Goal: Information Seeking & Learning: Learn about a topic

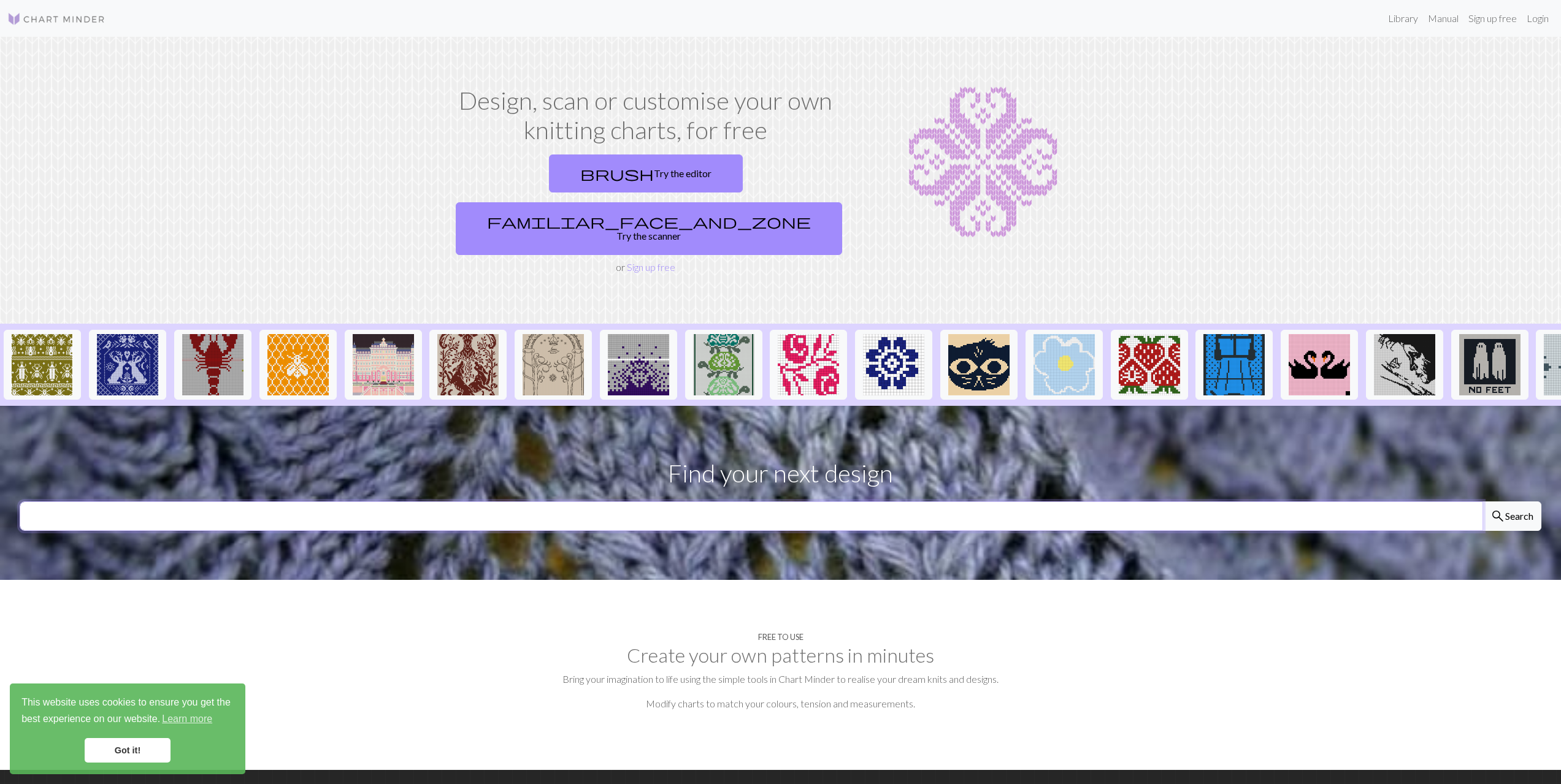
click at [615, 502] on input "text" at bounding box center [751, 516] width 1464 height 29
type input "baby boy"
click at [1483, 502] on button "search Search" at bounding box center [1512, 516] width 59 height 29
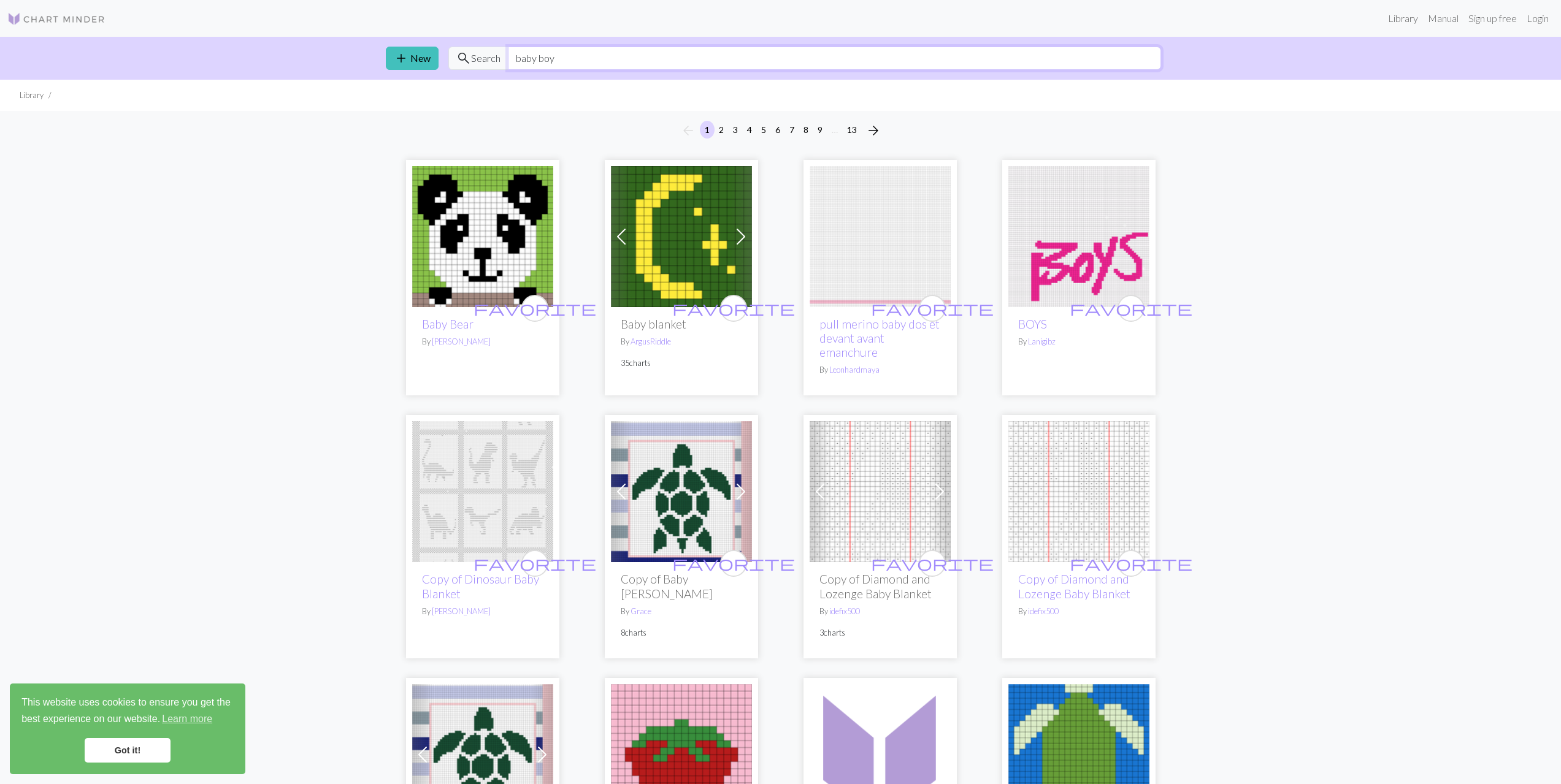
click at [582, 51] on input "baby boy" at bounding box center [835, 58] width 653 height 23
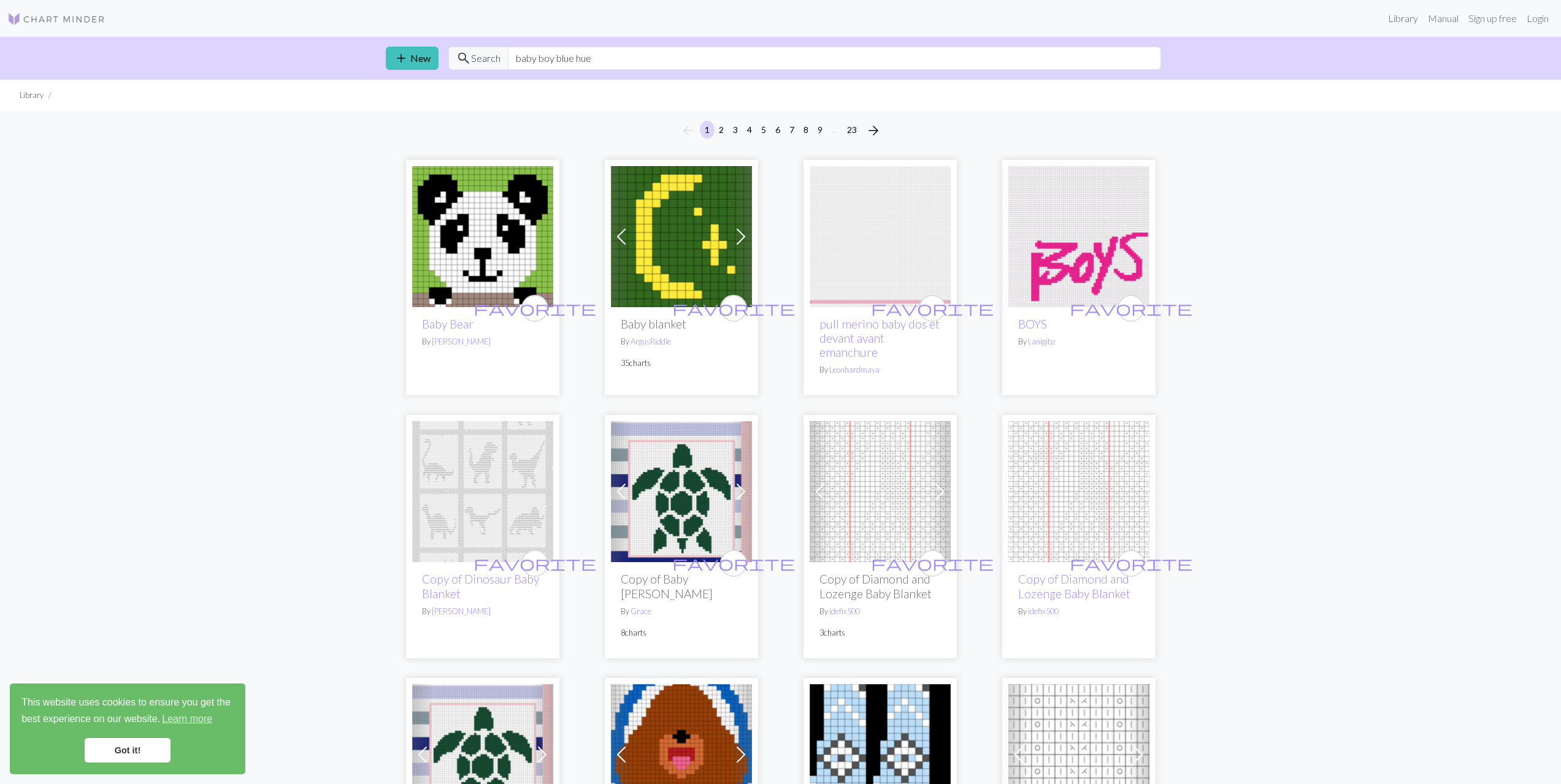
click at [472, 57] on span "Search" at bounding box center [486, 58] width 29 height 15
click at [626, 65] on input "baby boy blue hue" at bounding box center [835, 58] width 653 height 23
drag, startPoint x: 554, startPoint y: 59, endPoint x: 437, endPoint y: 24, distance: 122.1
click at [449, 46] on div "add New search Search baby boy blue hue" at bounding box center [781, 58] width 810 height 43
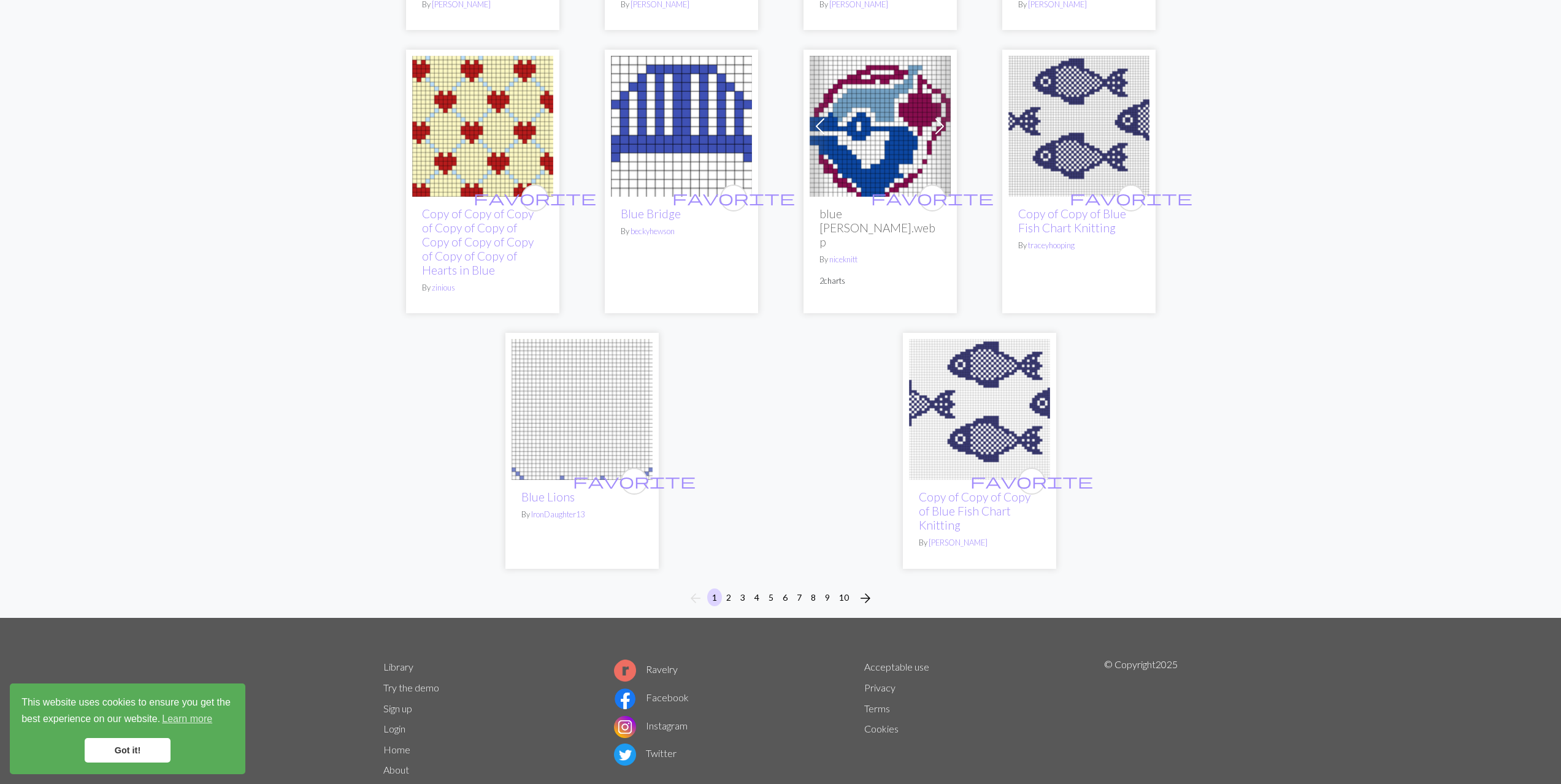
scroll to position [2970, 0]
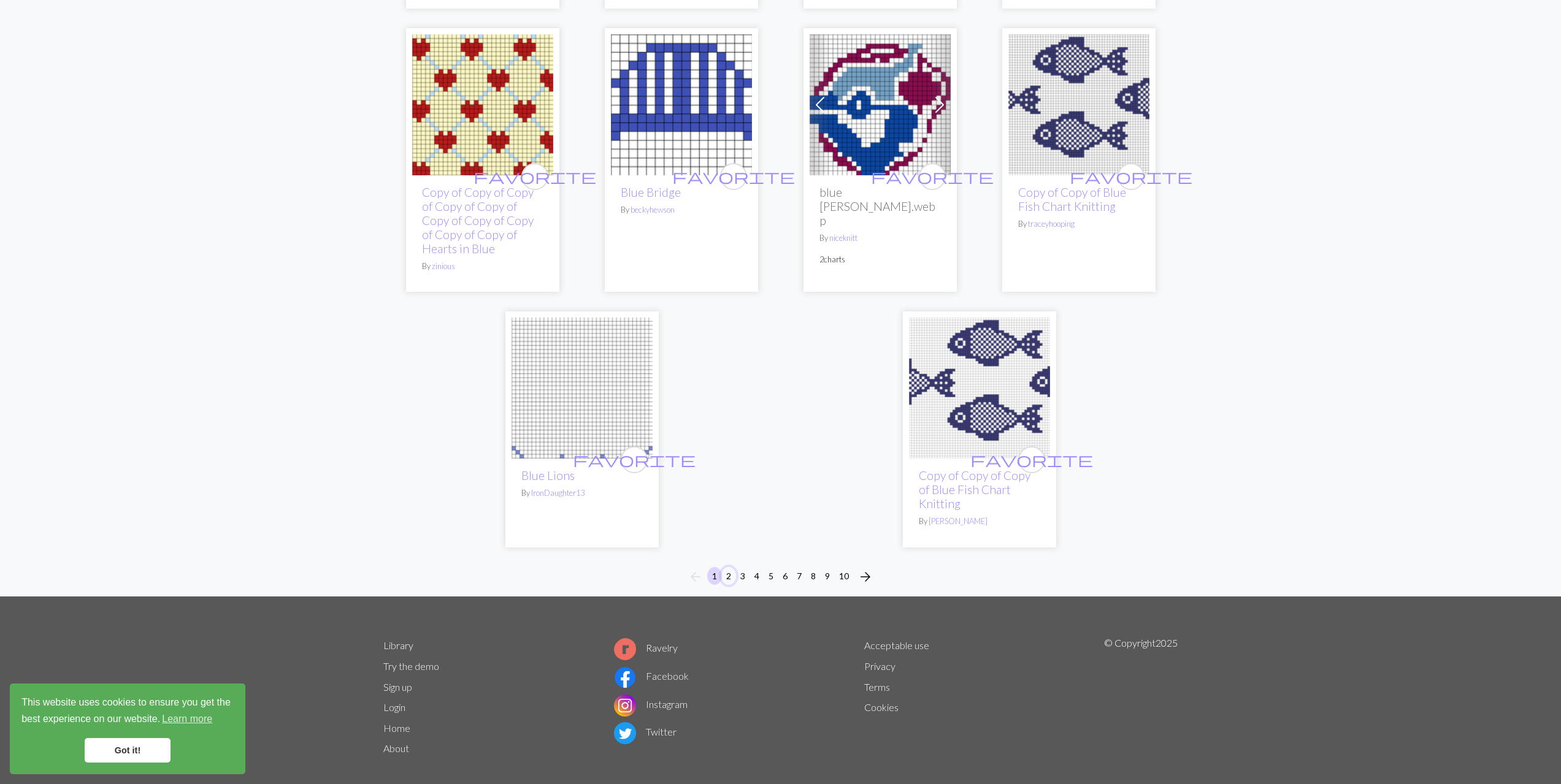
click at [726, 567] on button "2" at bounding box center [728, 576] width 15 height 17
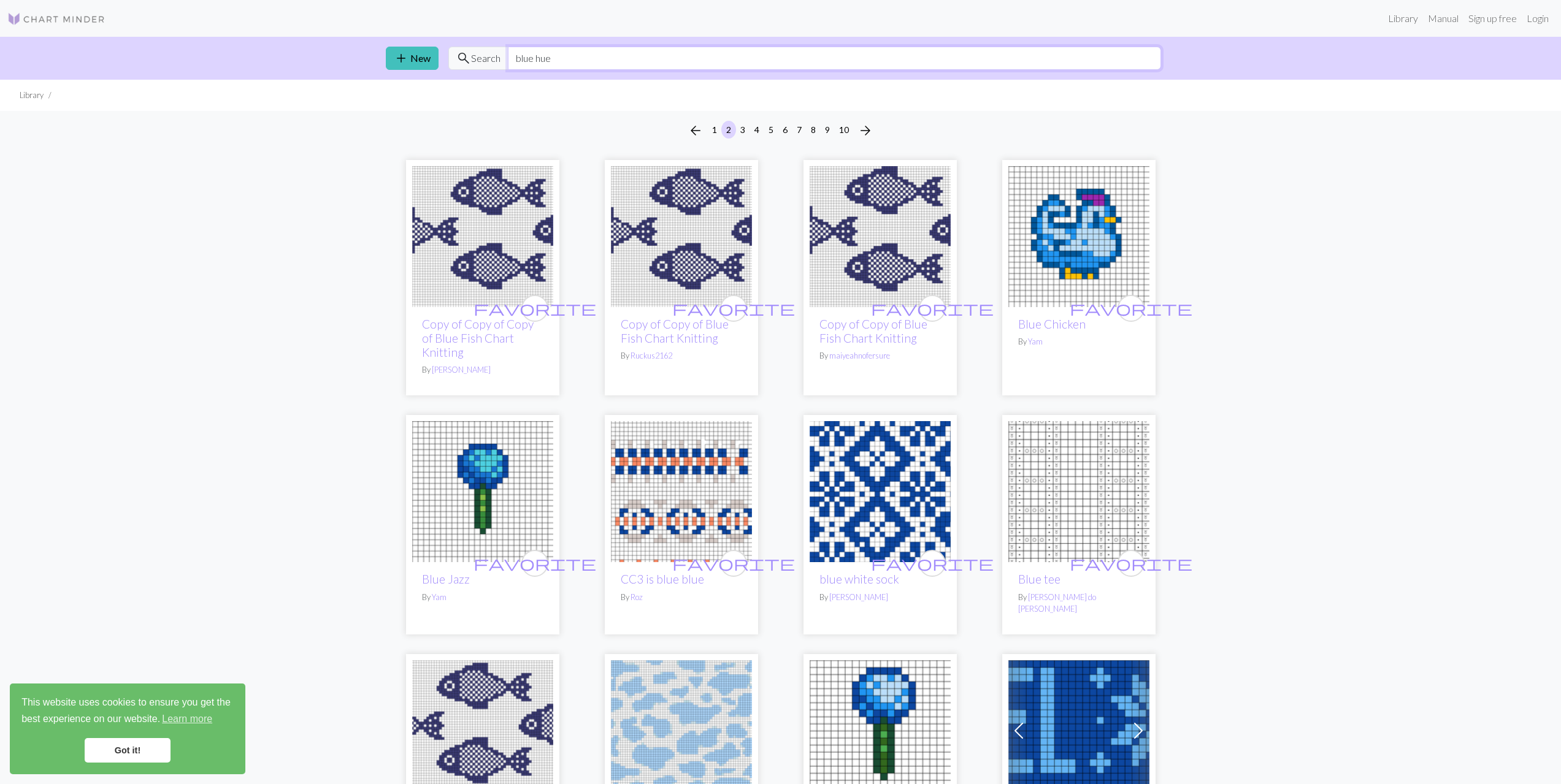
click at [531, 59] on input "blue hue" at bounding box center [835, 58] width 653 height 23
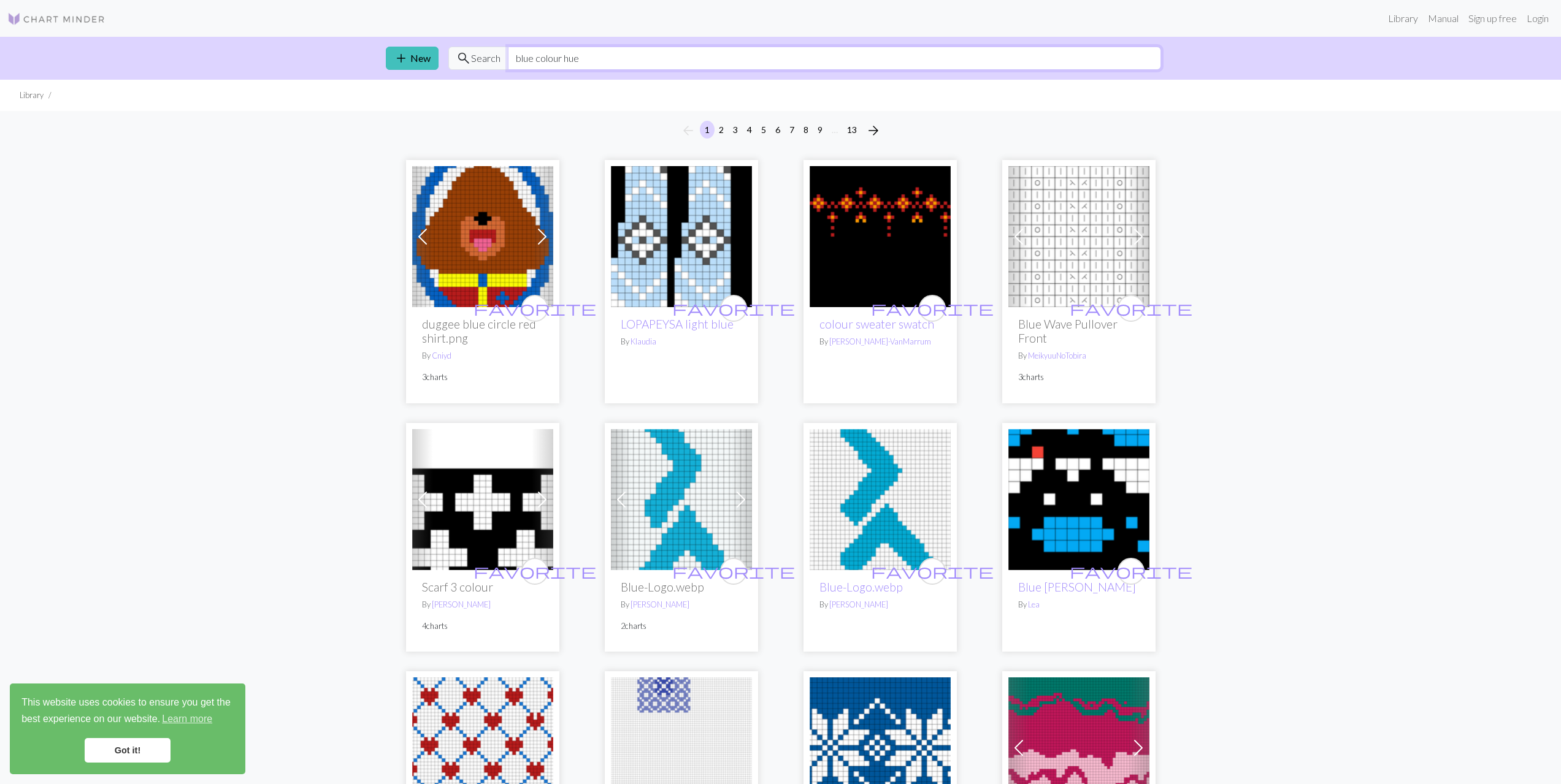
drag, startPoint x: 581, startPoint y: 52, endPoint x: 563, endPoint y: 55, distance: 18.2
click at [563, 55] on input "blue colour hue" at bounding box center [835, 58] width 653 height 23
type input "b"
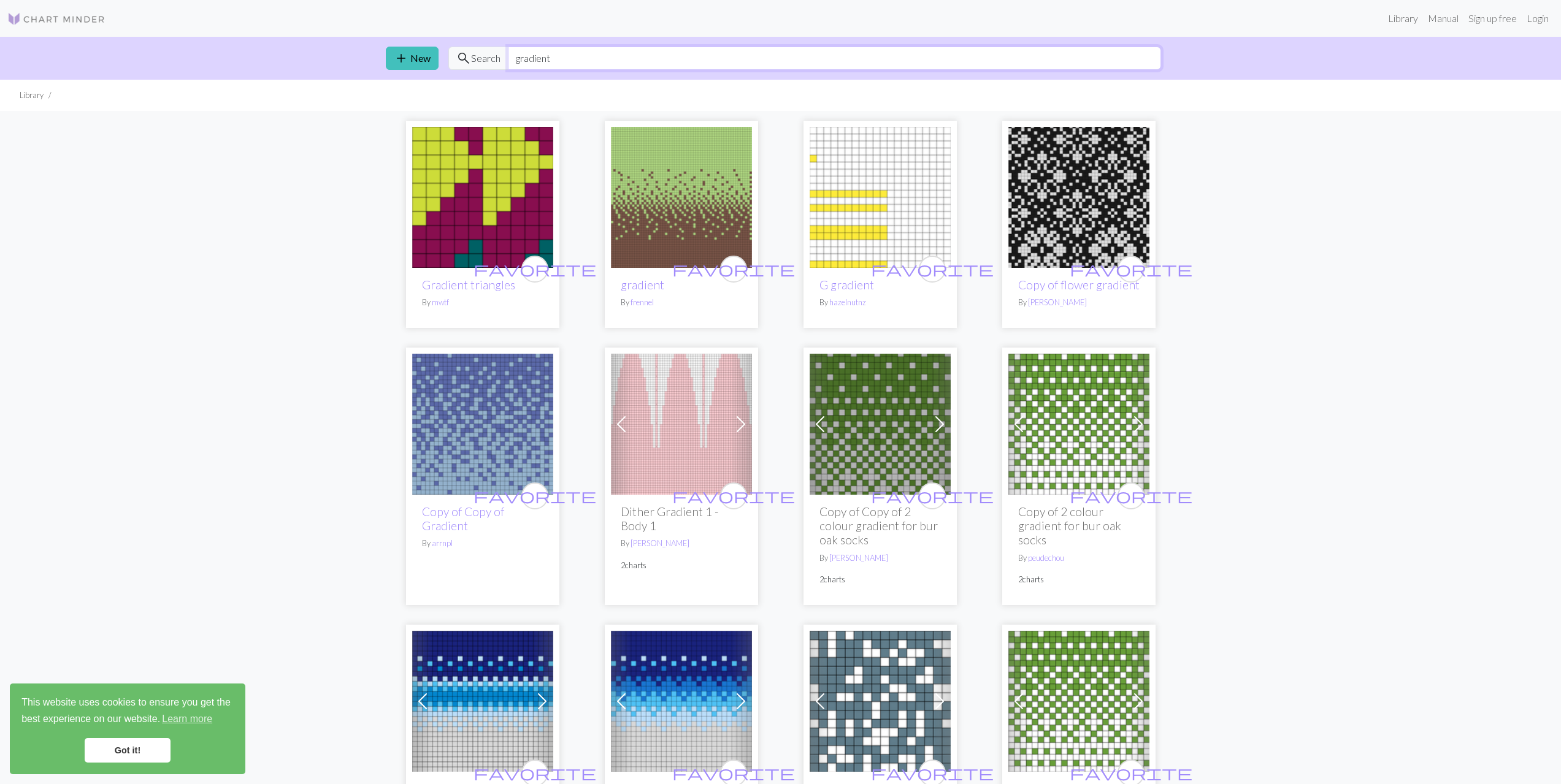
click at [587, 57] on input "gradient" at bounding box center [835, 58] width 653 height 23
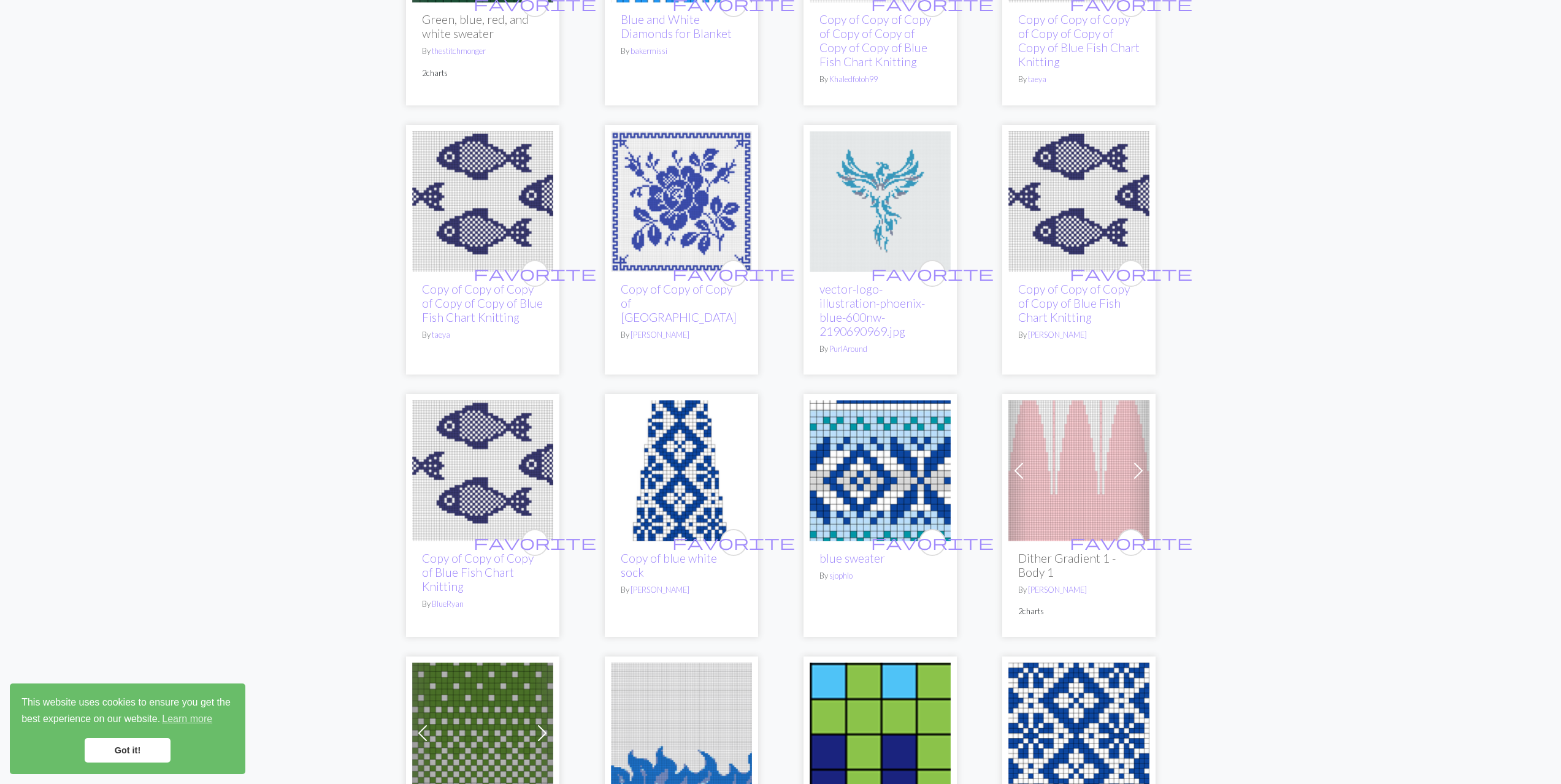
scroll to position [2636, 0]
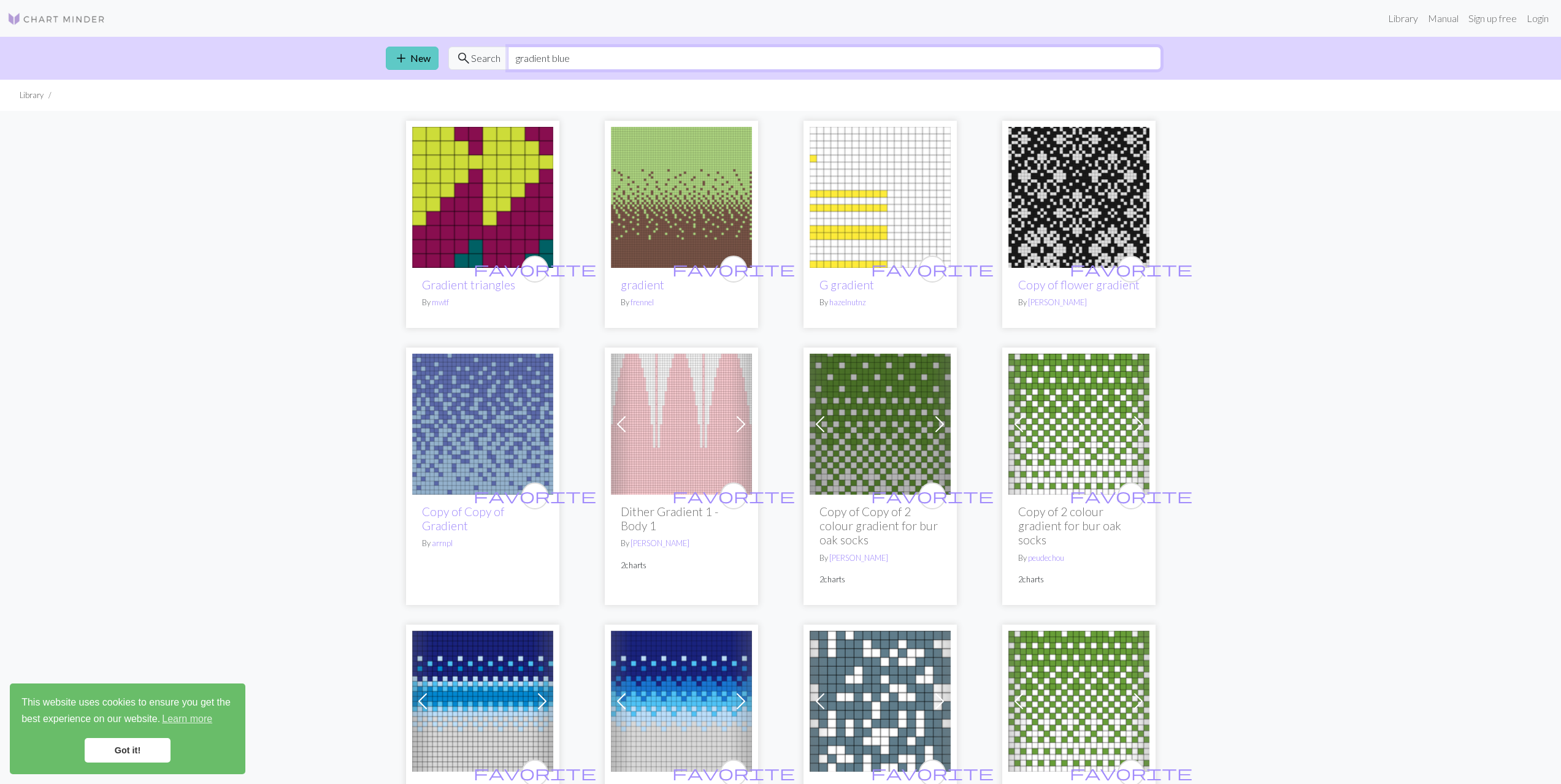
drag, startPoint x: 569, startPoint y: 47, endPoint x: 432, endPoint y: 57, distance: 137.4
click at [433, 59] on div "add New search Search gradient blue" at bounding box center [781, 58] width 810 height 43
type input "baby boy"
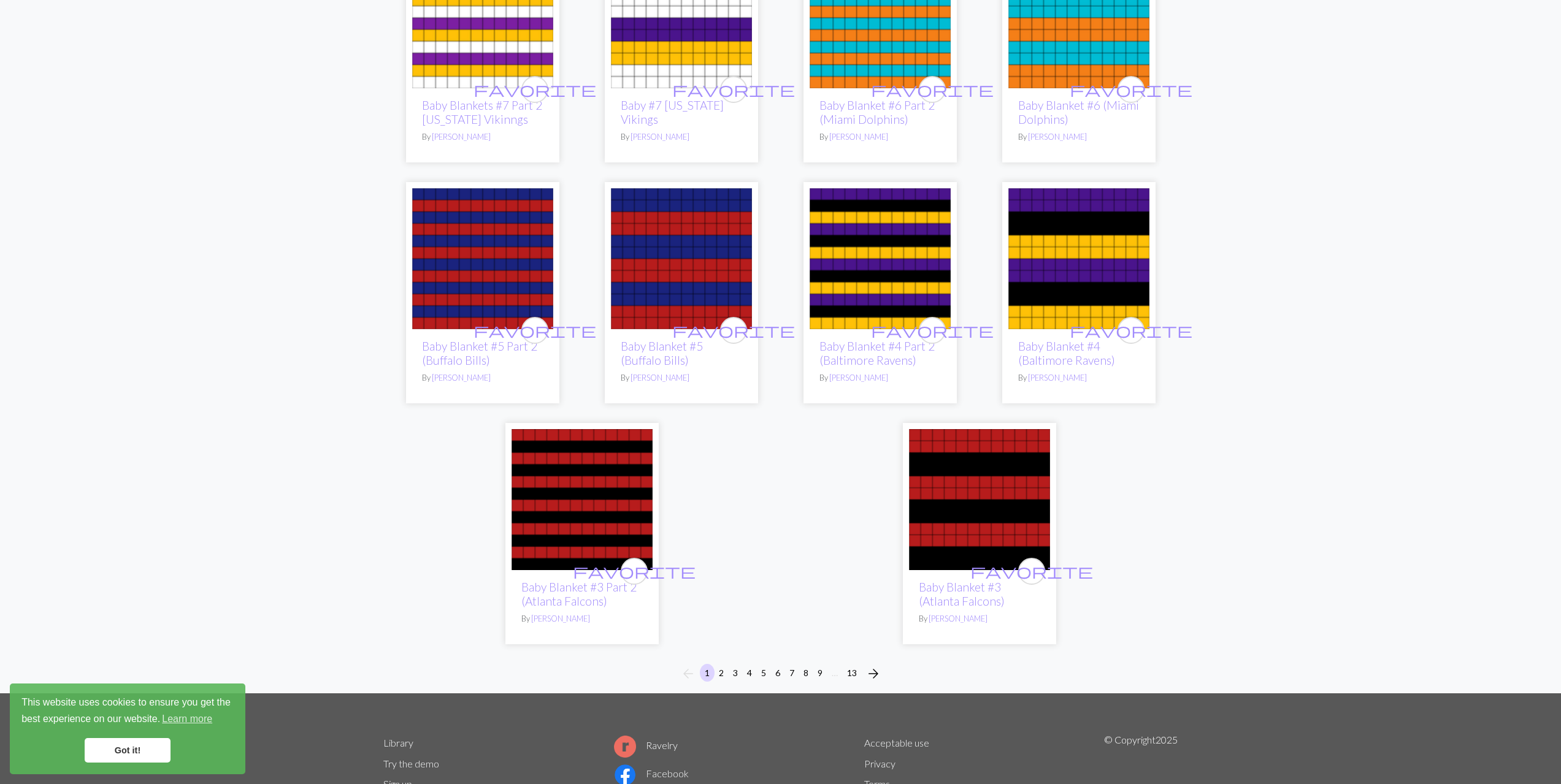
scroll to position [2808, 0]
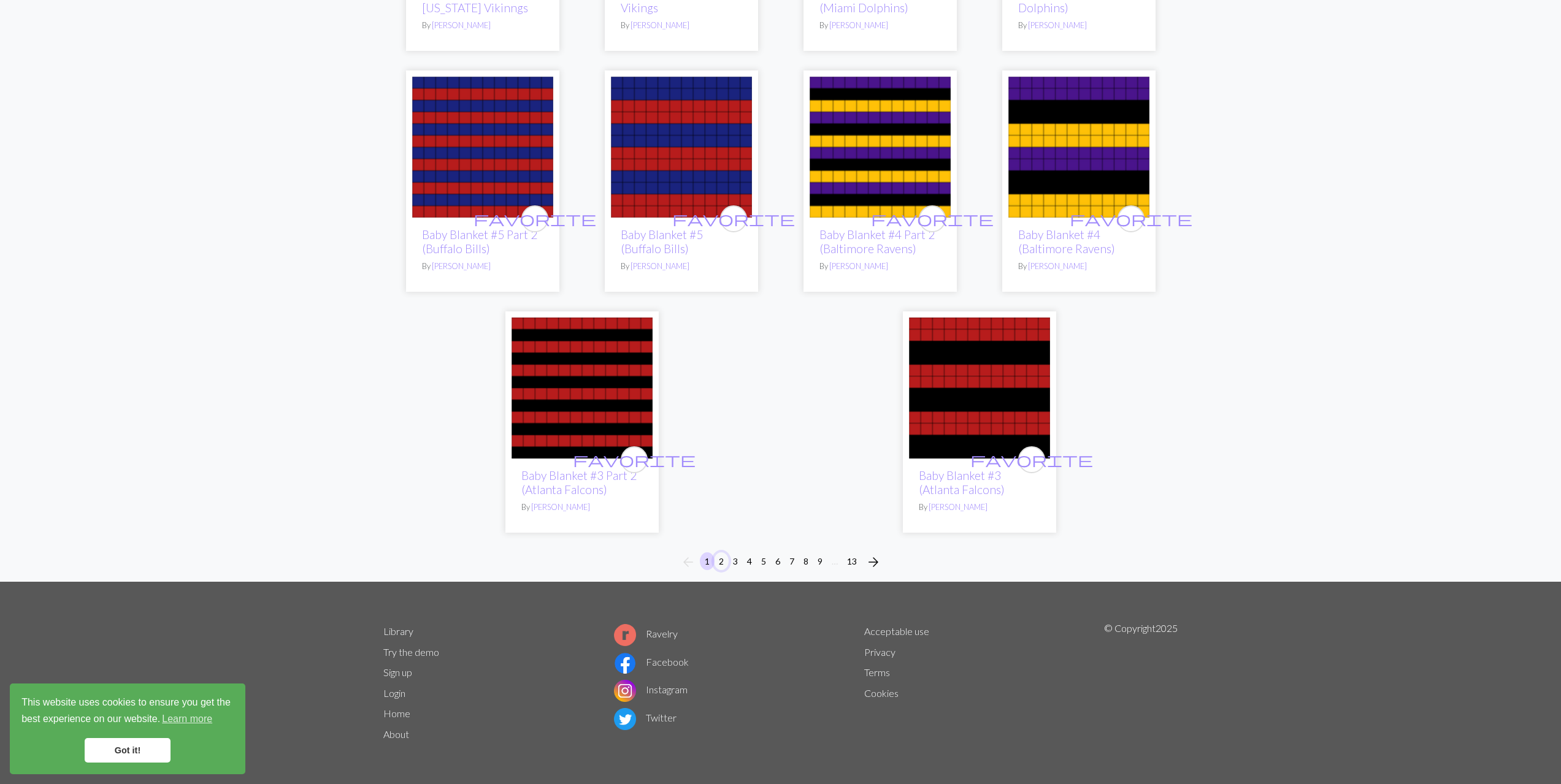
click at [719, 557] on button "2" at bounding box center [721, 561] width 15 height 17
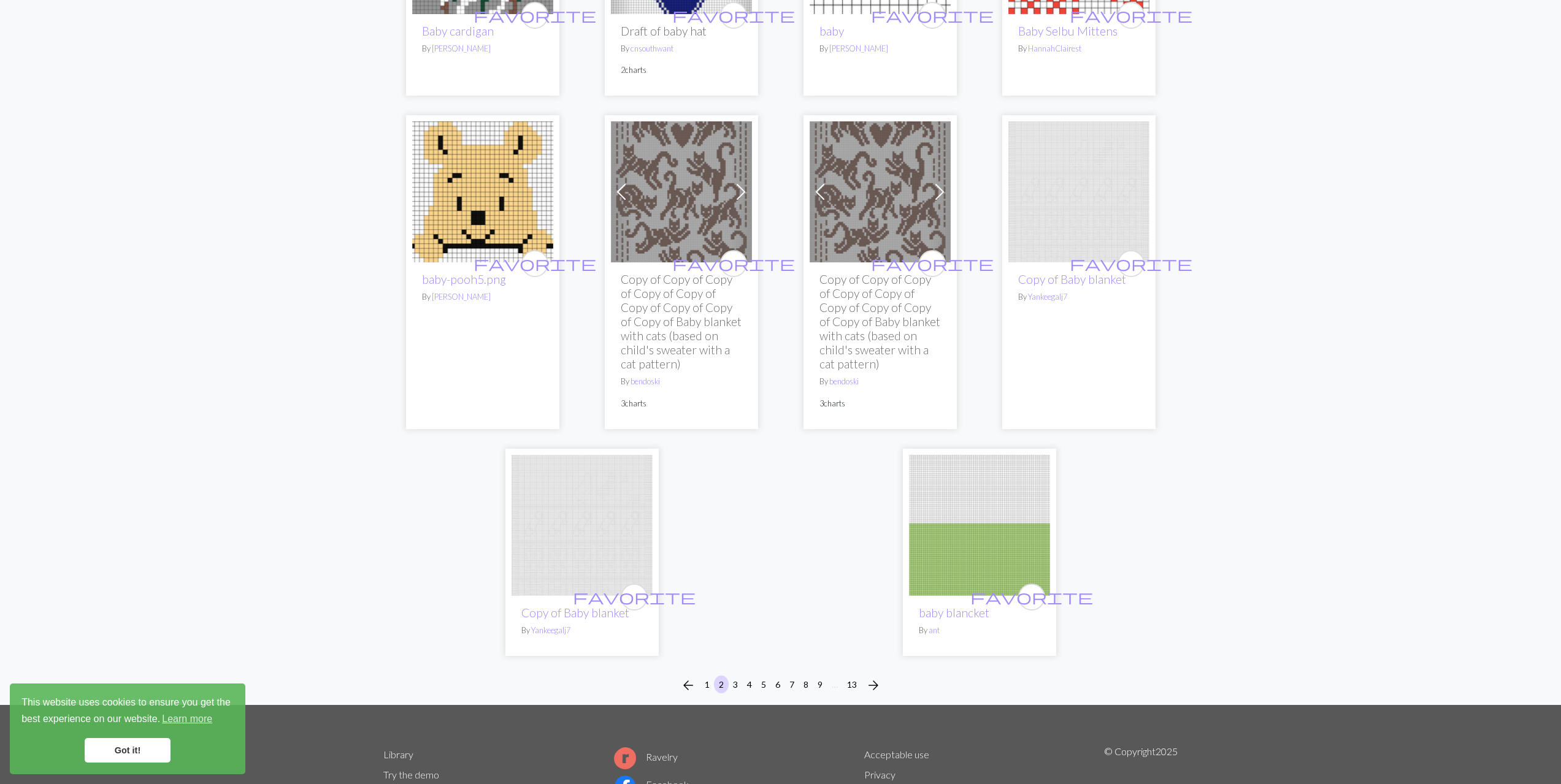
scroll to position [3005, 0]
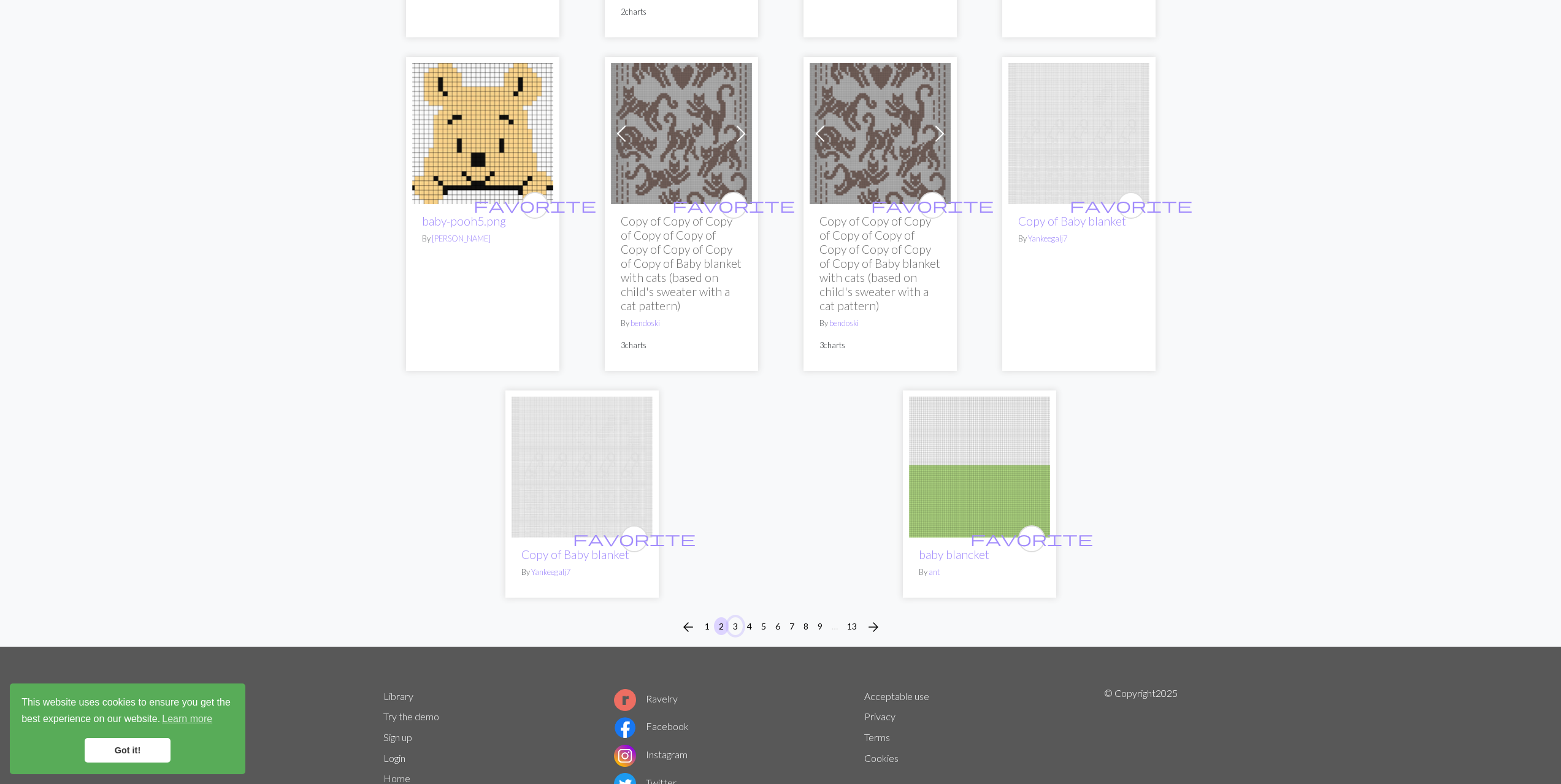
click at [733, 618] on button "3" at bounding box center [735, 626] width 15 height 17
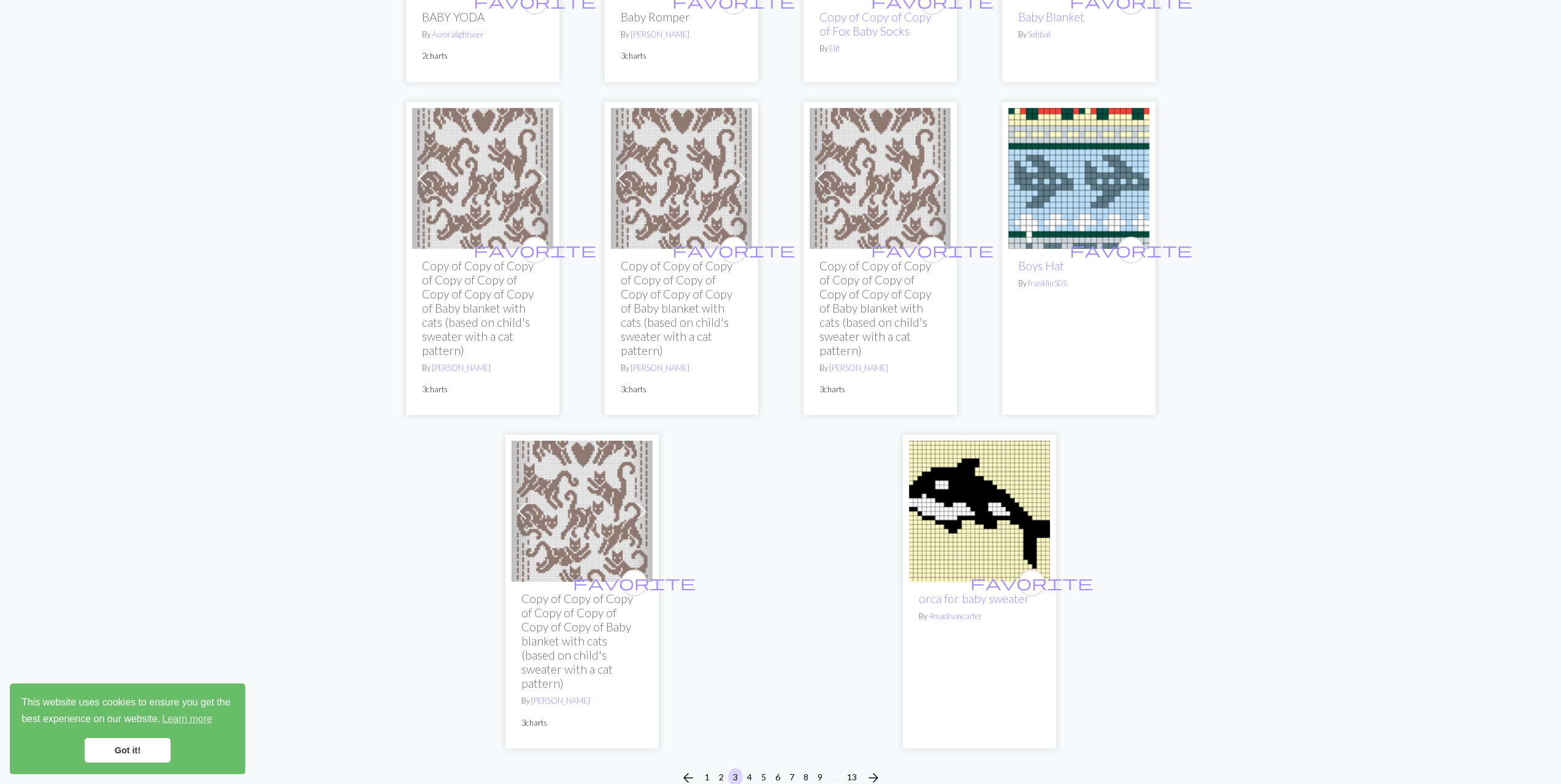
scroll to position [3211, 0]
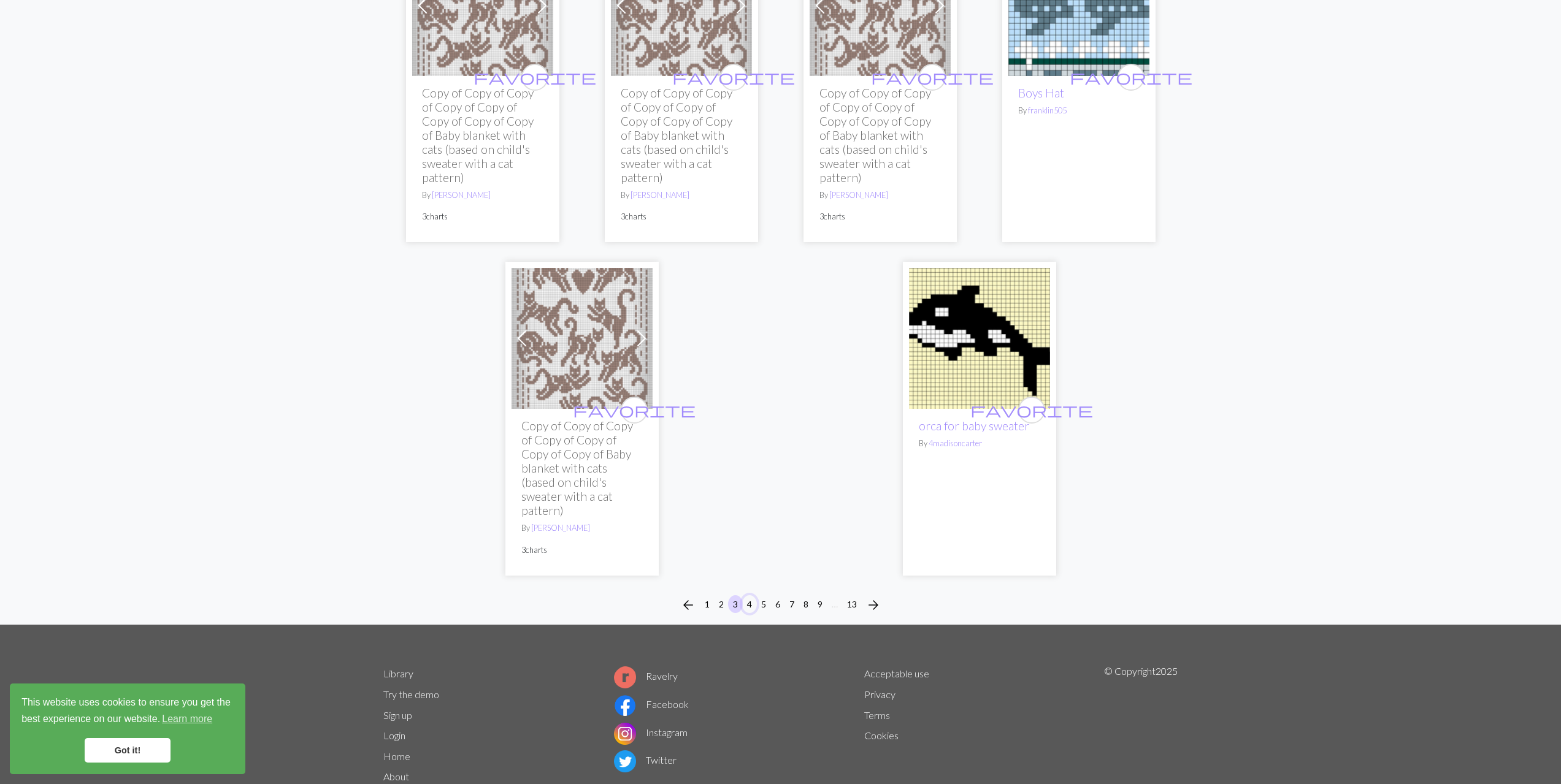
click at [752, 595] on button "4" at bounding box center [749, 604] width 15 height 17
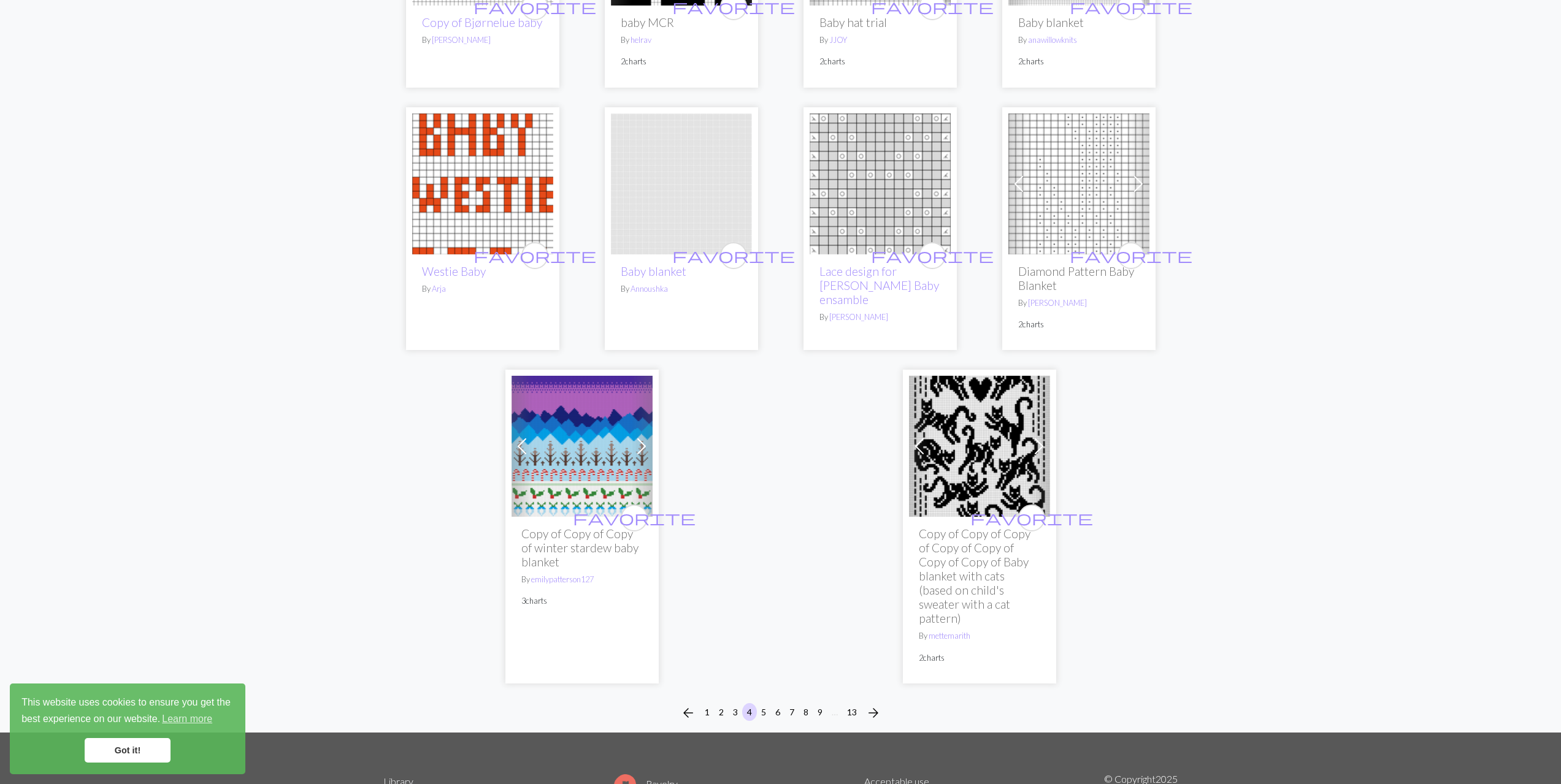
scroll to position [3005, 0]
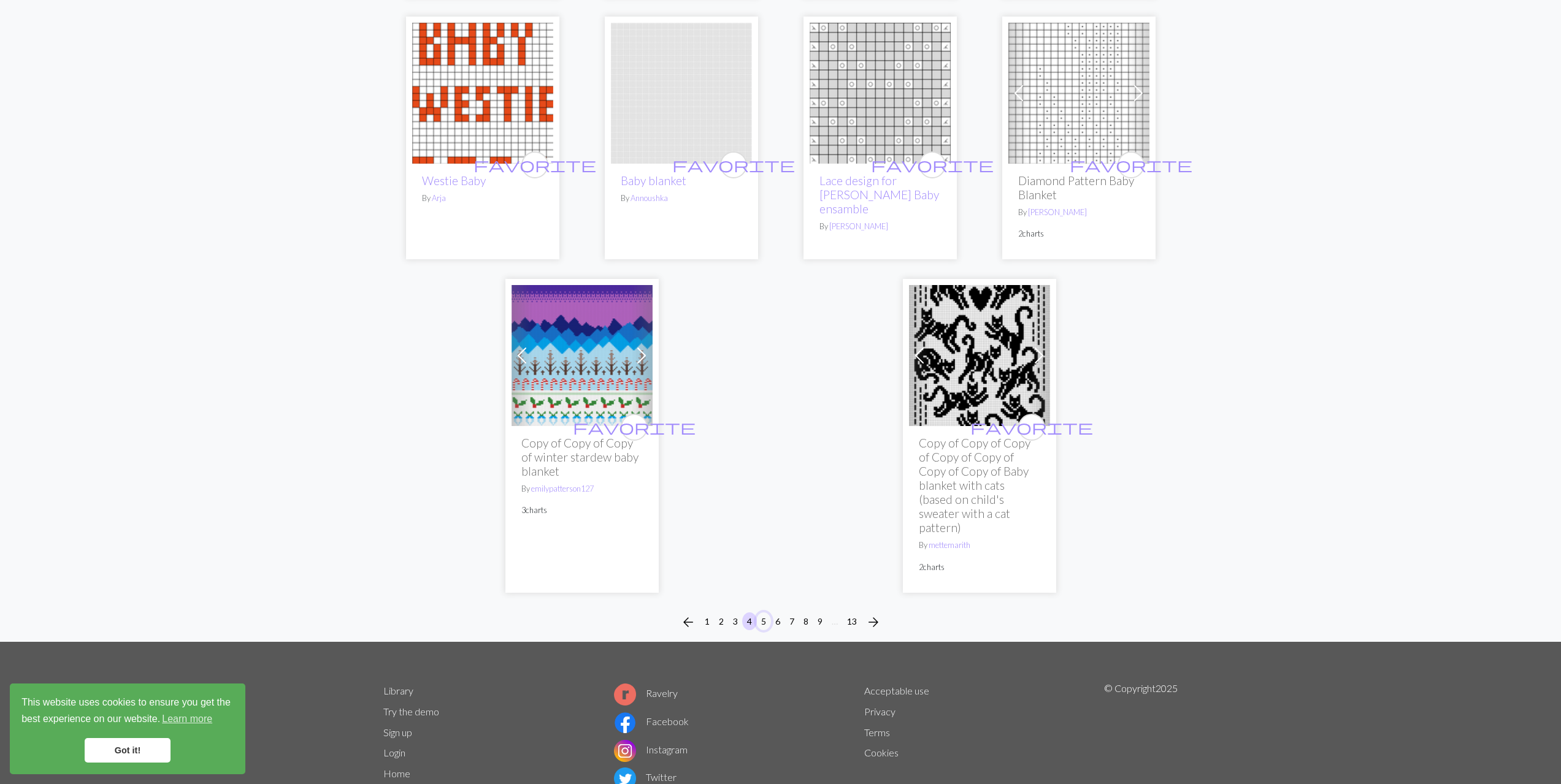
click at [758, 613] on button "5" at bounding box center [763, 621] width 15 height 17
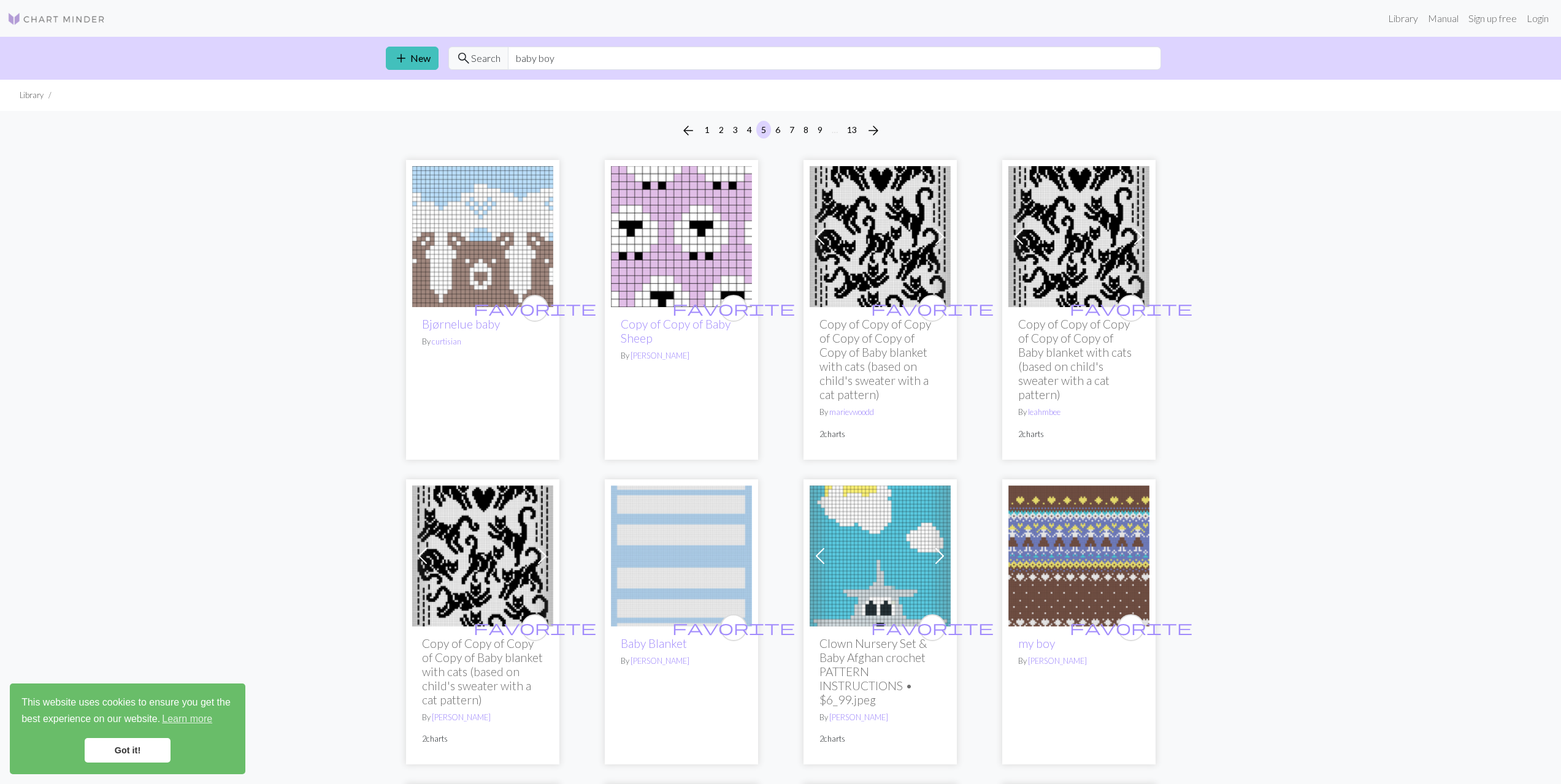
click at [542, 198] on img at bounding box center [483, 237] width 141 height 141
click at [563, 51] on input "baby boy" at bounding box center [835, 58] width 653 height 23
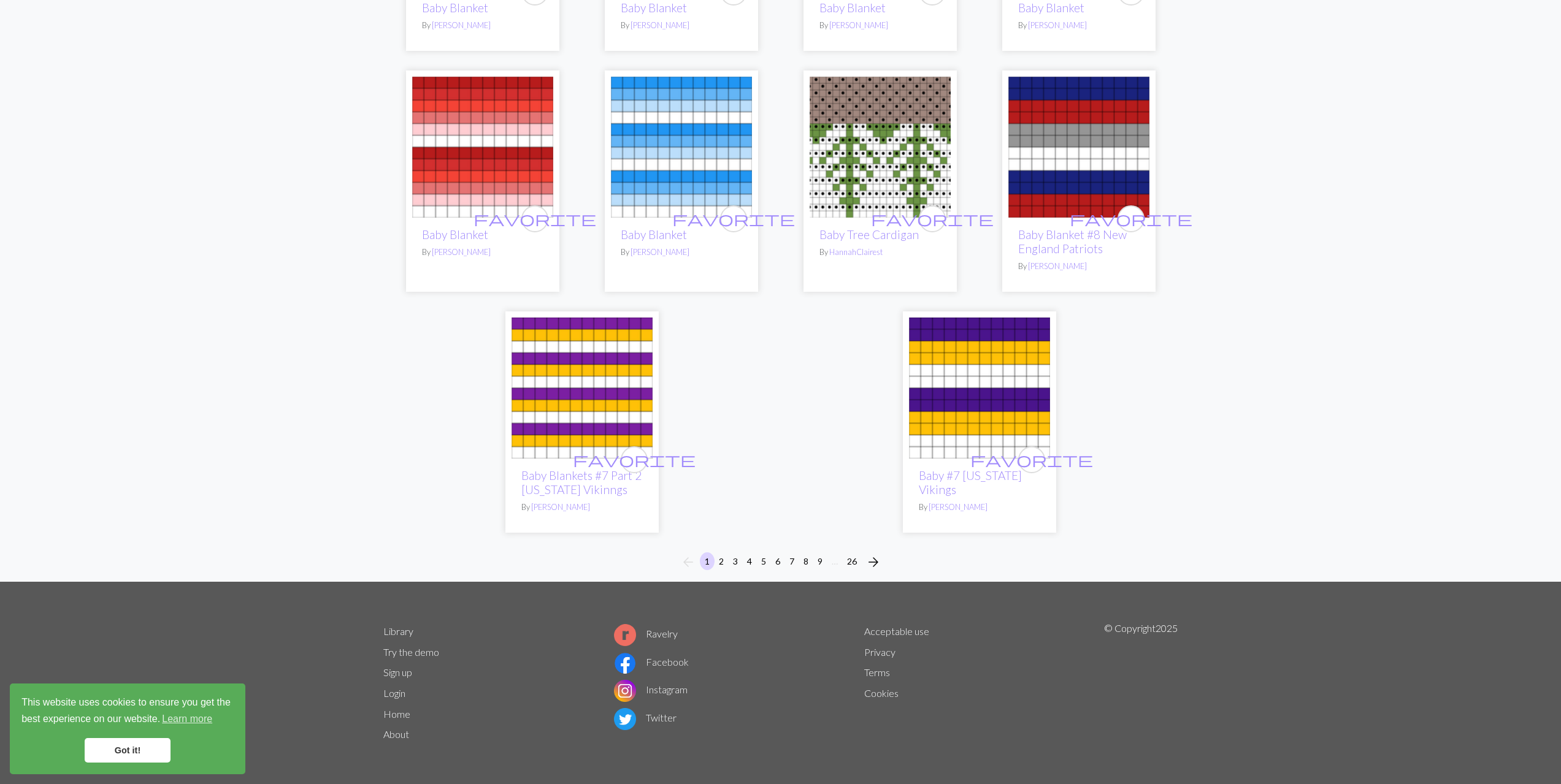
scroll to position [2678, 0]
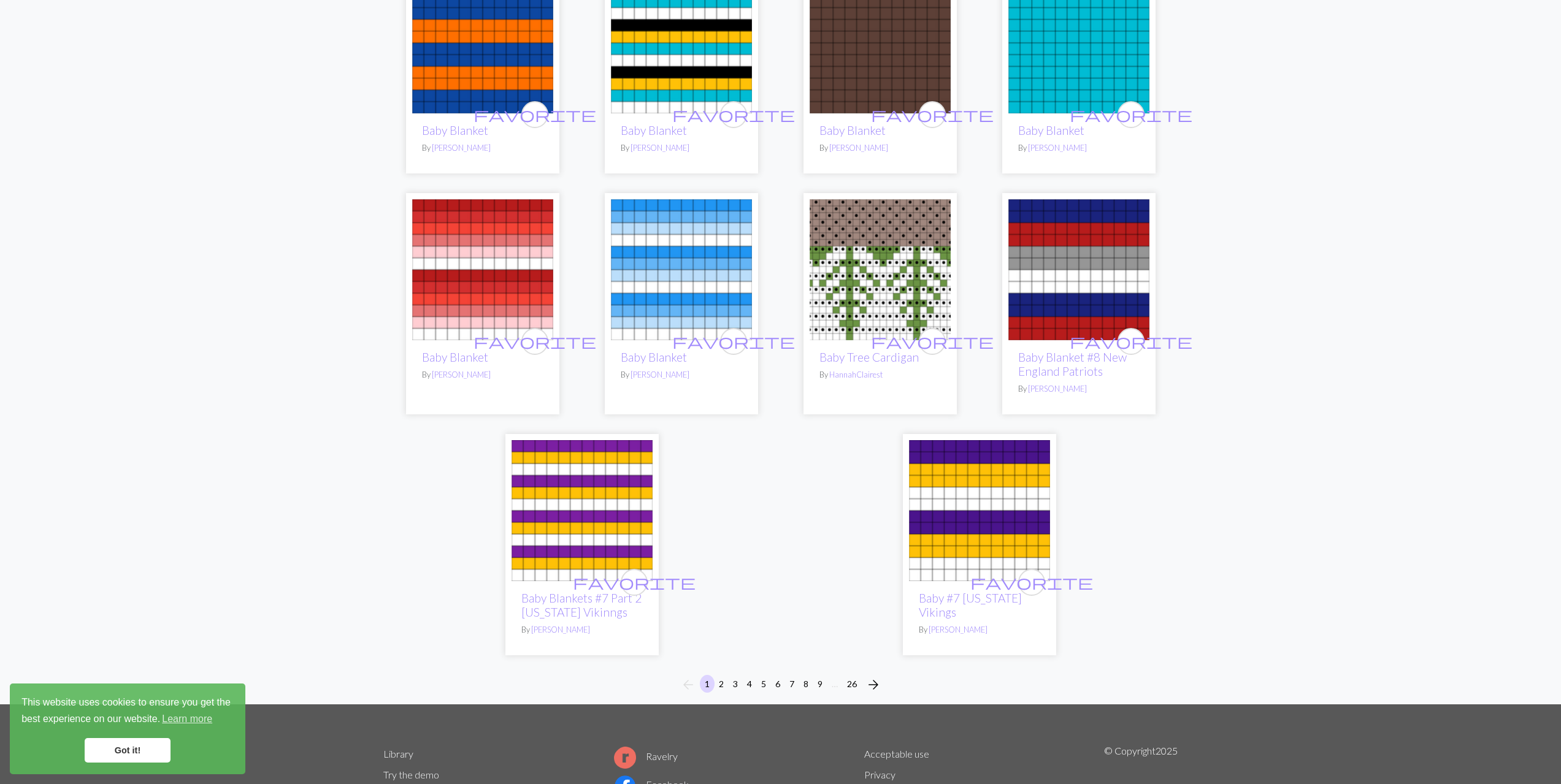
drag, startPoint x: 1218, startPoint y: 523, endPoint x: 1089, endPoint y: 588, distance: 144.5
drag, startPoint x: 1089, startPoint y: 588, endPoint x: 801, endPoint y: 679, distance: 302.0
click at [801, 679] on button "8" at bounding box center [805, 683] width 15 height 17
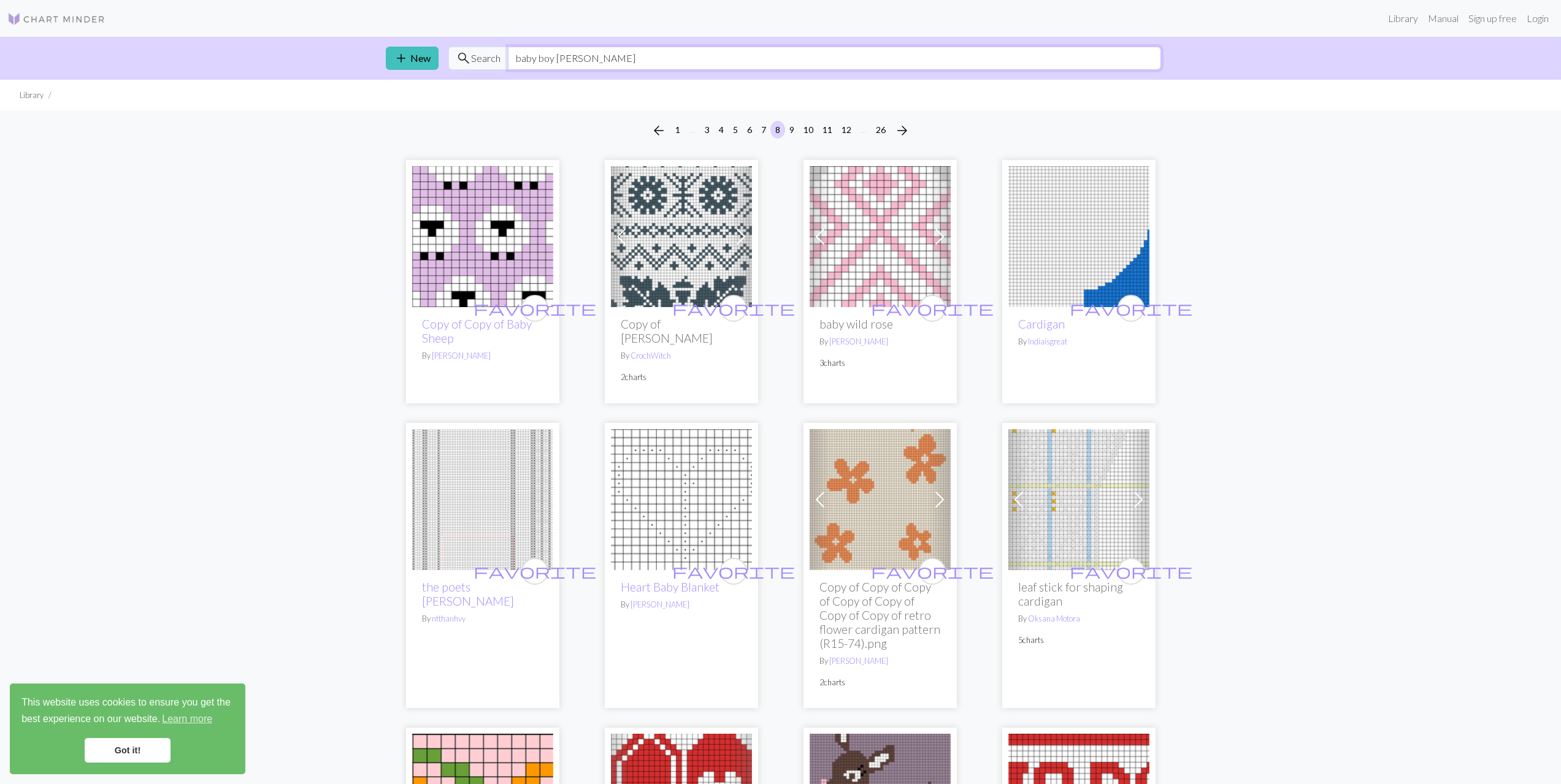
drag, startPoint x: 619, startPoint y: 50, endPoint x: 542, endPoint y: 52, distance: 77.0
click at [542, 52] on input "baby boy [PERSON_NAME]" at bounding box center [835, 58] width 653 height 23
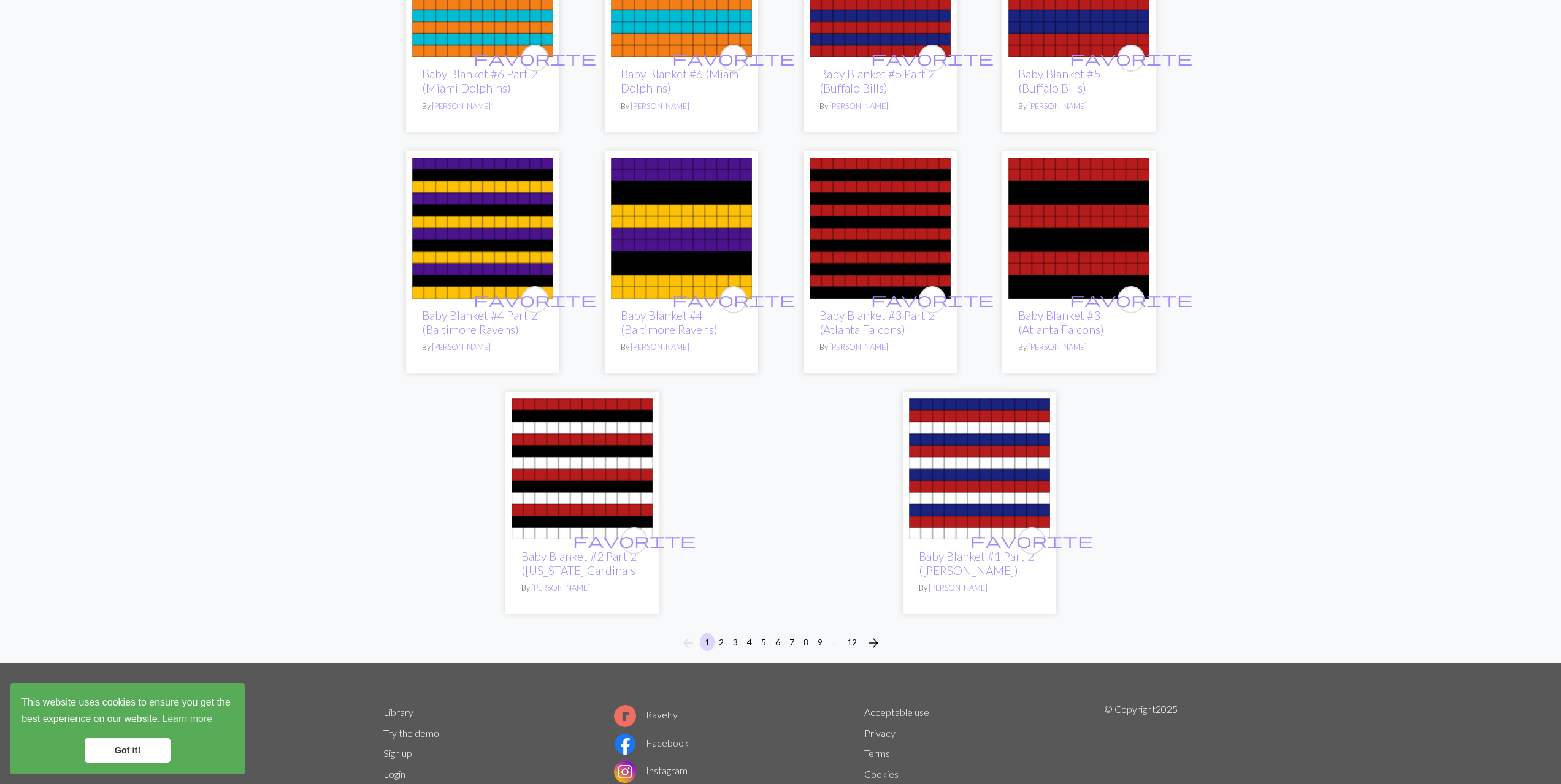
scroll to position [2759, 0]
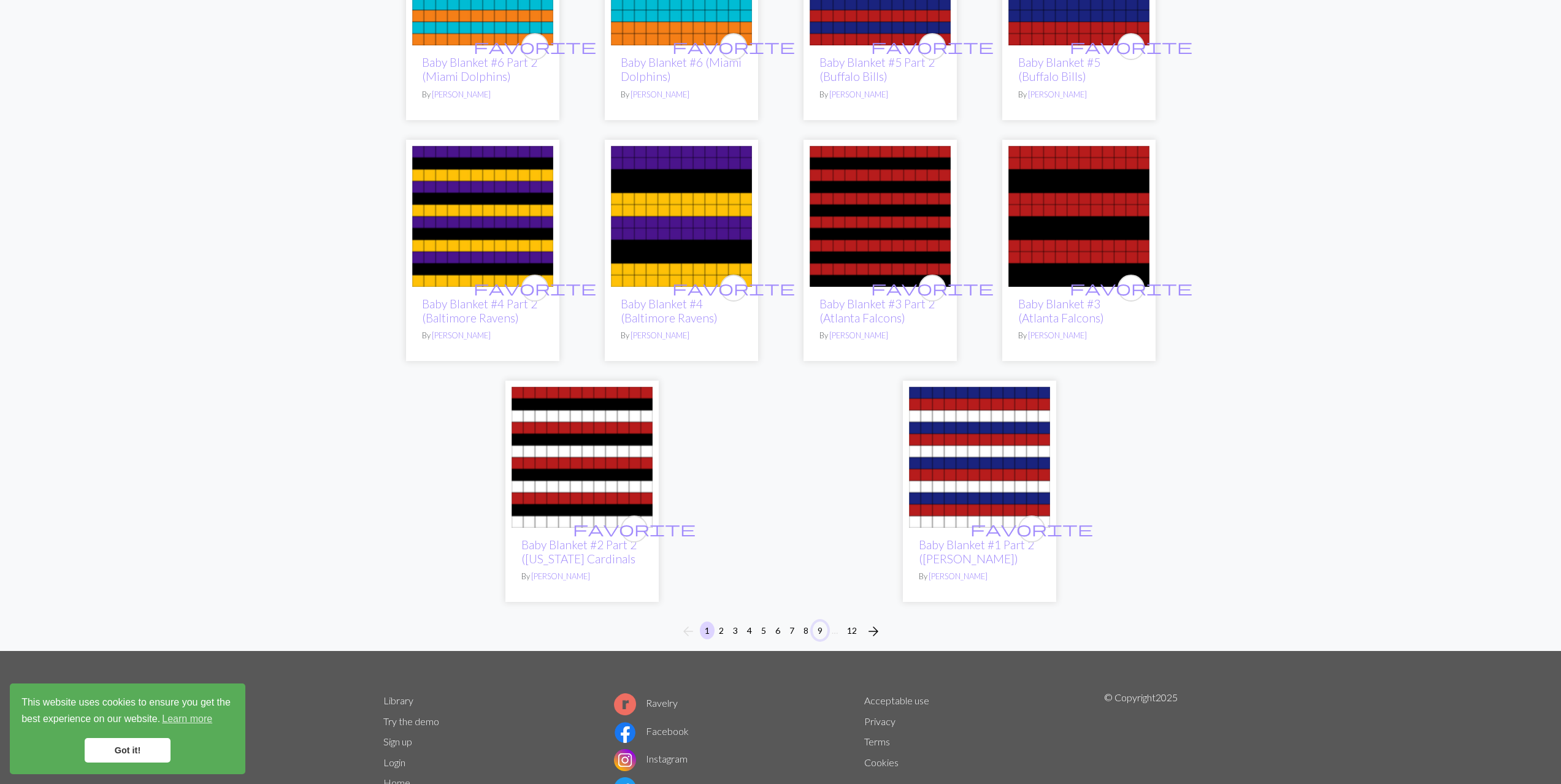
click at [818, 625] on button "9" at bounding box center [820, 630] width 15 height 17
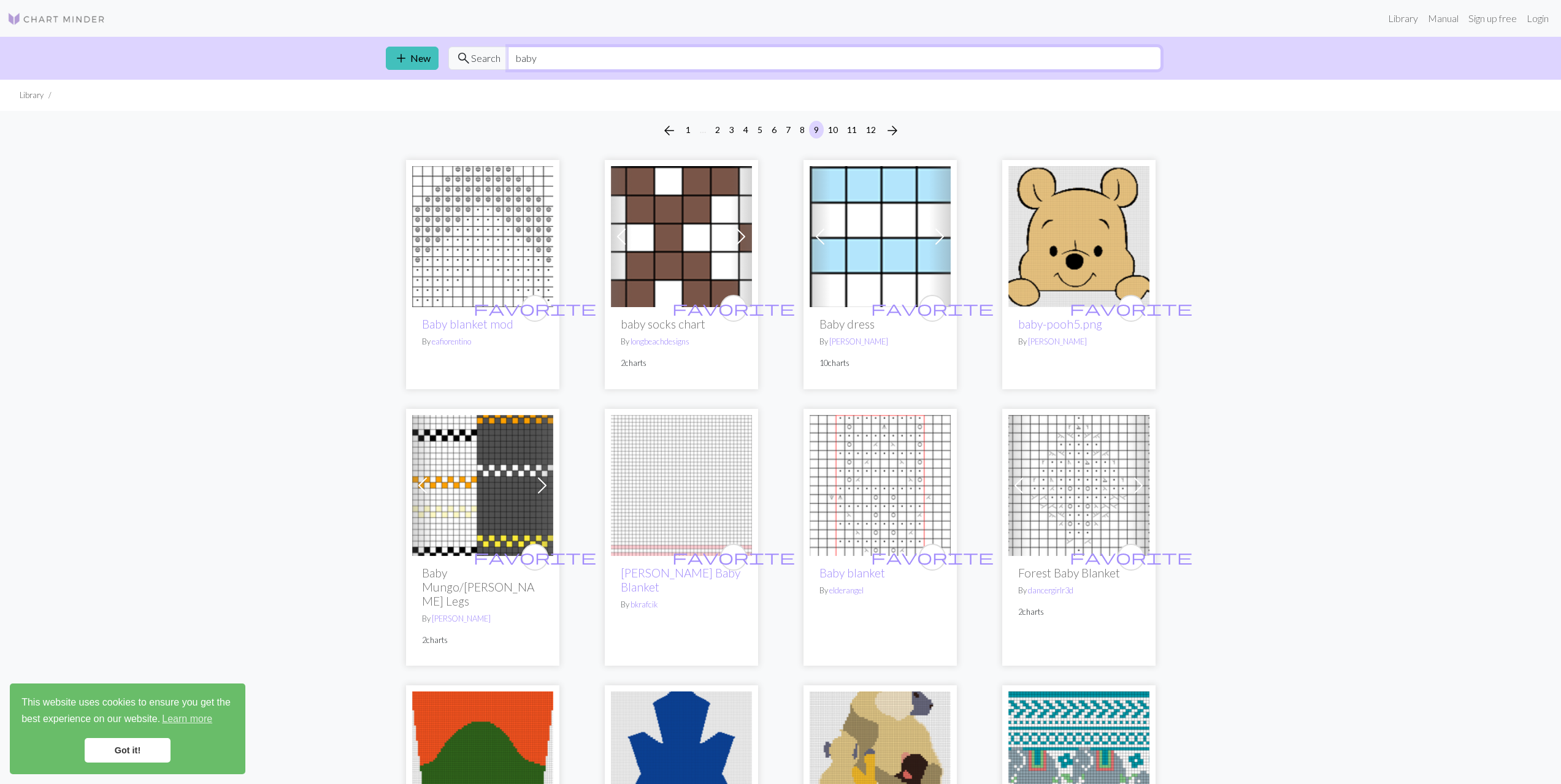
drag, startPoint x: 549, startPoint y: 63, endPoint x: 474, endPoint y: 60, distance: 75.1
click at [478, 59] on div "search Search baby" at bounding box center [805, 58] width 713 height 23
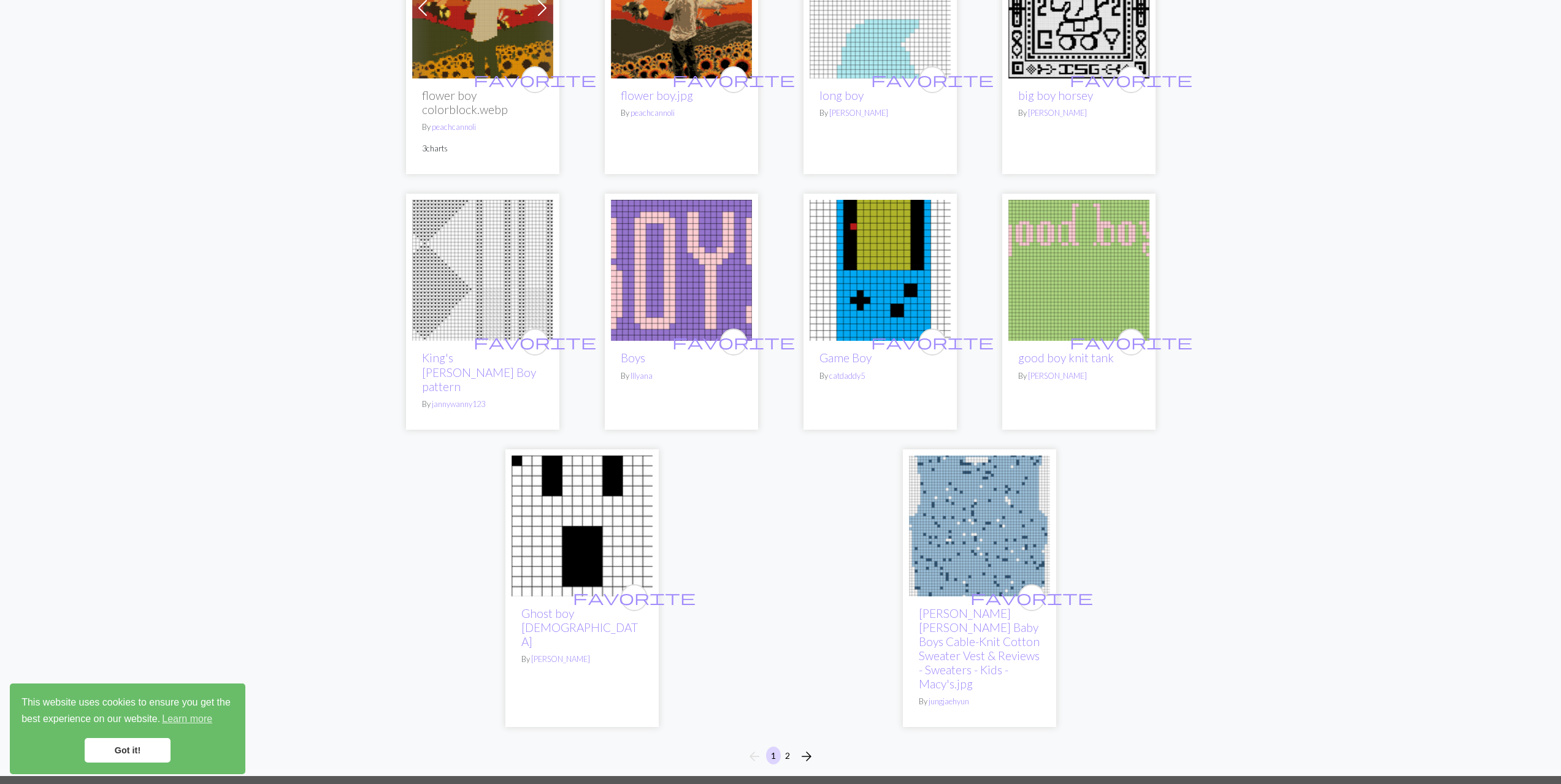
scroll to position [2882, 0]
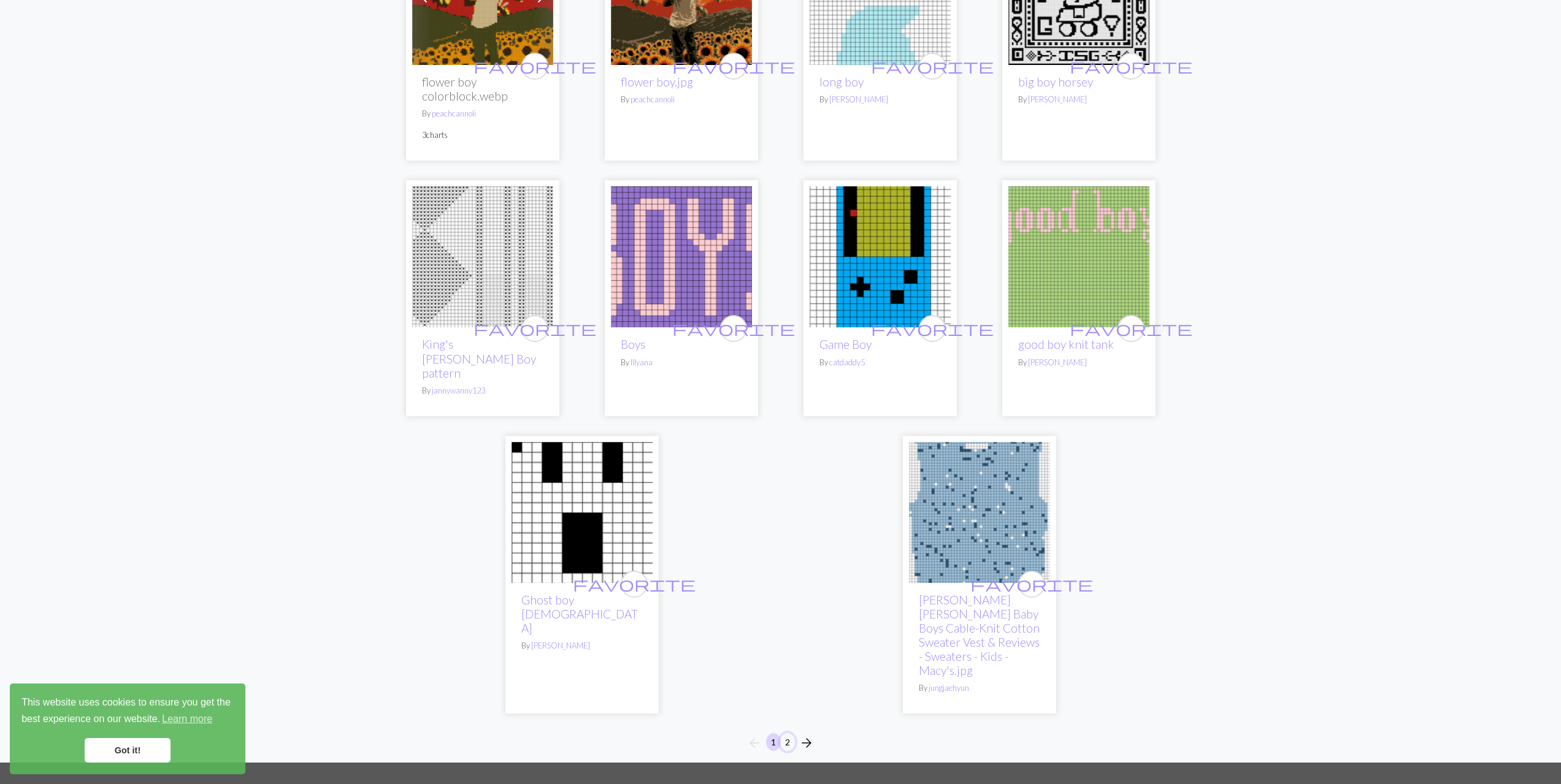
click at [792, 733] on button "2" at bounding box center [787, 741] width 15 height 17
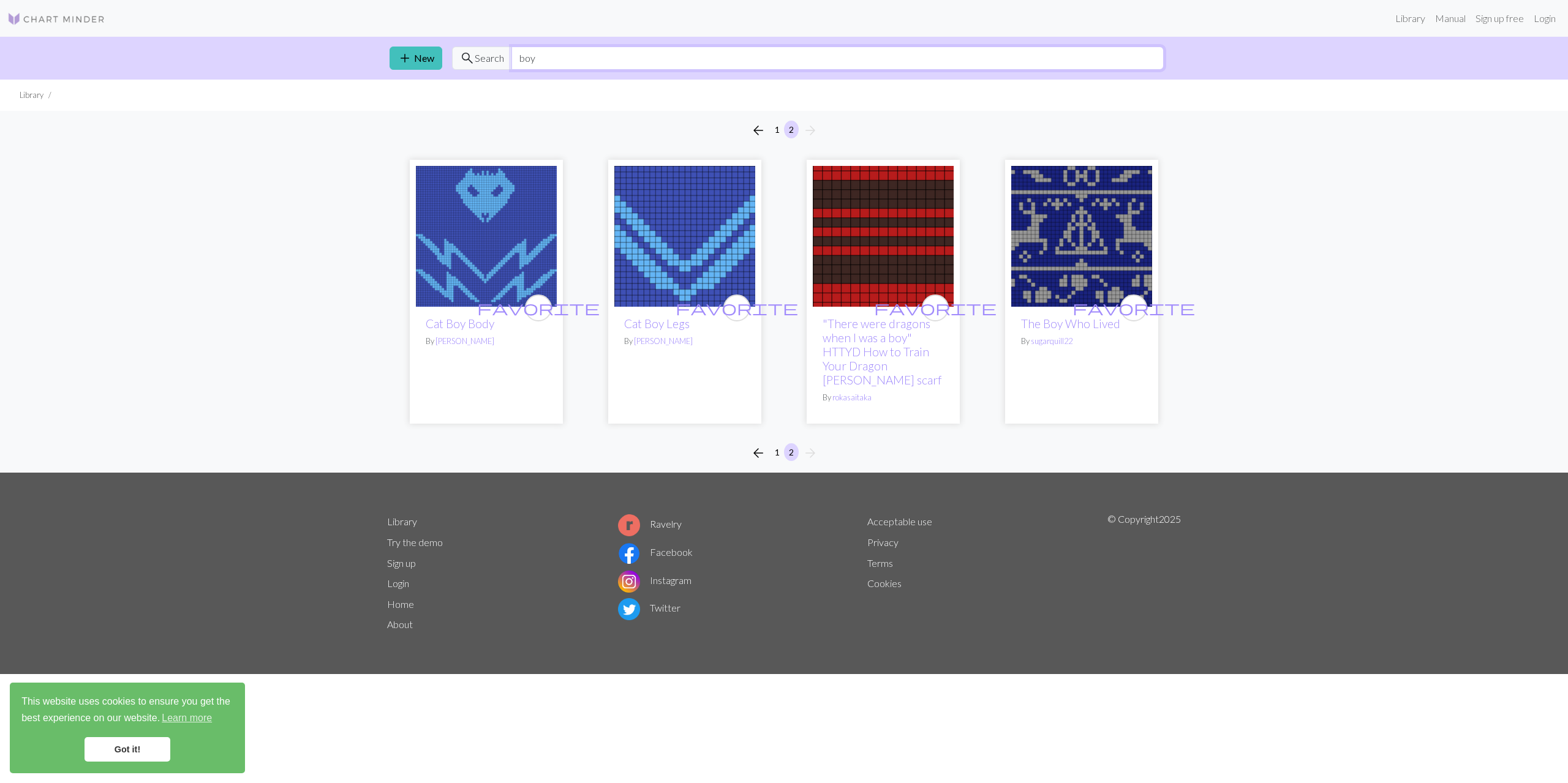
click at [607, 48] on input "boy" at bounding box center [838, 58] width 652 height 23
click at [607, 47] on input "boy" at bounding box center [838, 58] width 652 height 23
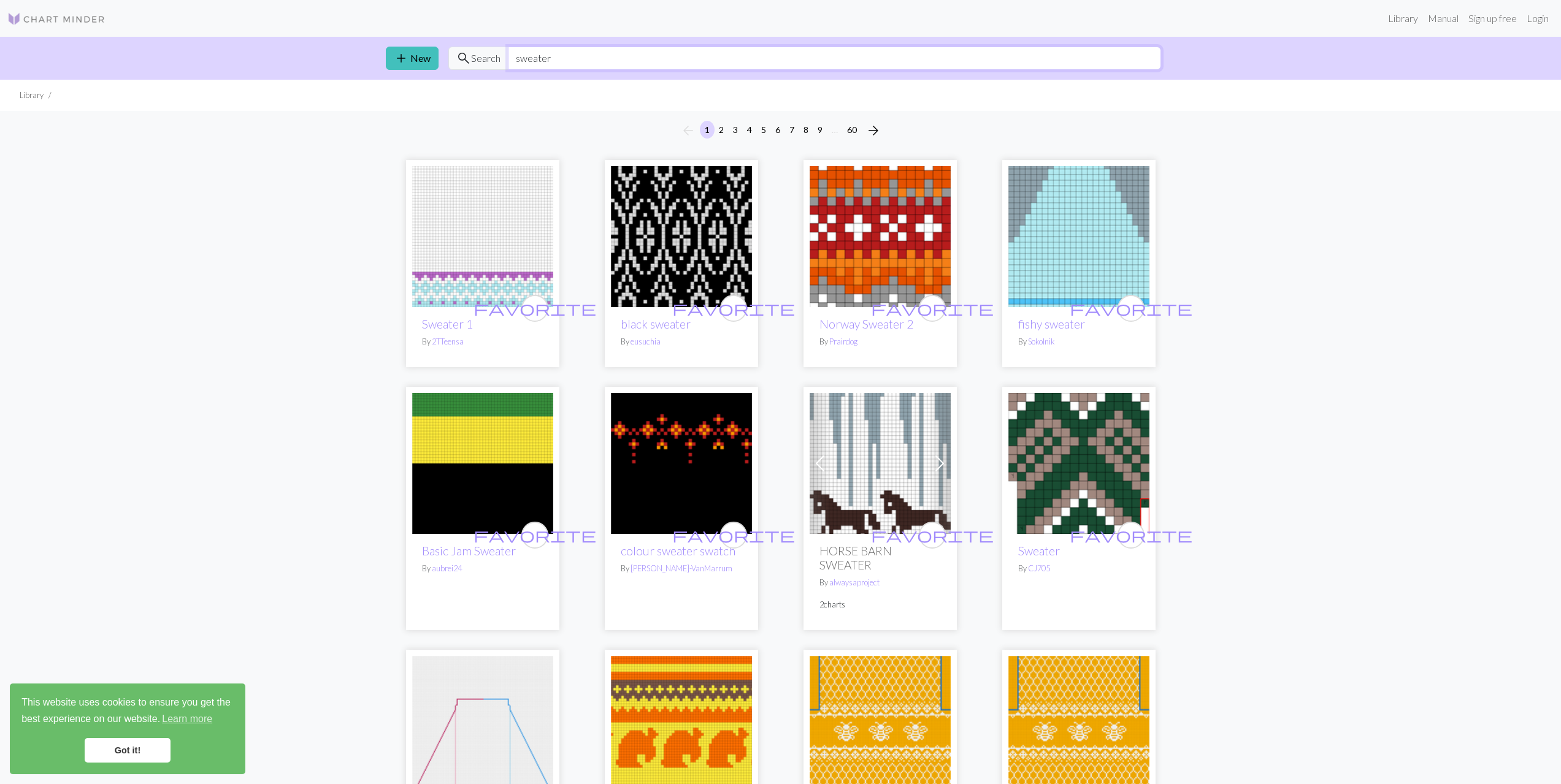
click at [601, 67] on input "sweater" at bounding box center [835, 58] width 653 height 23
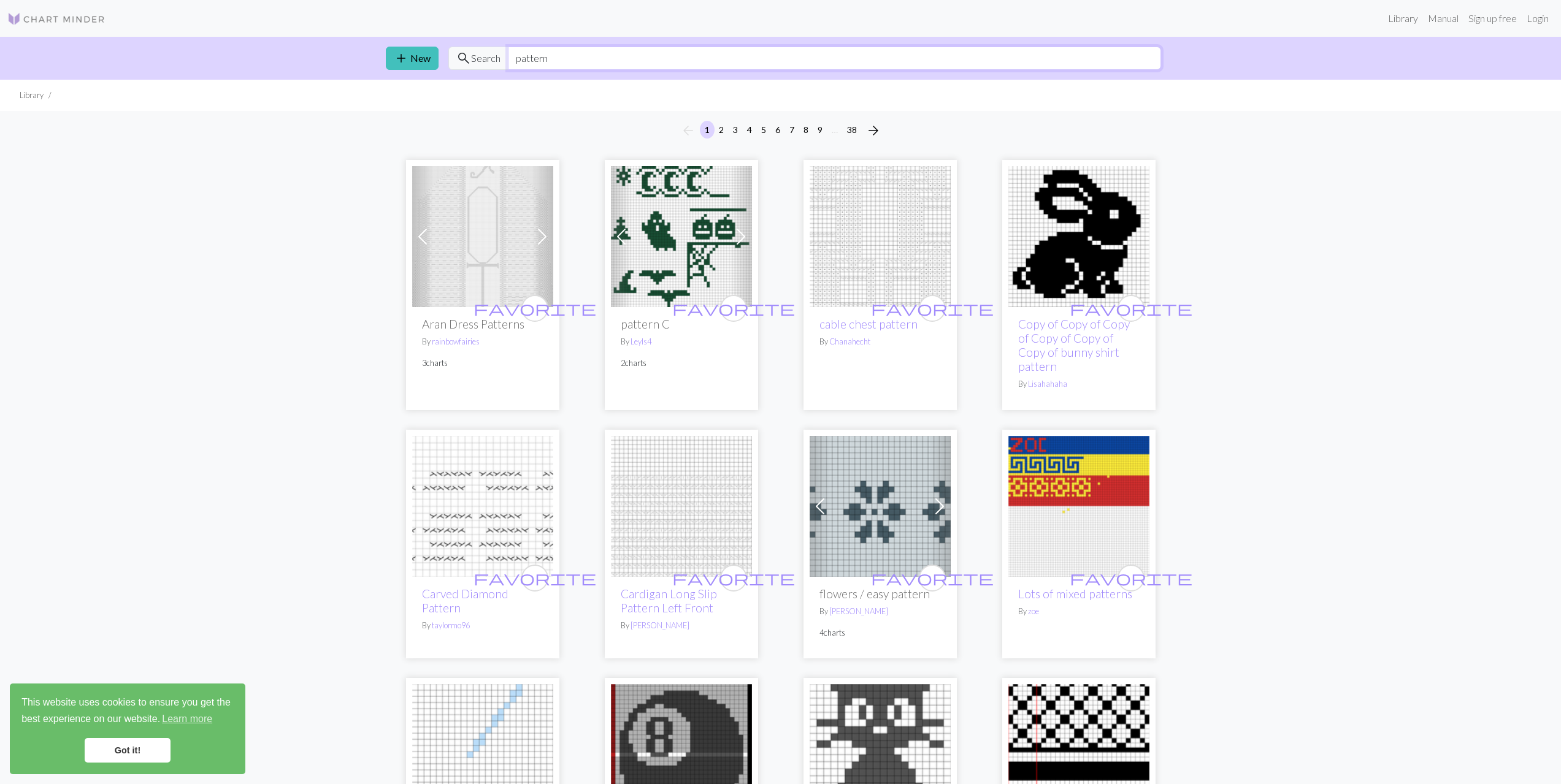
click at [572, 59] on input "pattern" at bounding box center [835, 58] width 653 height 23
click at [567, 59] on input "pattern" at bounding box center [835, 58] width 653 height 23
click at [561, 61] on input "pattern" at bounding box center [835, 58] width 653 height 23
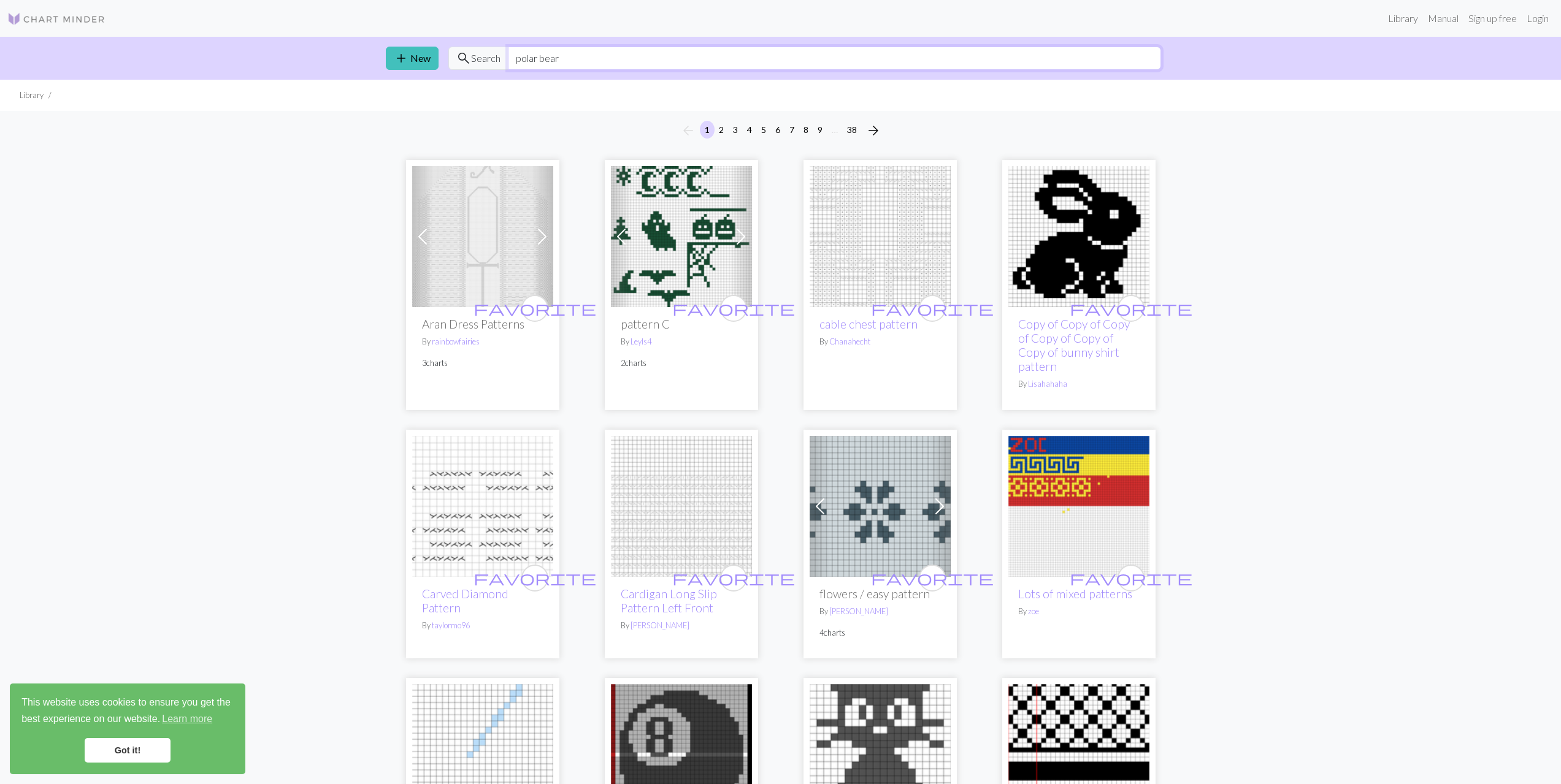
type input "polar bear"
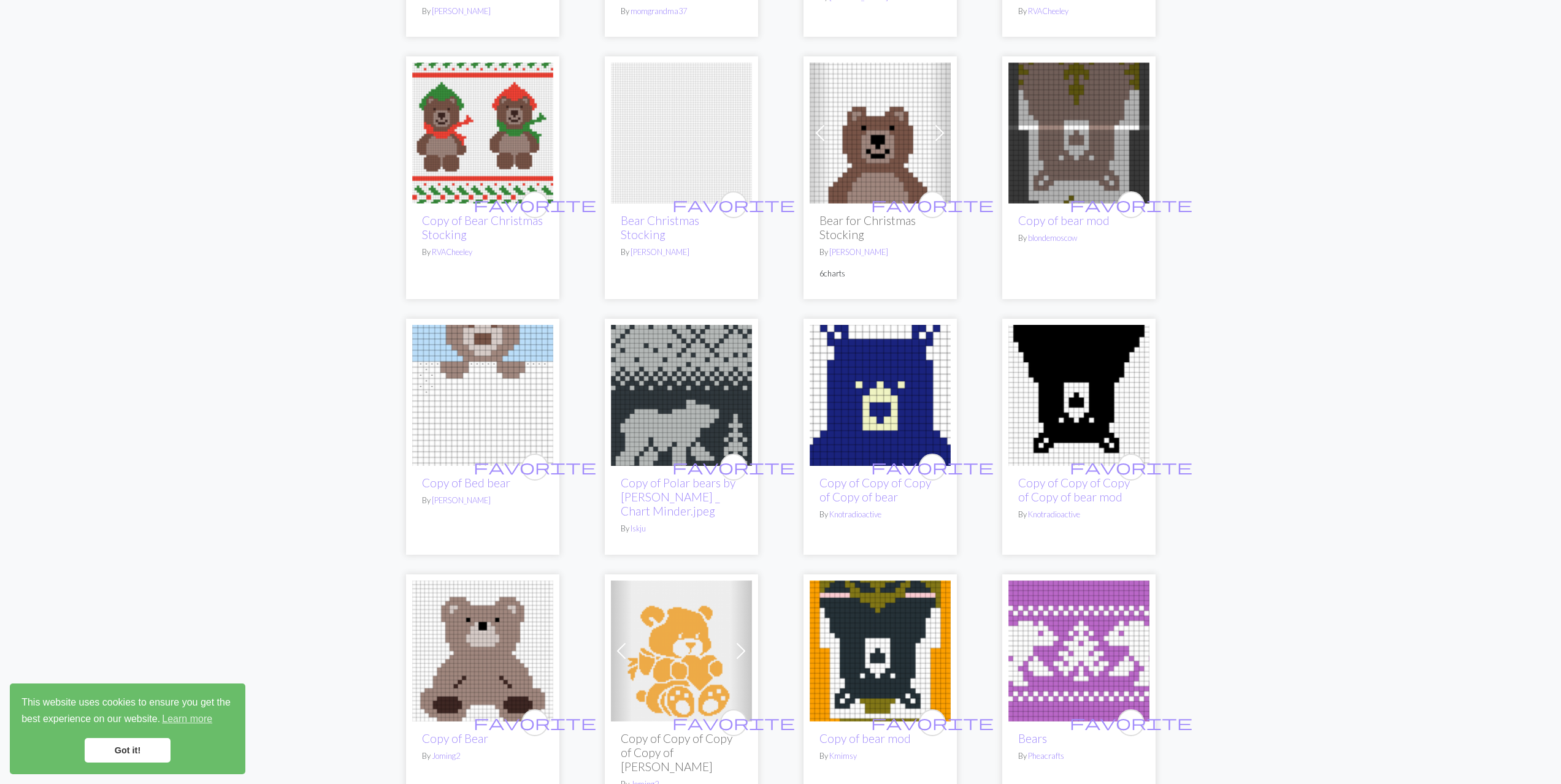
scroll to position [613, 0]
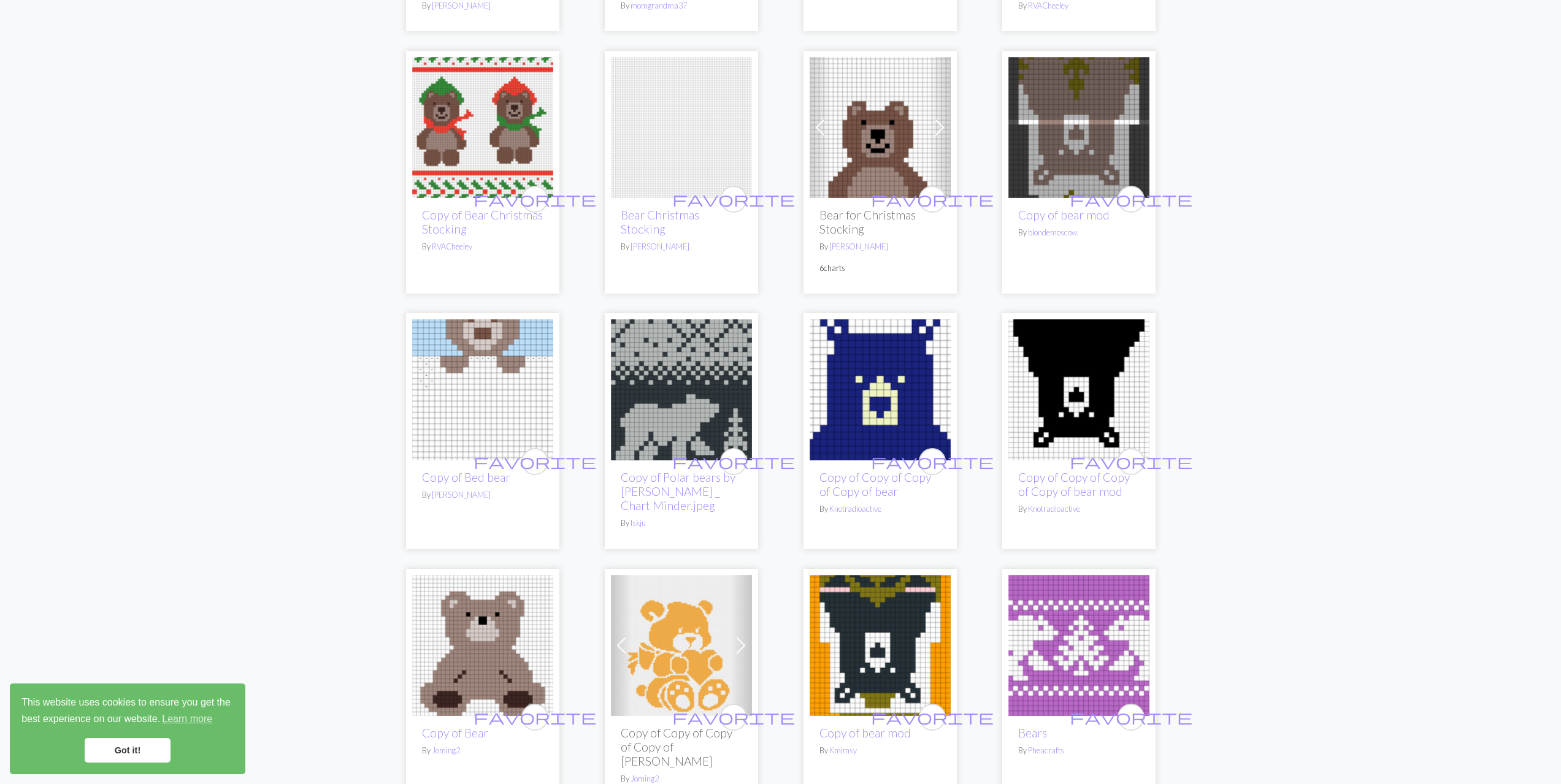
click at [668, 384] on img at bounding box center [682, 390] width 141 height 141
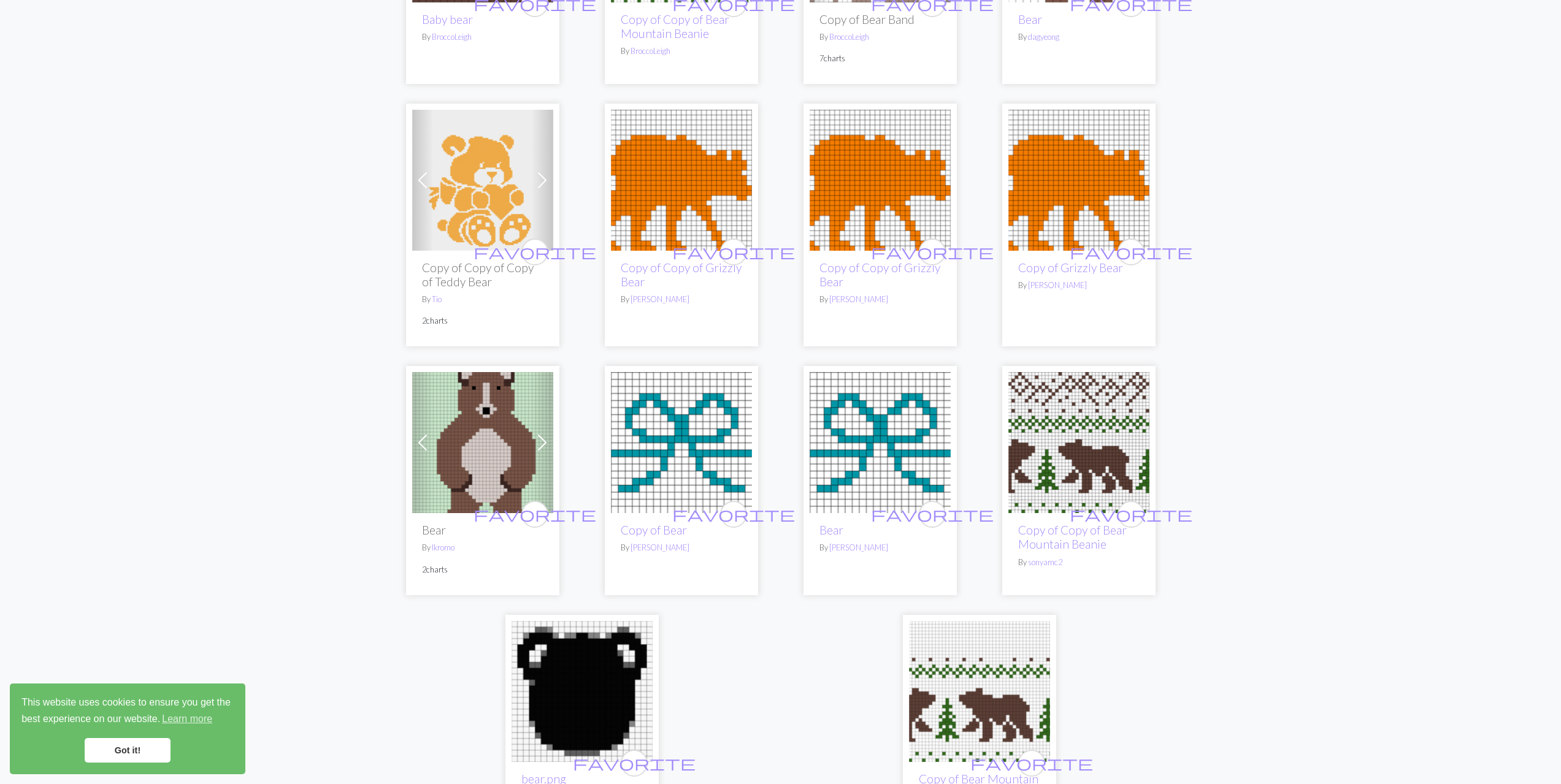
scroll to position [2759, 0]
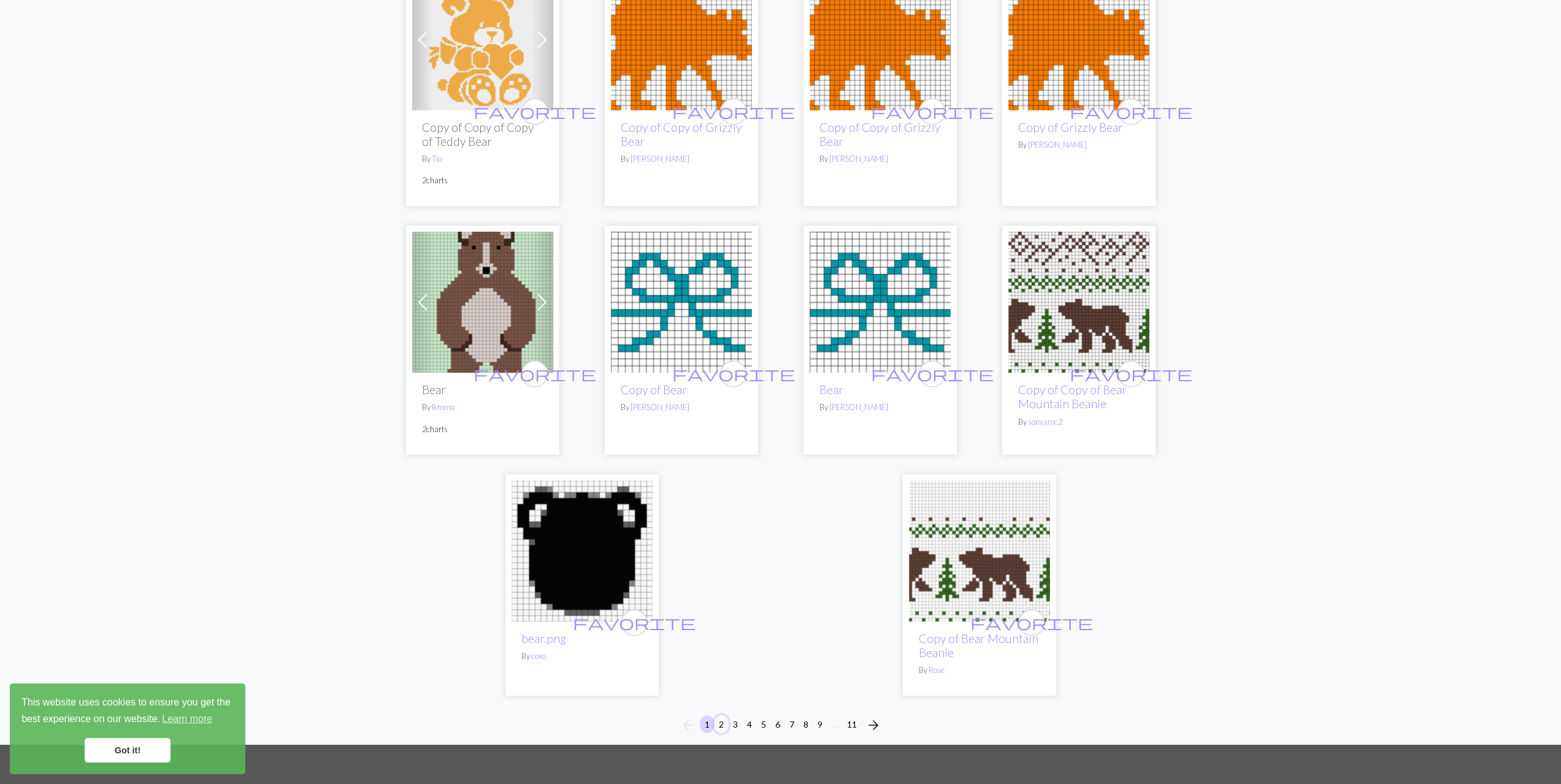
click at [724, 716] on button "2" at bounding box center [721, 724] width 15 height 17
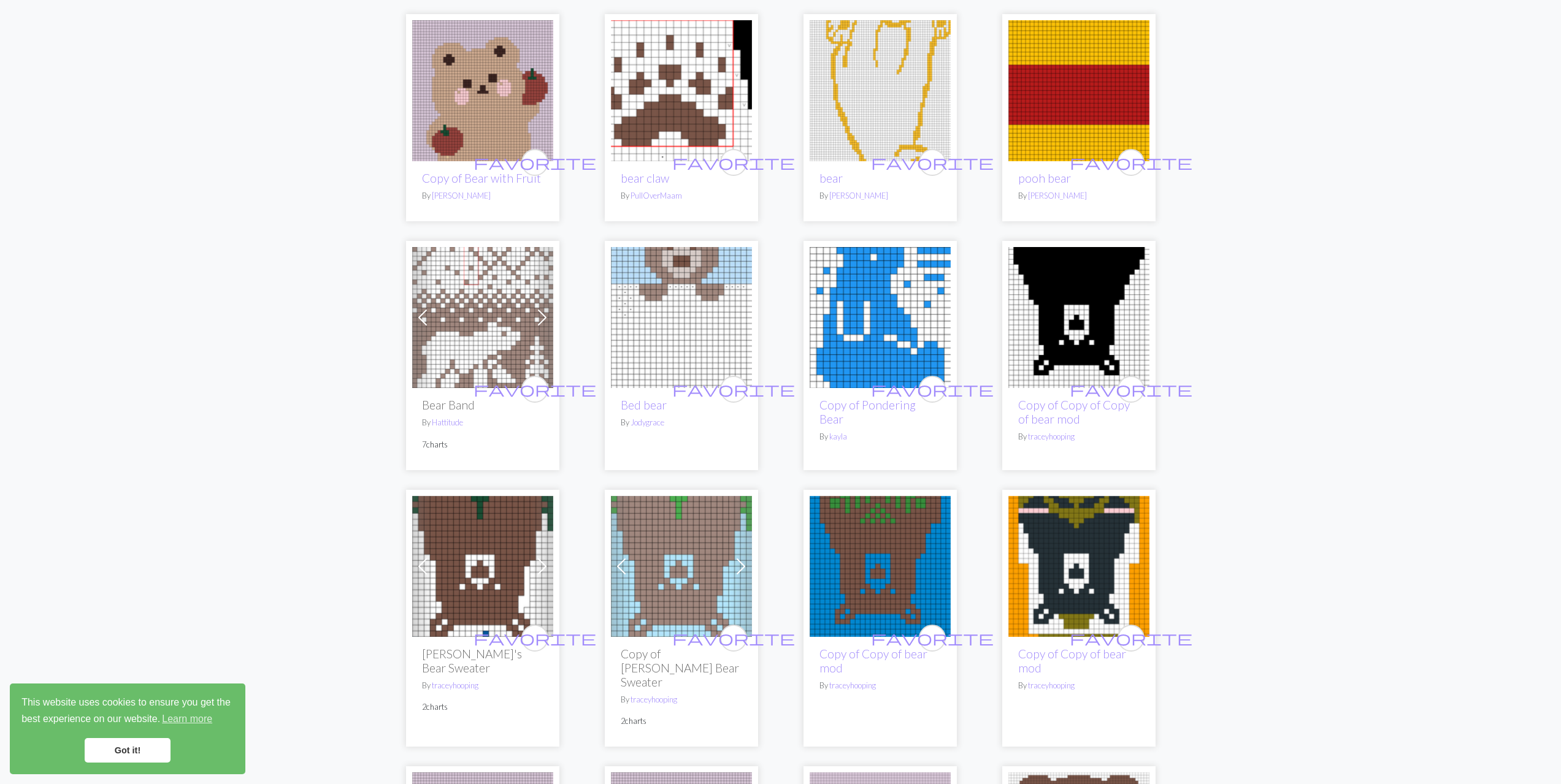
scroll to position [184, 0]
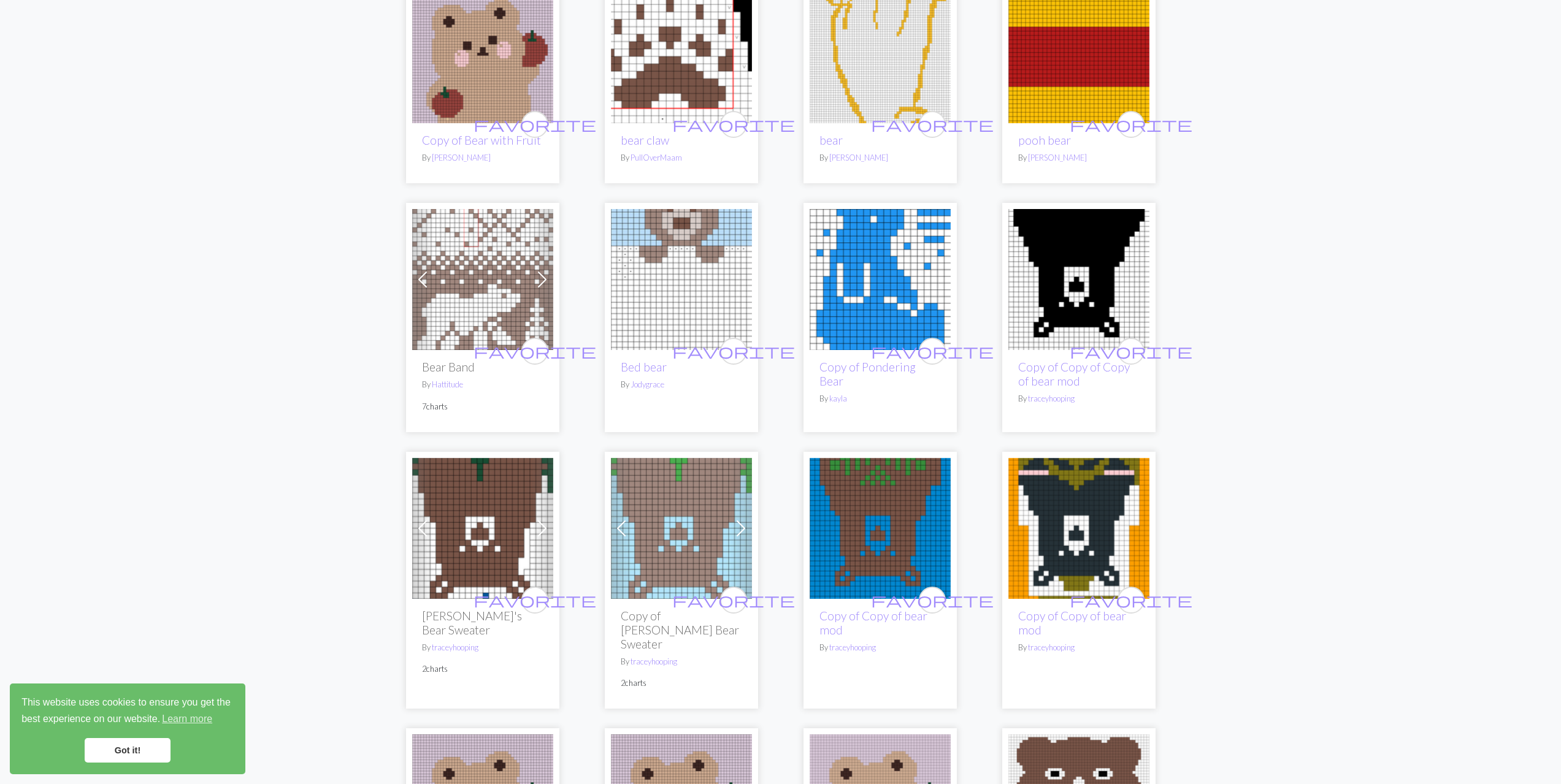
click at [449, 326] on img at bounding box center [483, 280] width 141 height 141
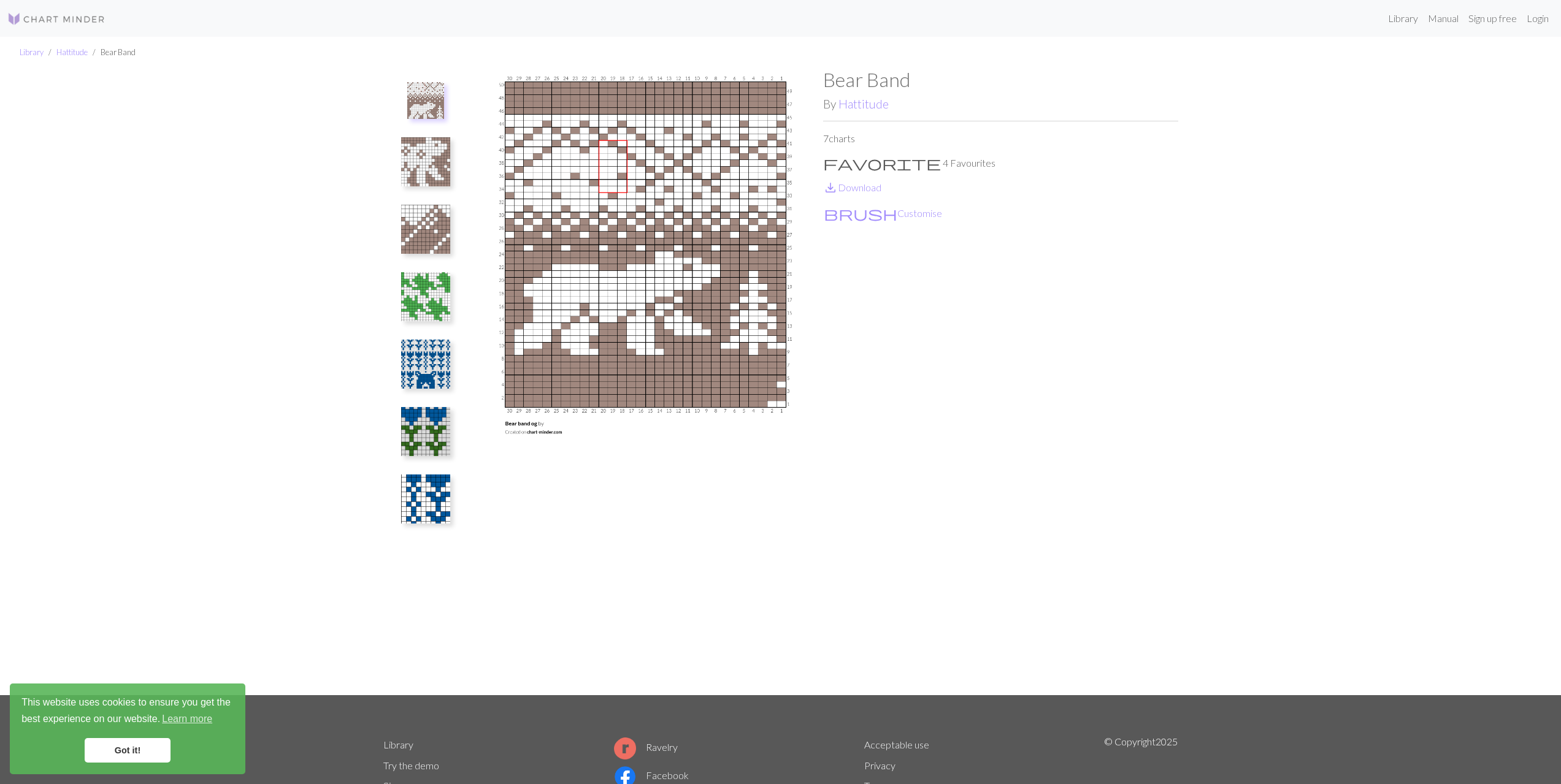
click at [421, 231] on img at bounding box center [426, 229] width 49 height 49
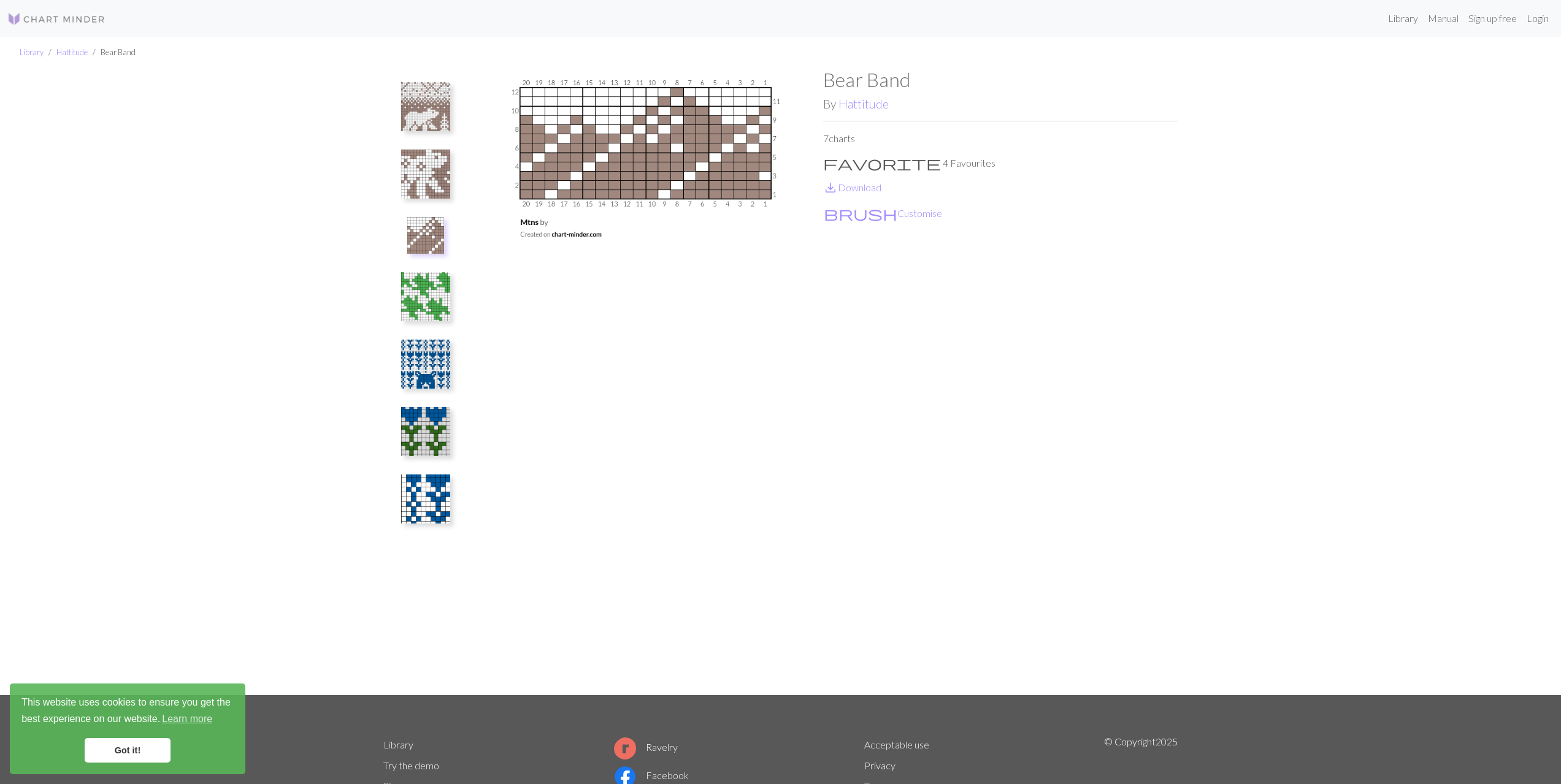
click at [427, 289] on img at bounding box center [426, 297] width 49 height 49
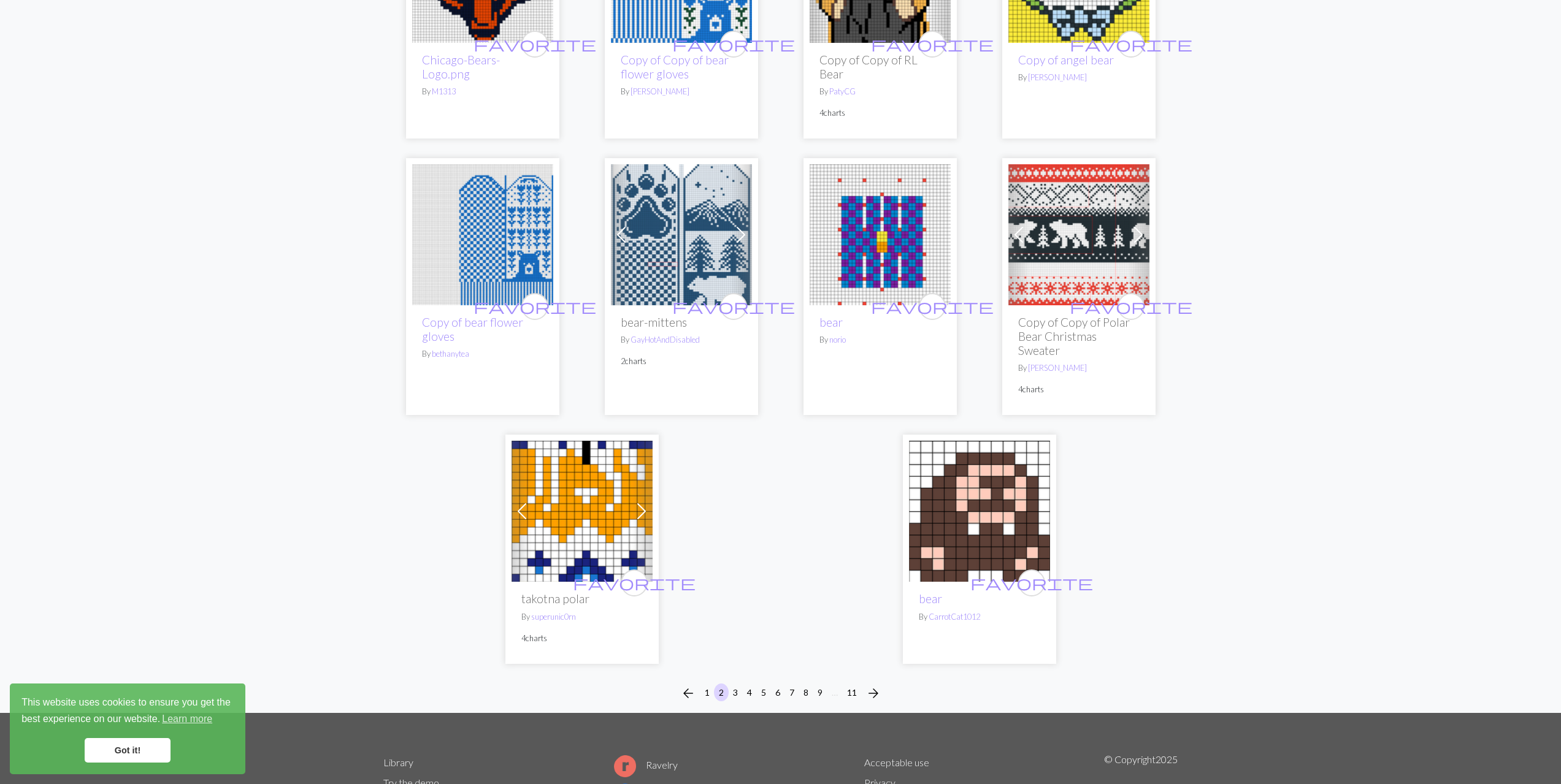
scroll to position [2820, 0]
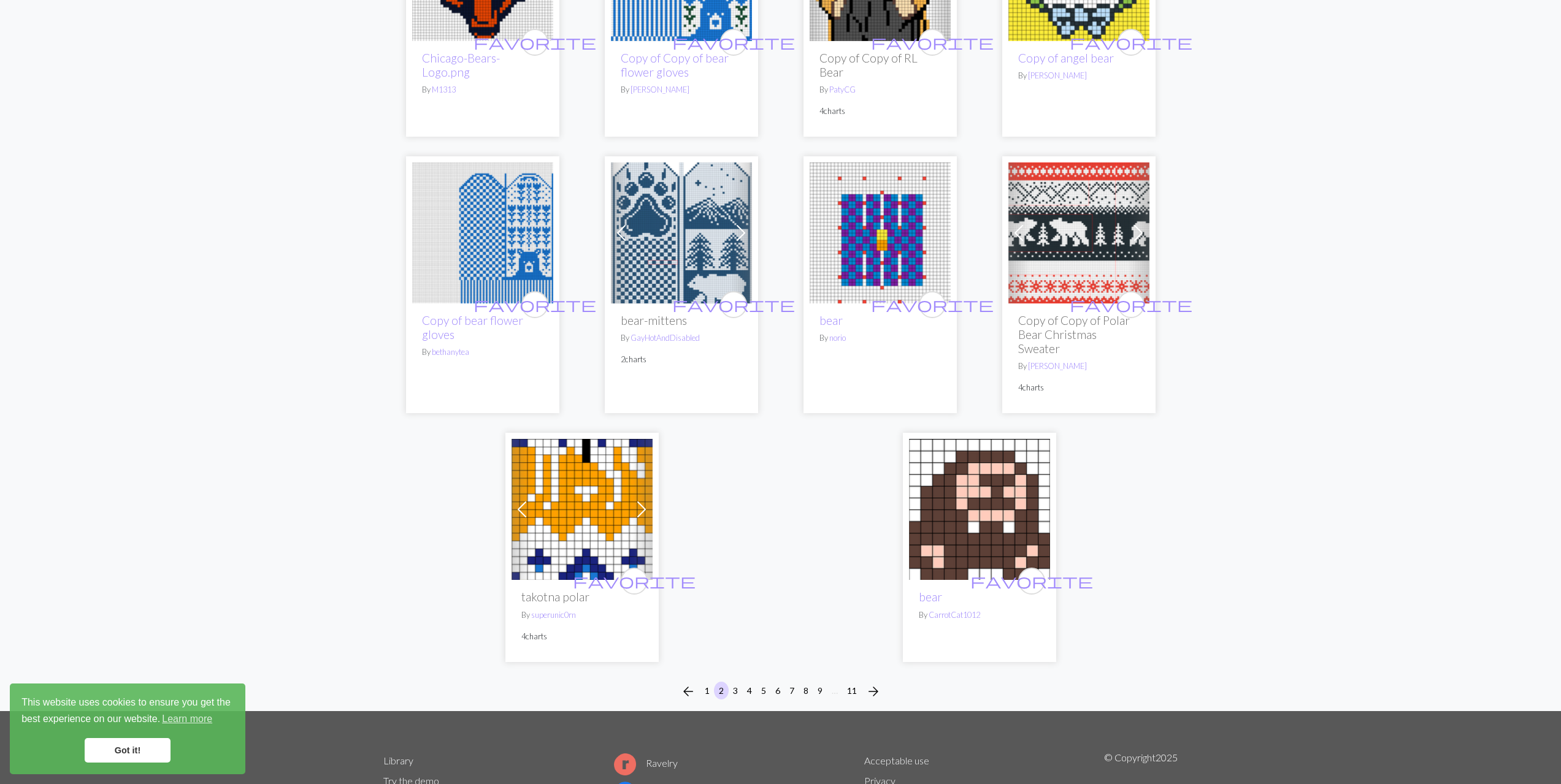
click at [628, 223] on span at bounding box center [621, 233] width 20 height 20
click at [721, 228] on img at bounding box center [682, 233] width 141 height 141
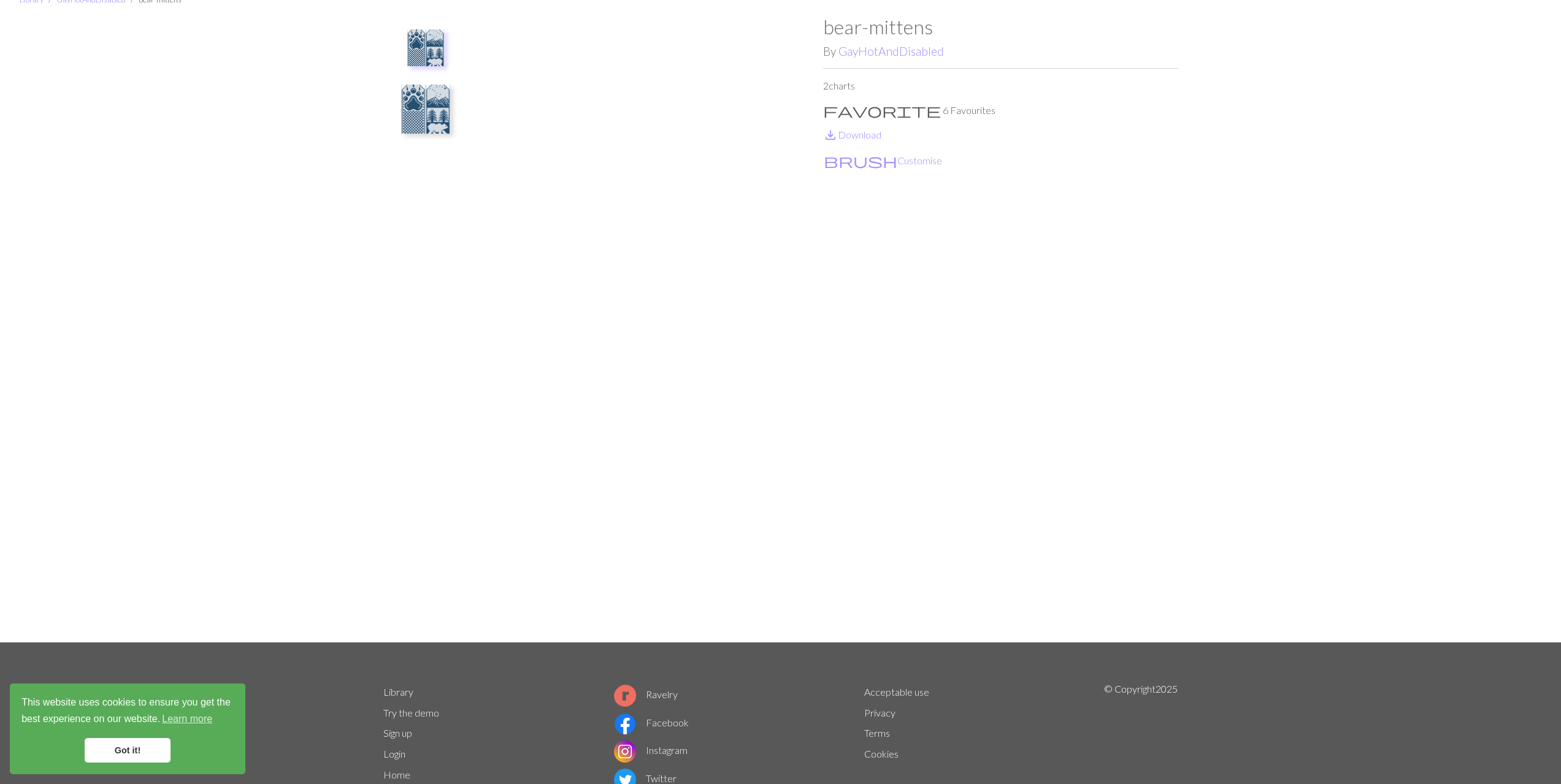
scroll to position [61, 0]
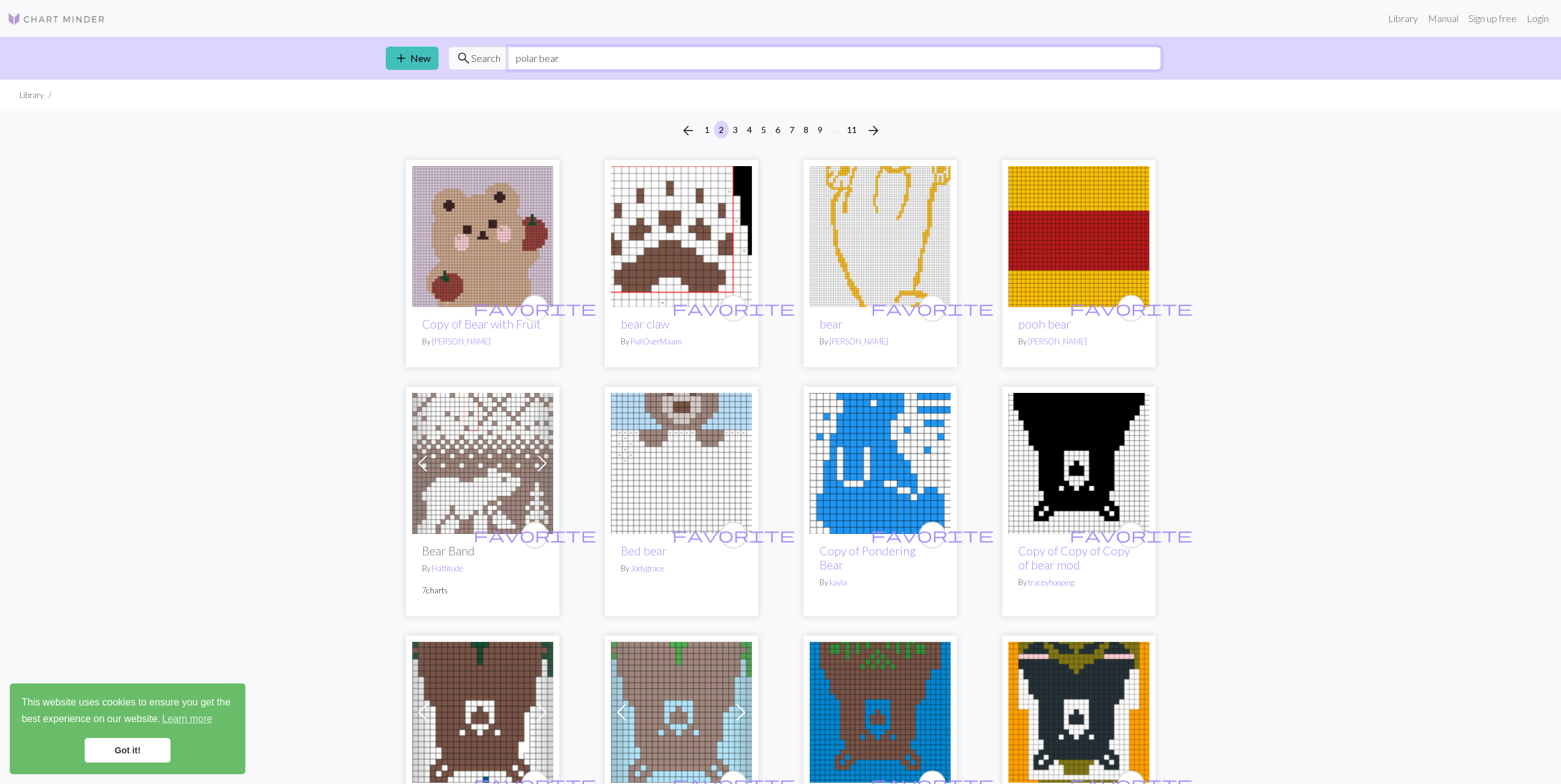
click at [740, 59] on input "polar bear" at bounding box center [835, 58] width 653 height 23
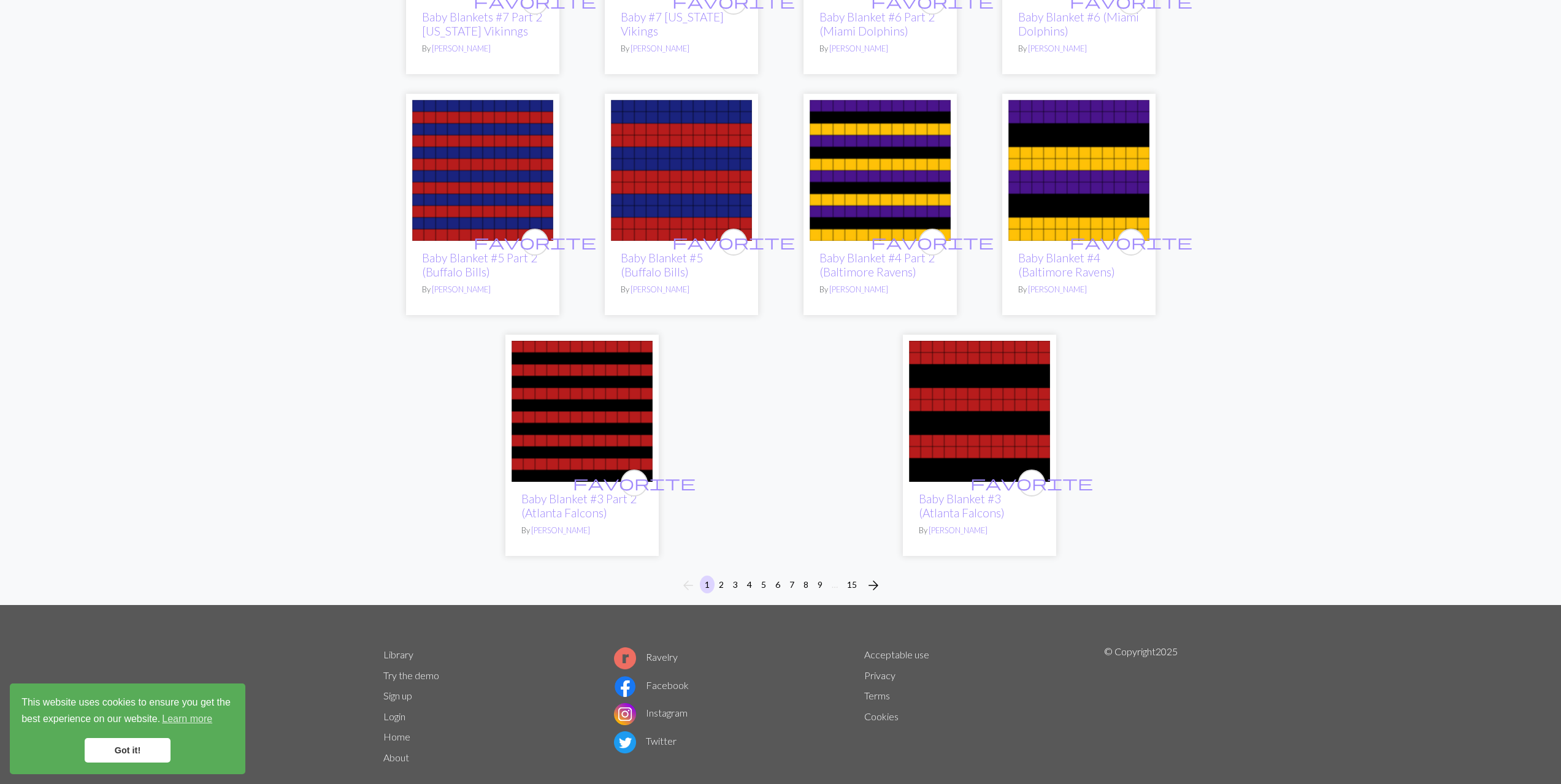
scroll to position [2808, 0]
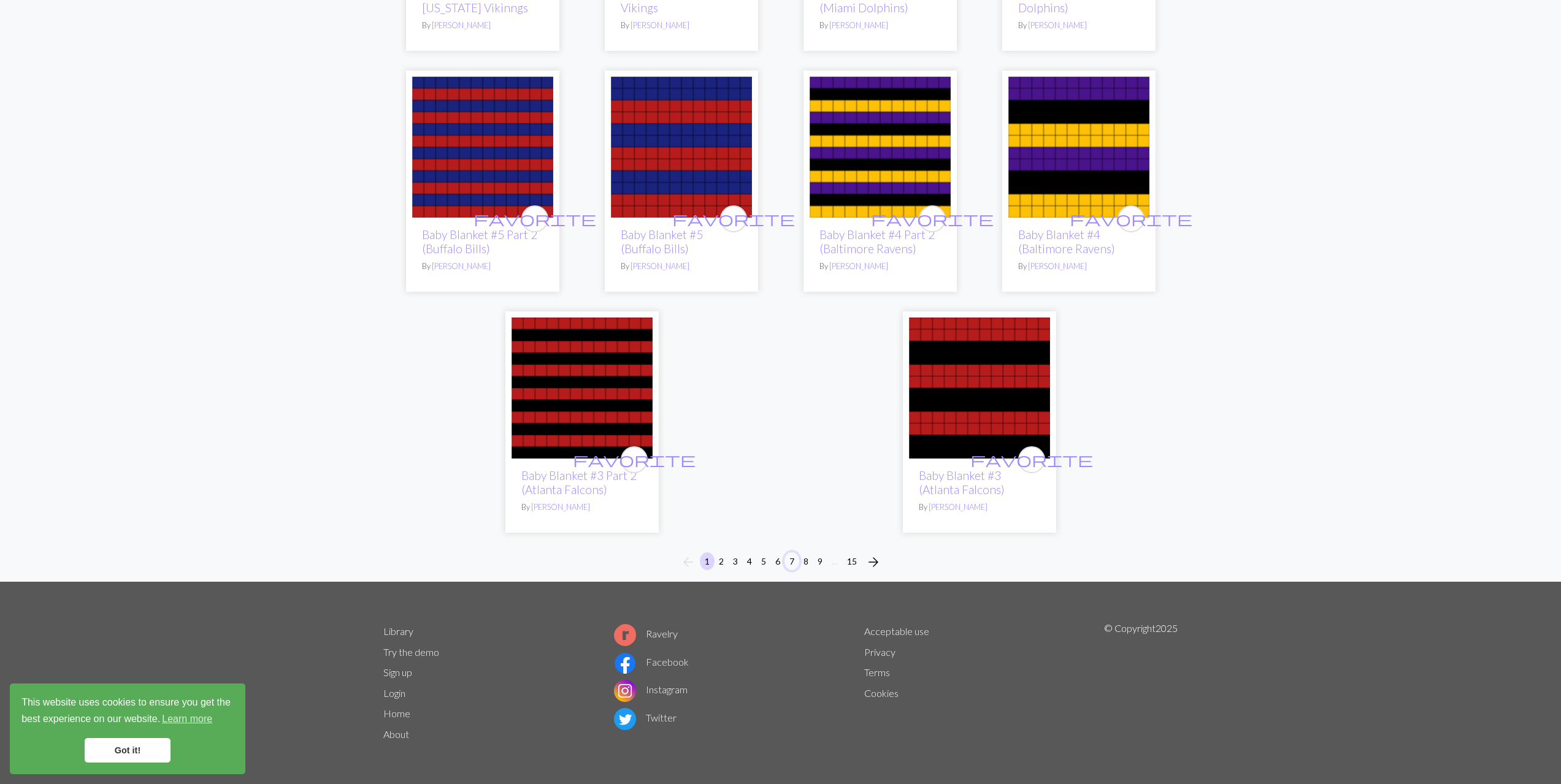
click at [798, 564] on button "7" at bounding box center [791, 561] width 15 height 17
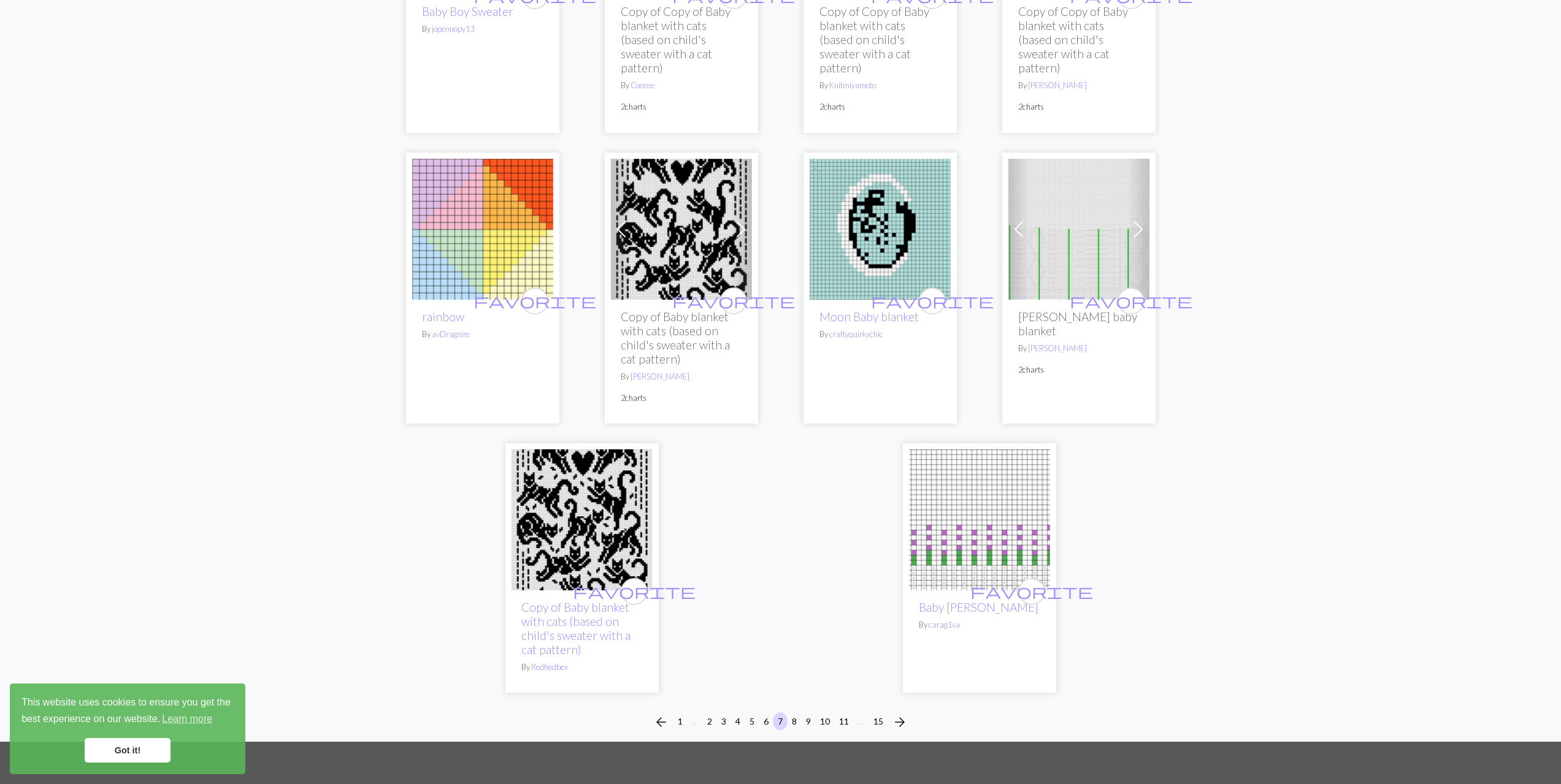
scroll to position [3188, 0]
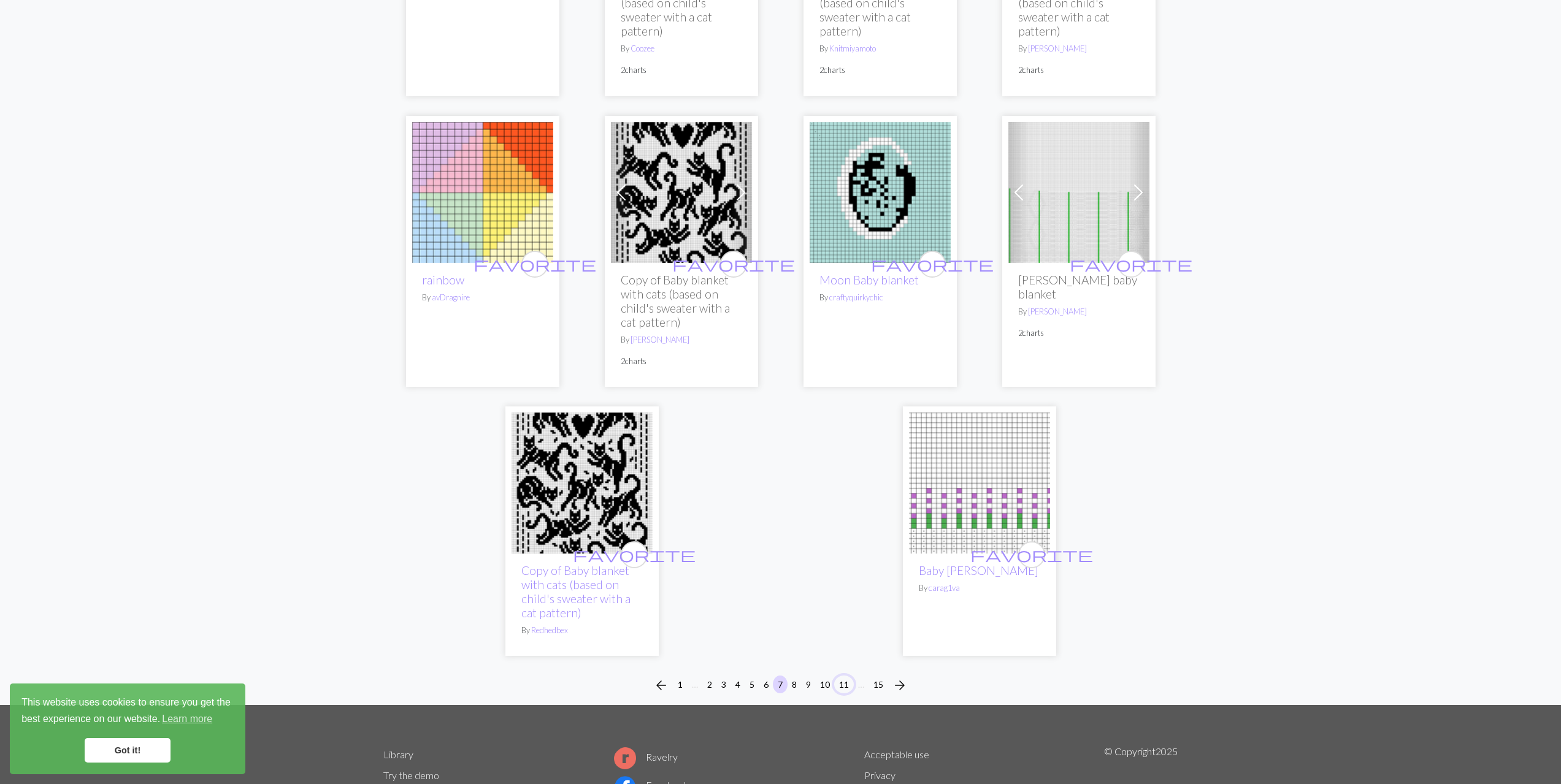
click at [848, 676] on button "11" at bounding box center [844, 684] width 20 height 17
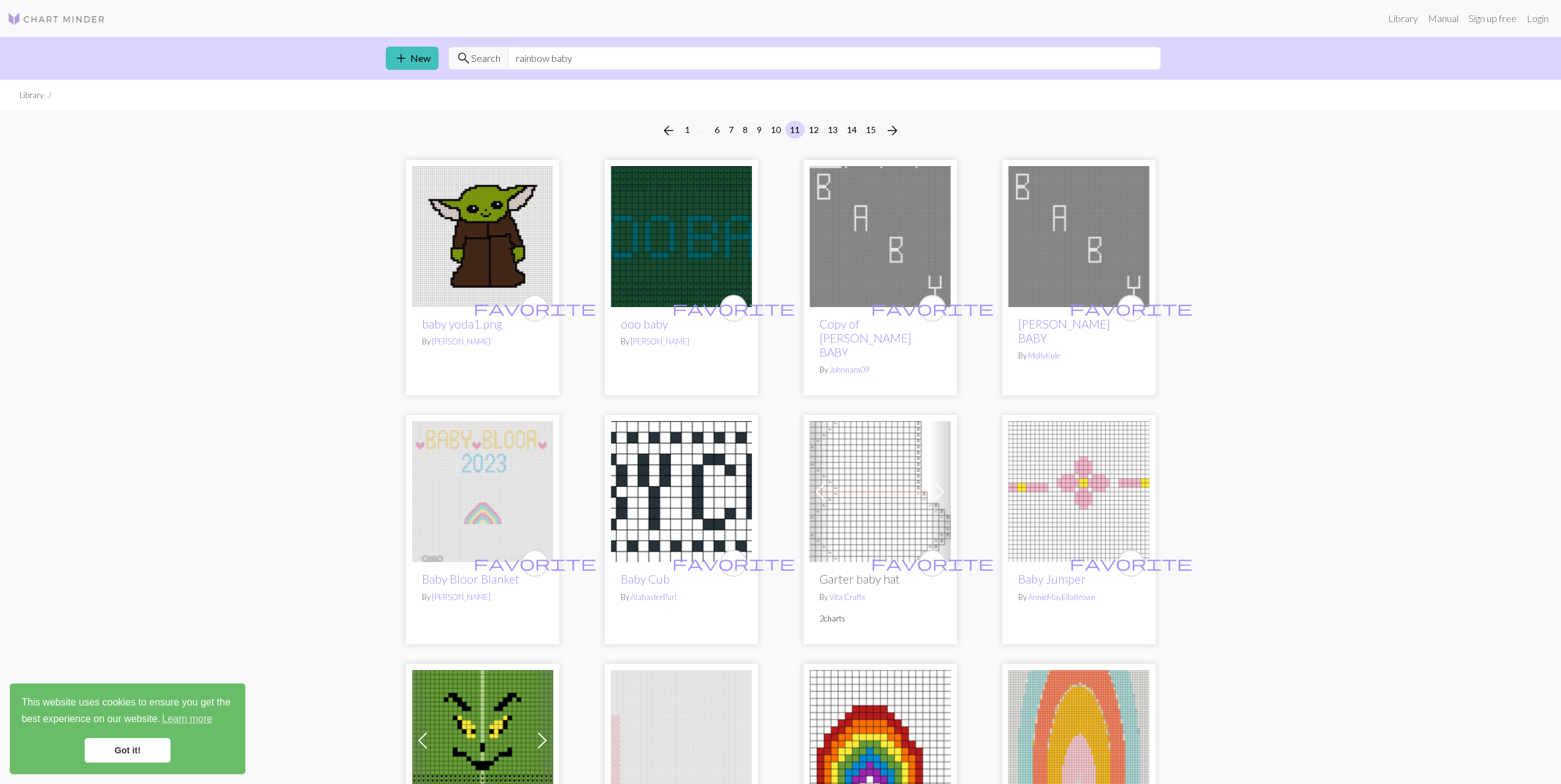
click at [541, 44] on div "add New search Search rainbow baby" at bounding box center [781, 58] width 810 height 43
click at [542, 44] on div "add New search Search rainbow baby" at bounding box center [781, 58] width 810 height 43
click at [541, 59] on input "rainbow baby" at bounding box center [835, 58] width 653 height 23
click at [543, 59] on input "rainbow baby" at bounding box center [835, 58] width 653 height 23
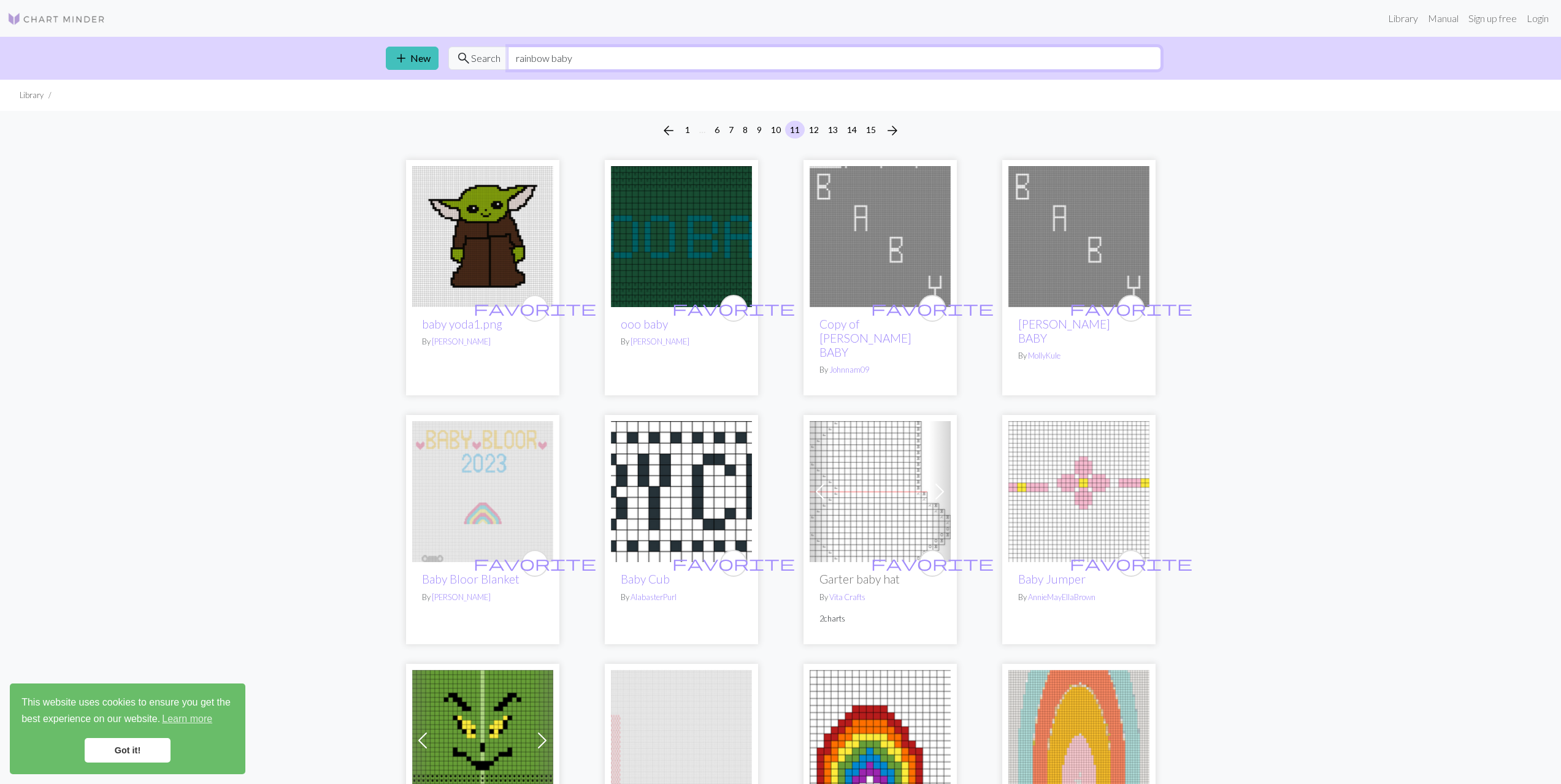
click at [543, 59] on input "rainbow baby" at bounding box center [835, 58] width 653 height 23
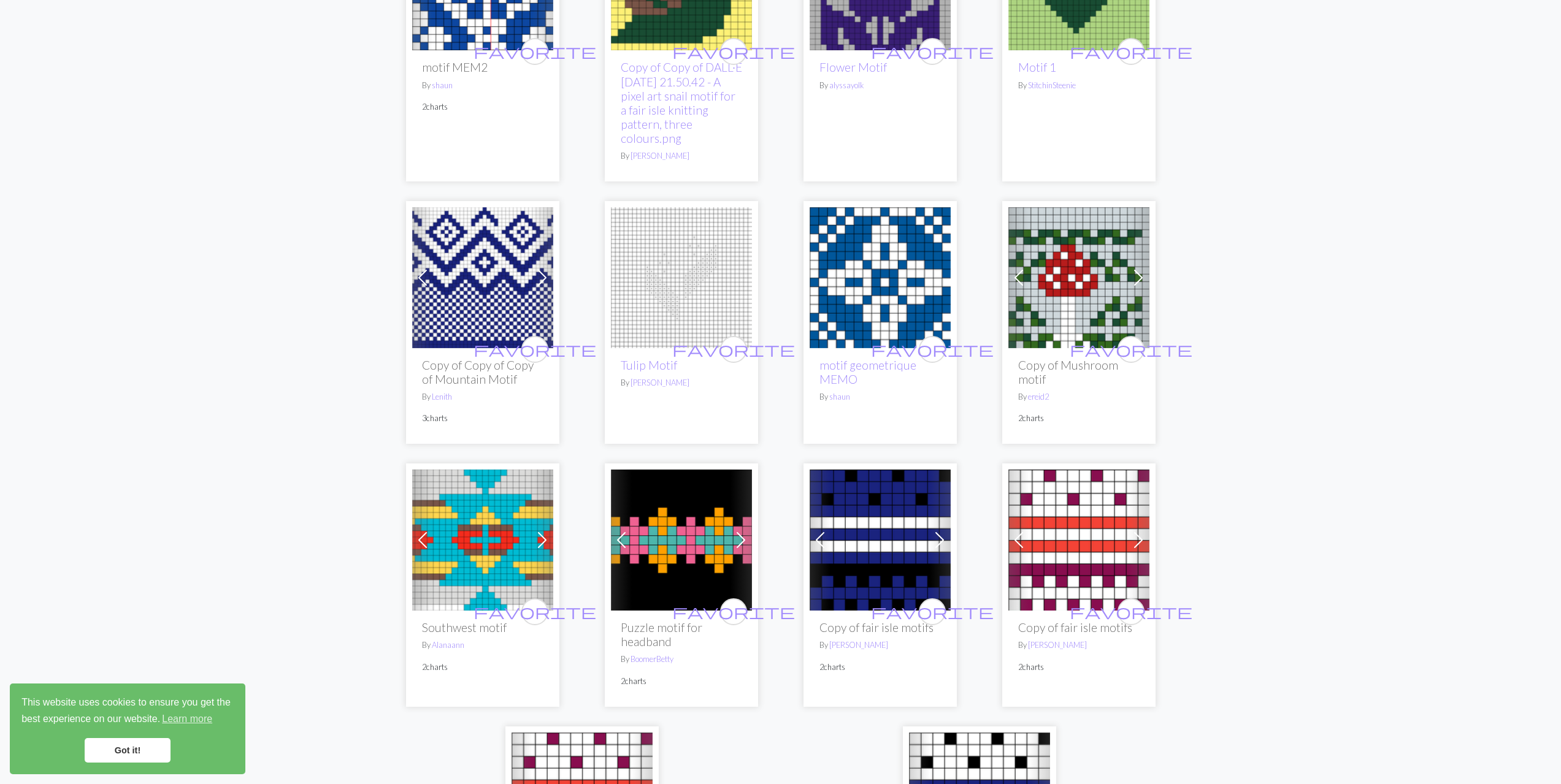
scroll to position [2936, 0]
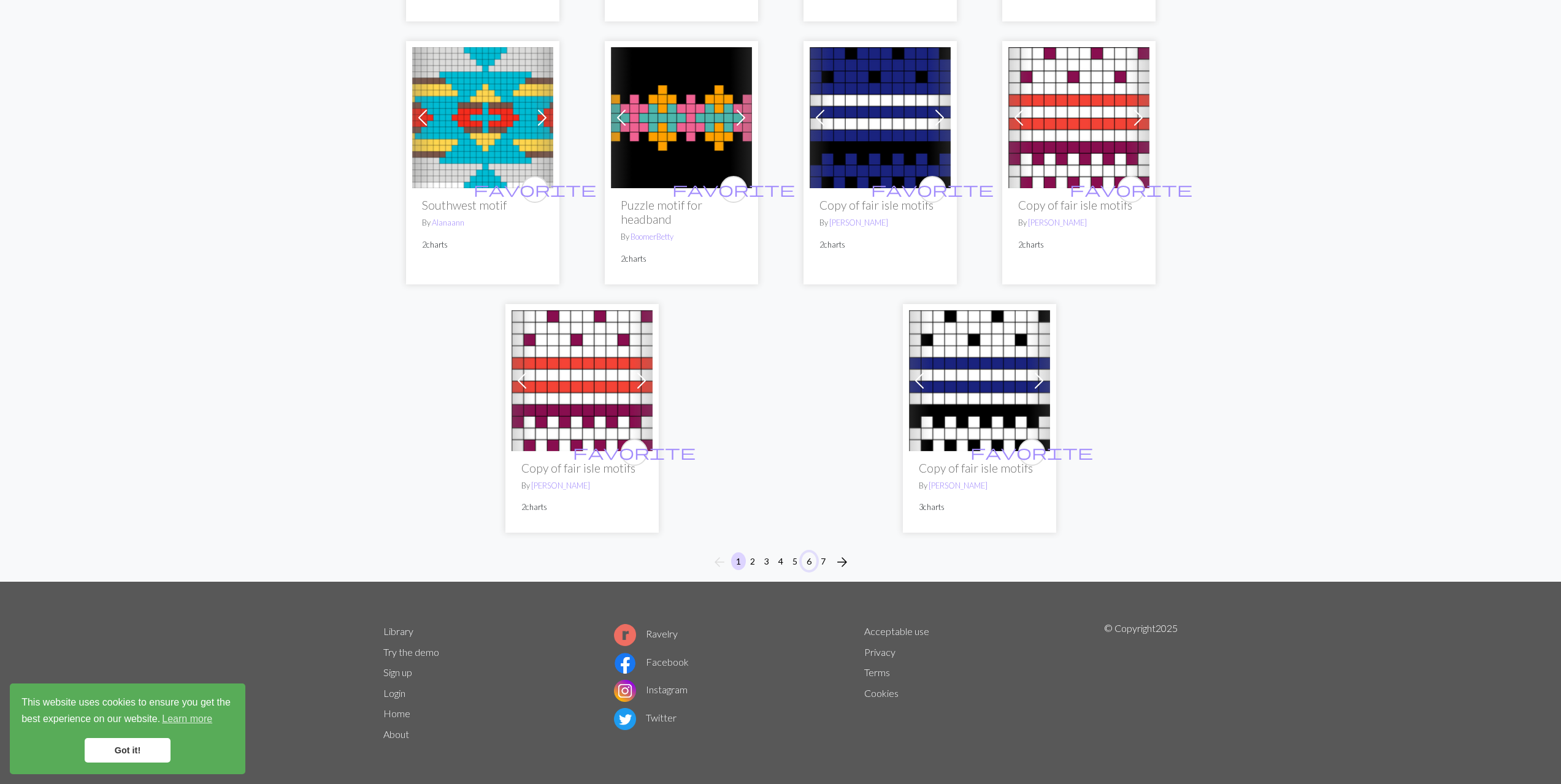
click at [808, 560] on button "6" at bounding box center [809, 561] width 15 height 17
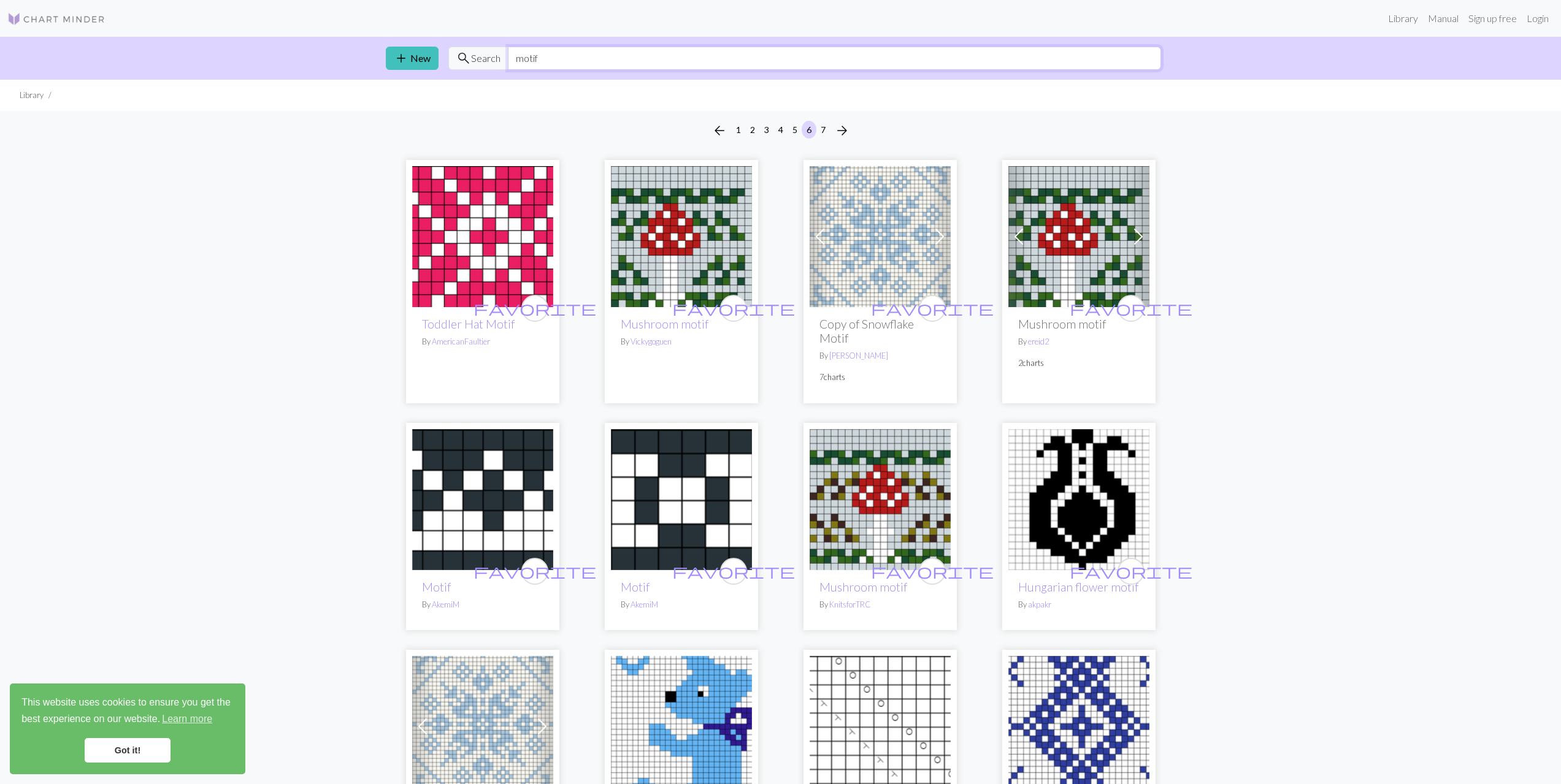
click at [590, 65] on input "motif" at bounding box center [835, 58] width 653 height 23
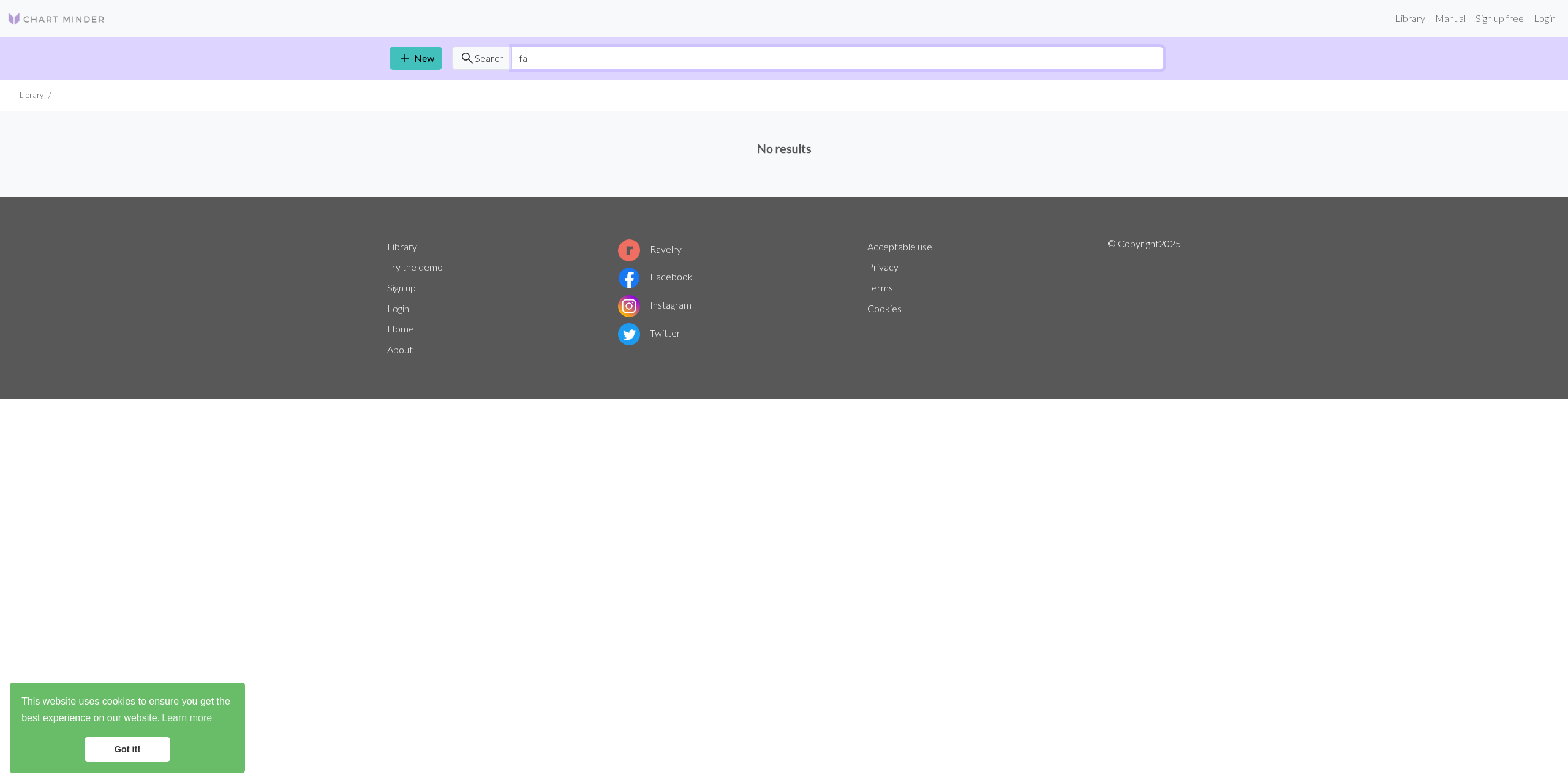
type input "f"
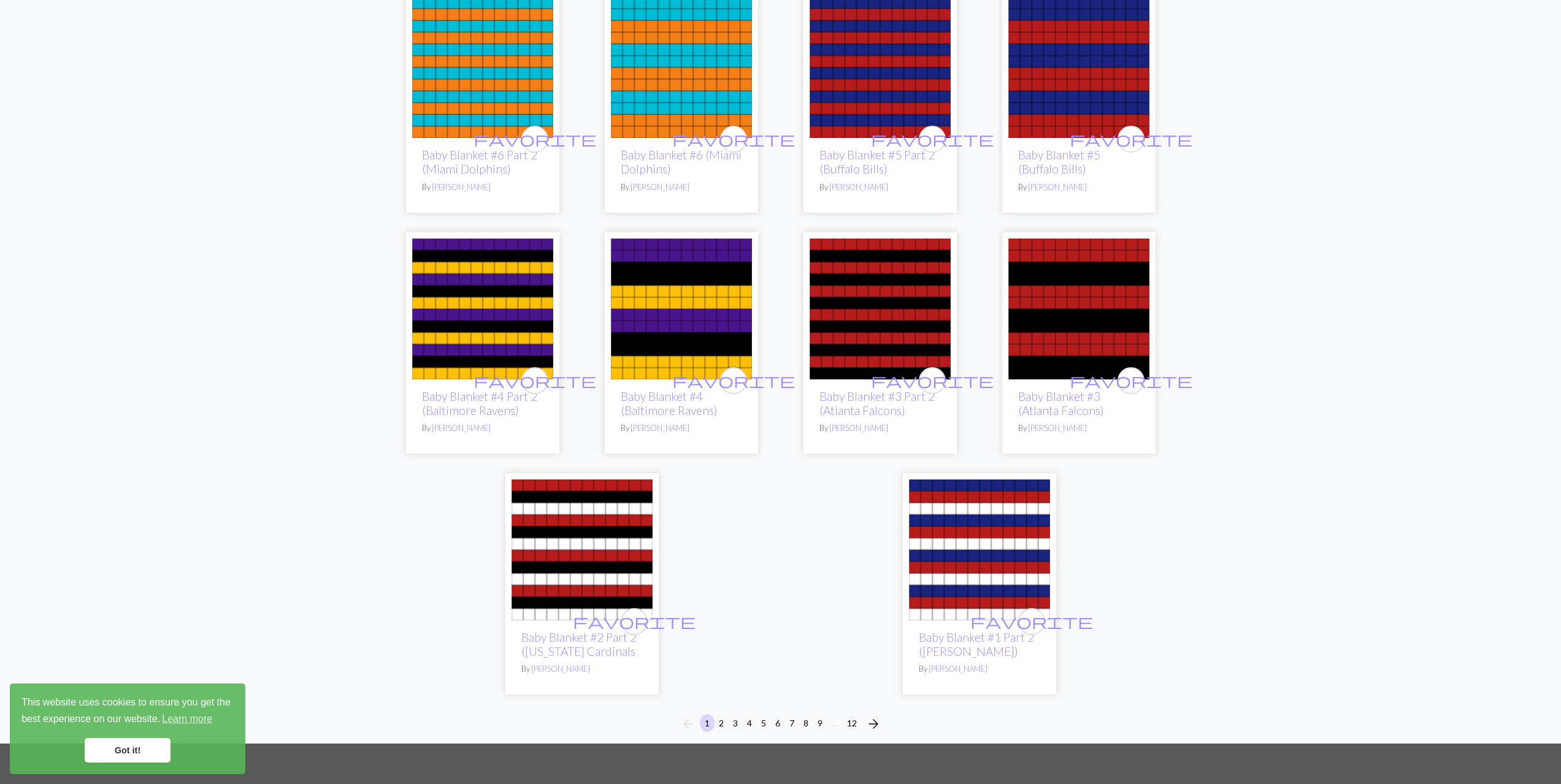
scroll to position [2829, 0]
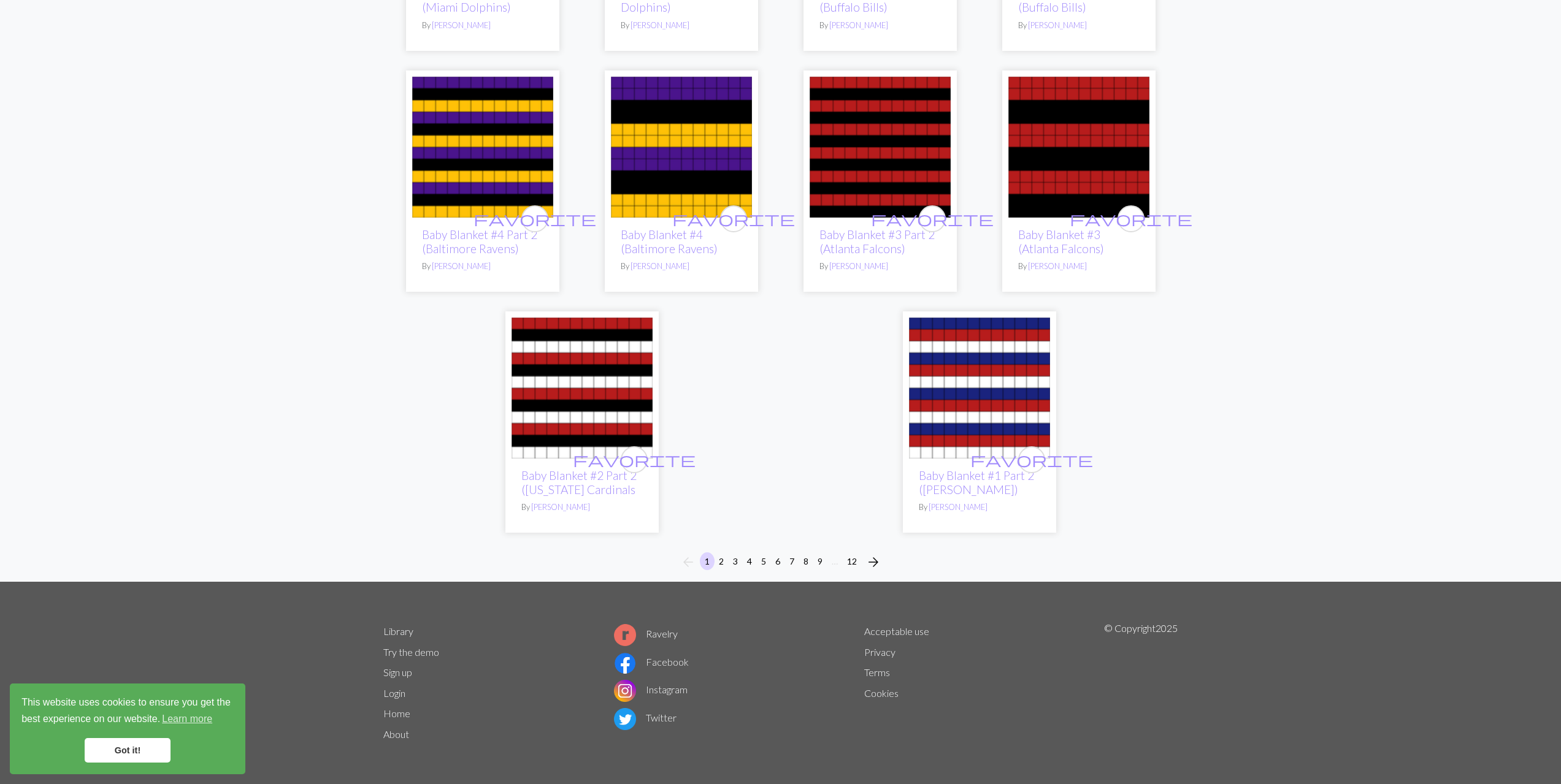
type input "baby"
click at [852, 563] on button "12" at bounding box center [852, 561] width 20 height 17
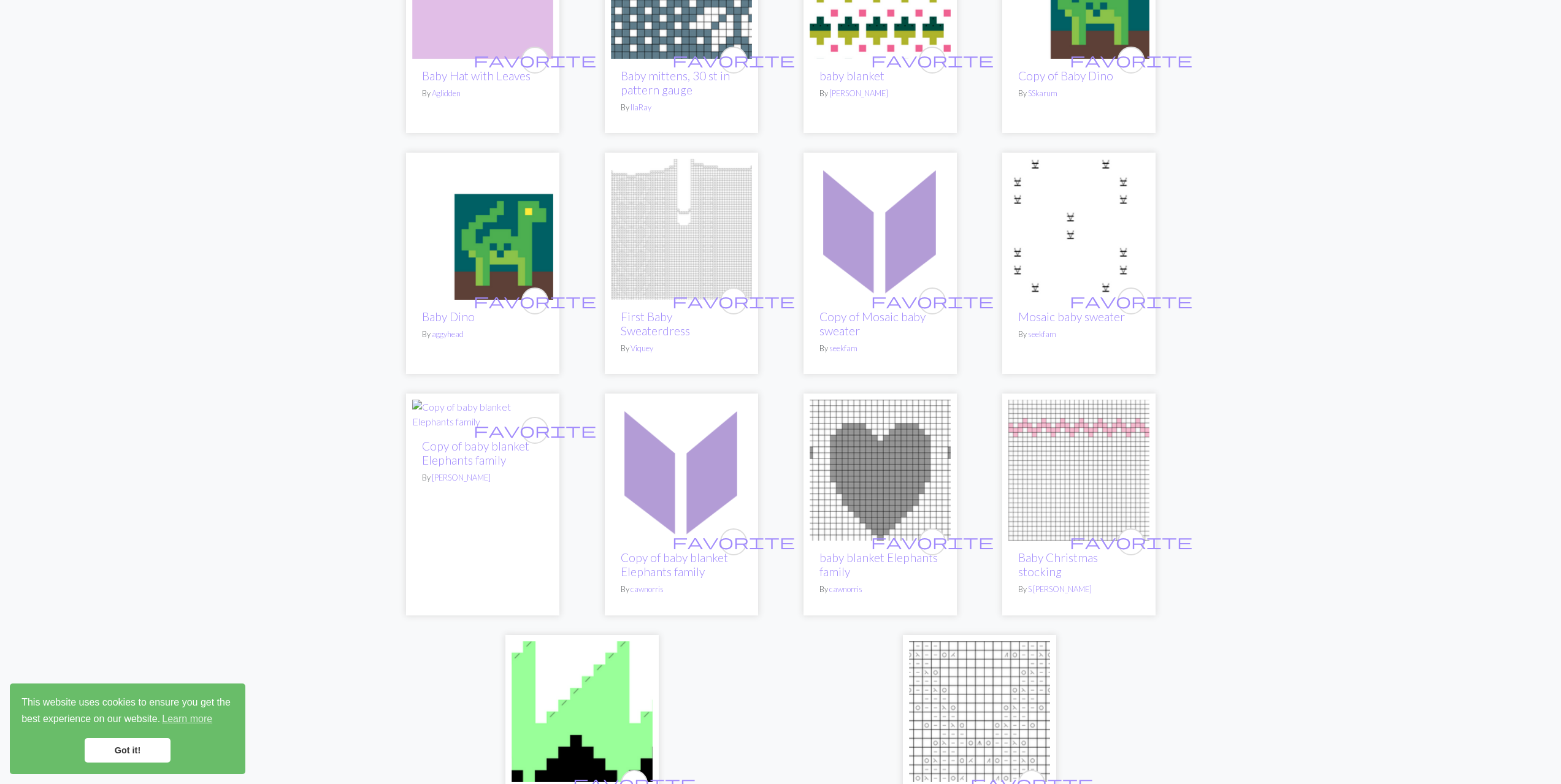
scroll to position [1984, 0]
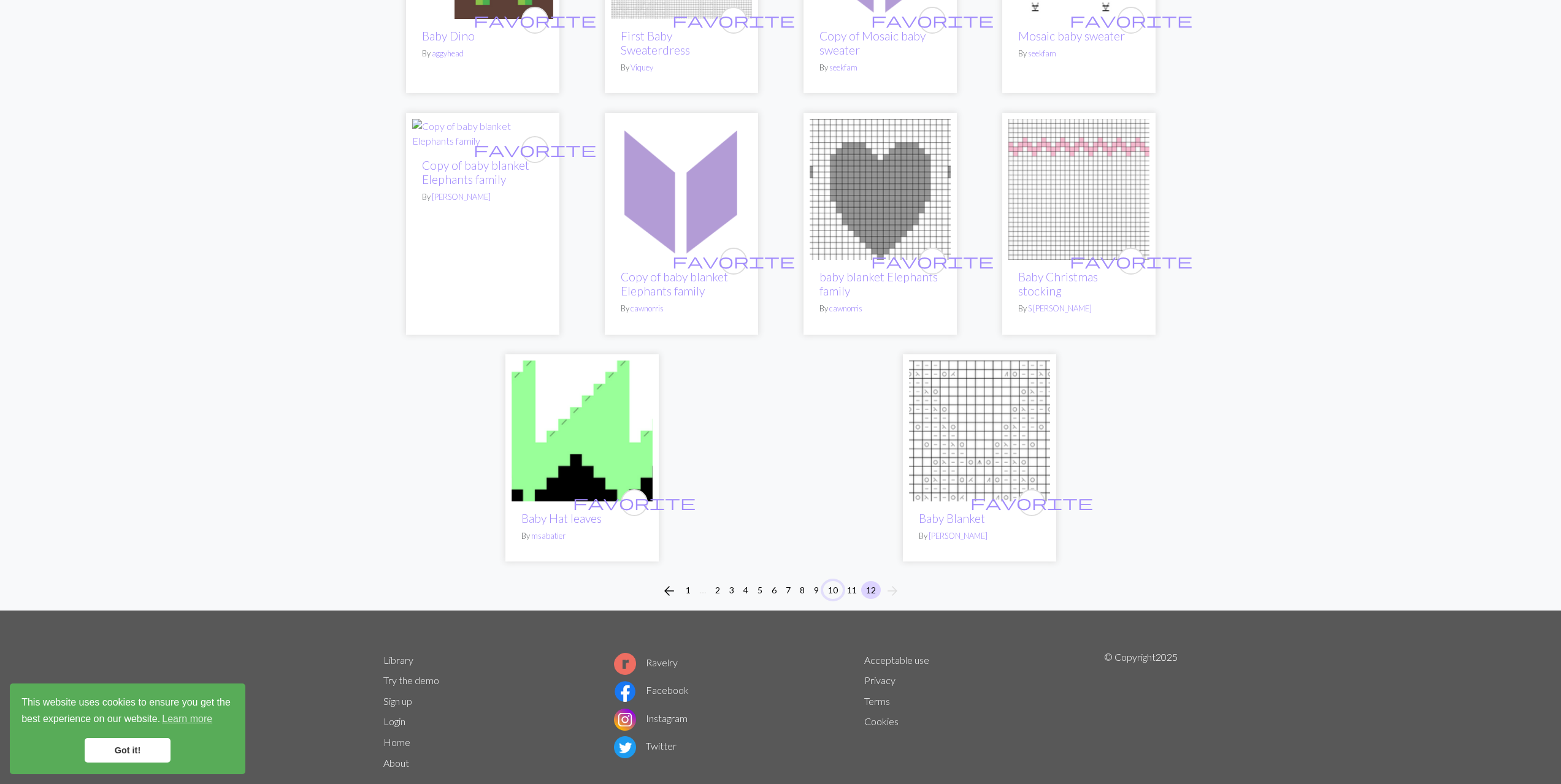
click at [837, 581] on button "10" at bounding box center [833, 590] width 20 height 17
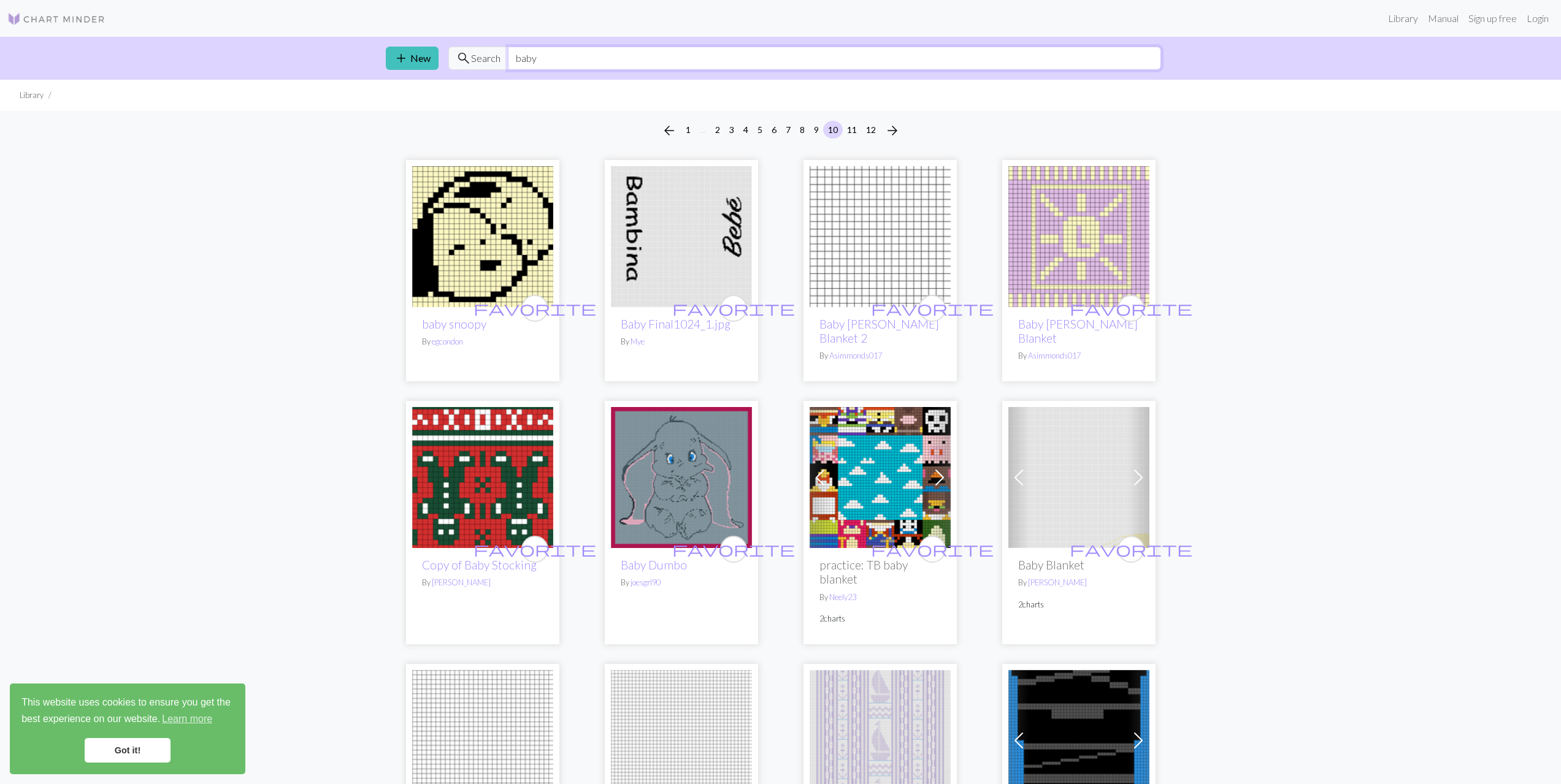
click at [568, 63] on input "baby" at bounding box center [835, 58] width 653 height 23
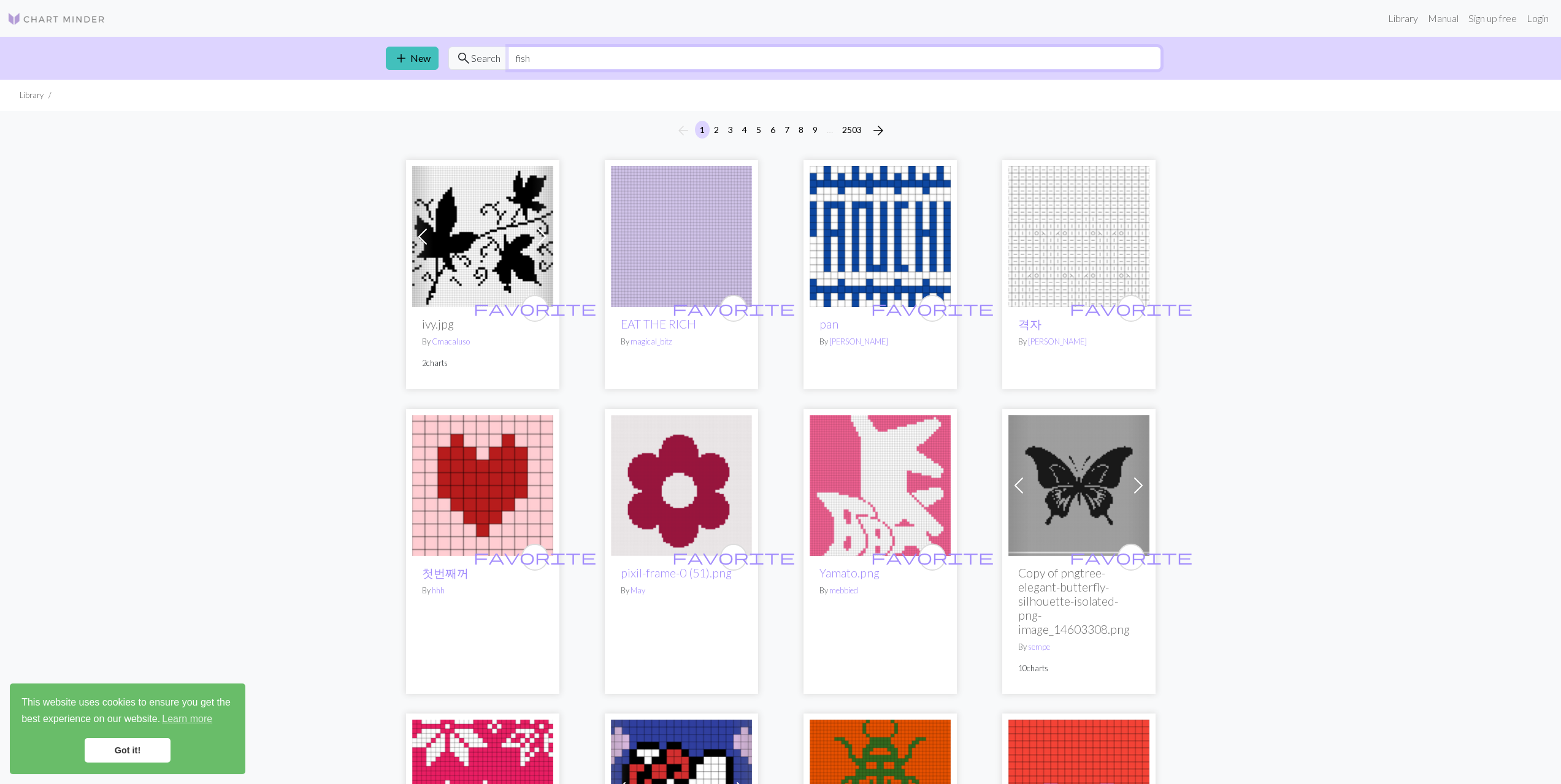
type input "fish"
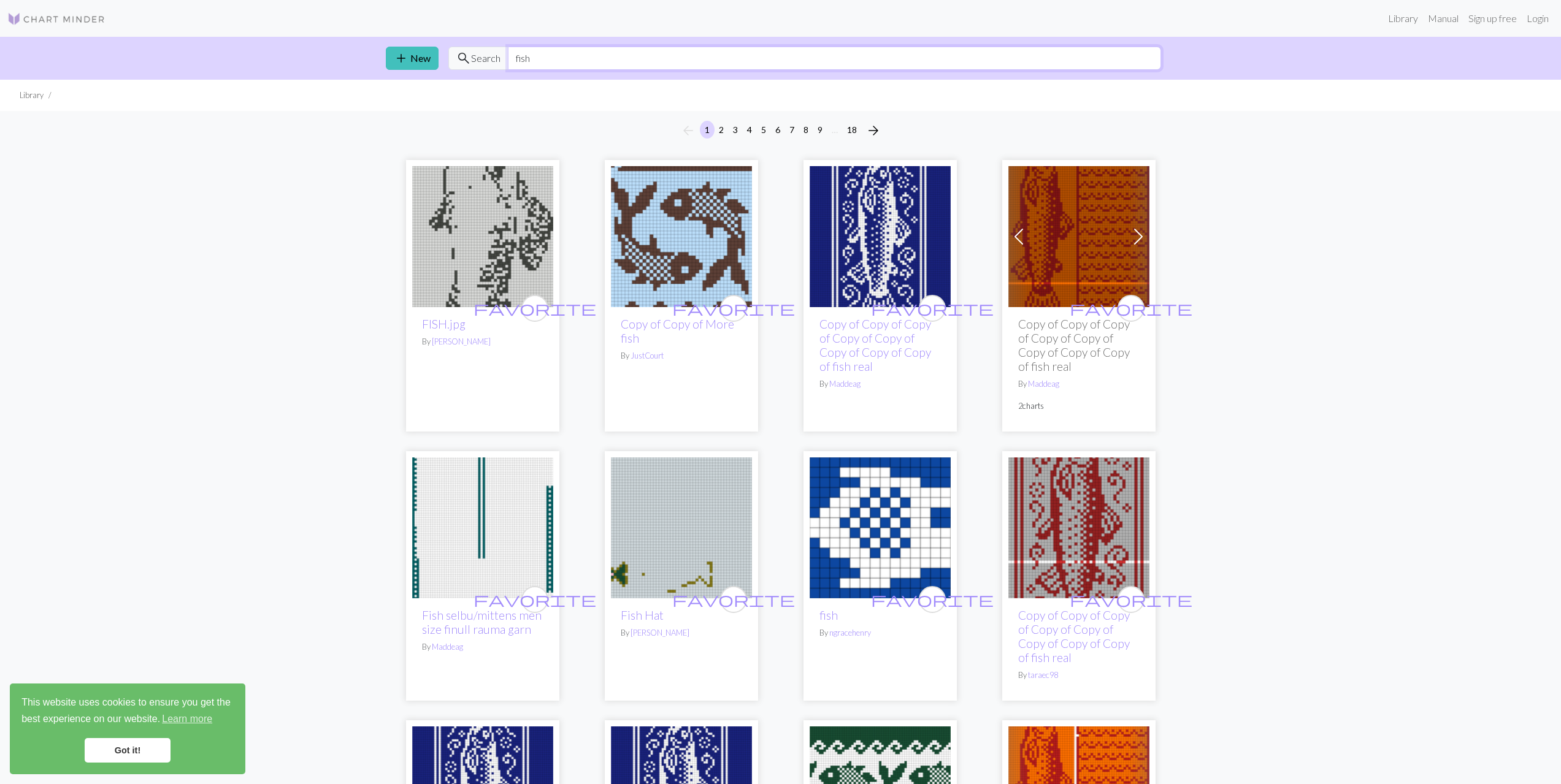
click at [636, 59] on input "fish" at bounding box center [835, 58] width 653 height 23
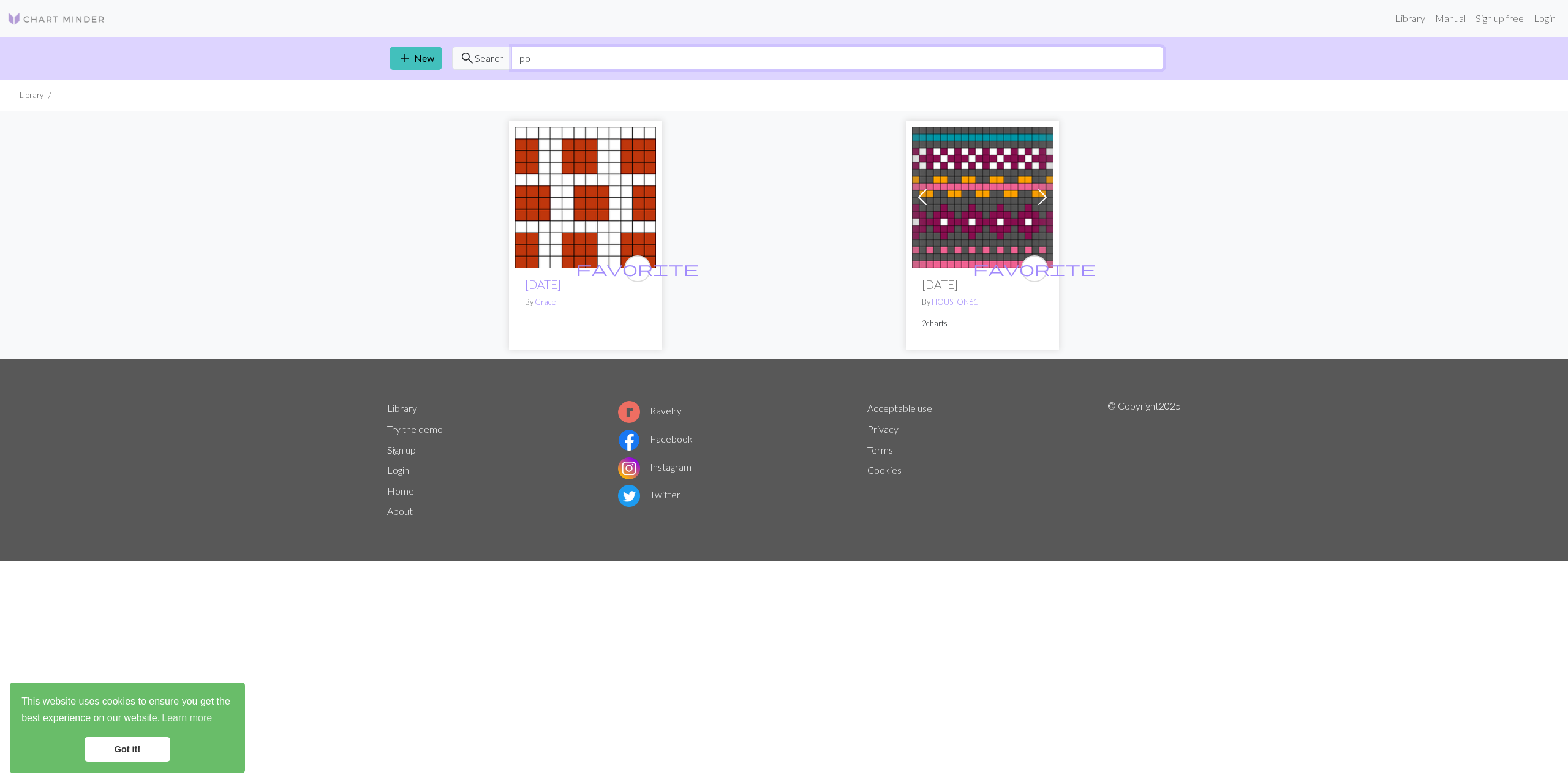
type input "p"
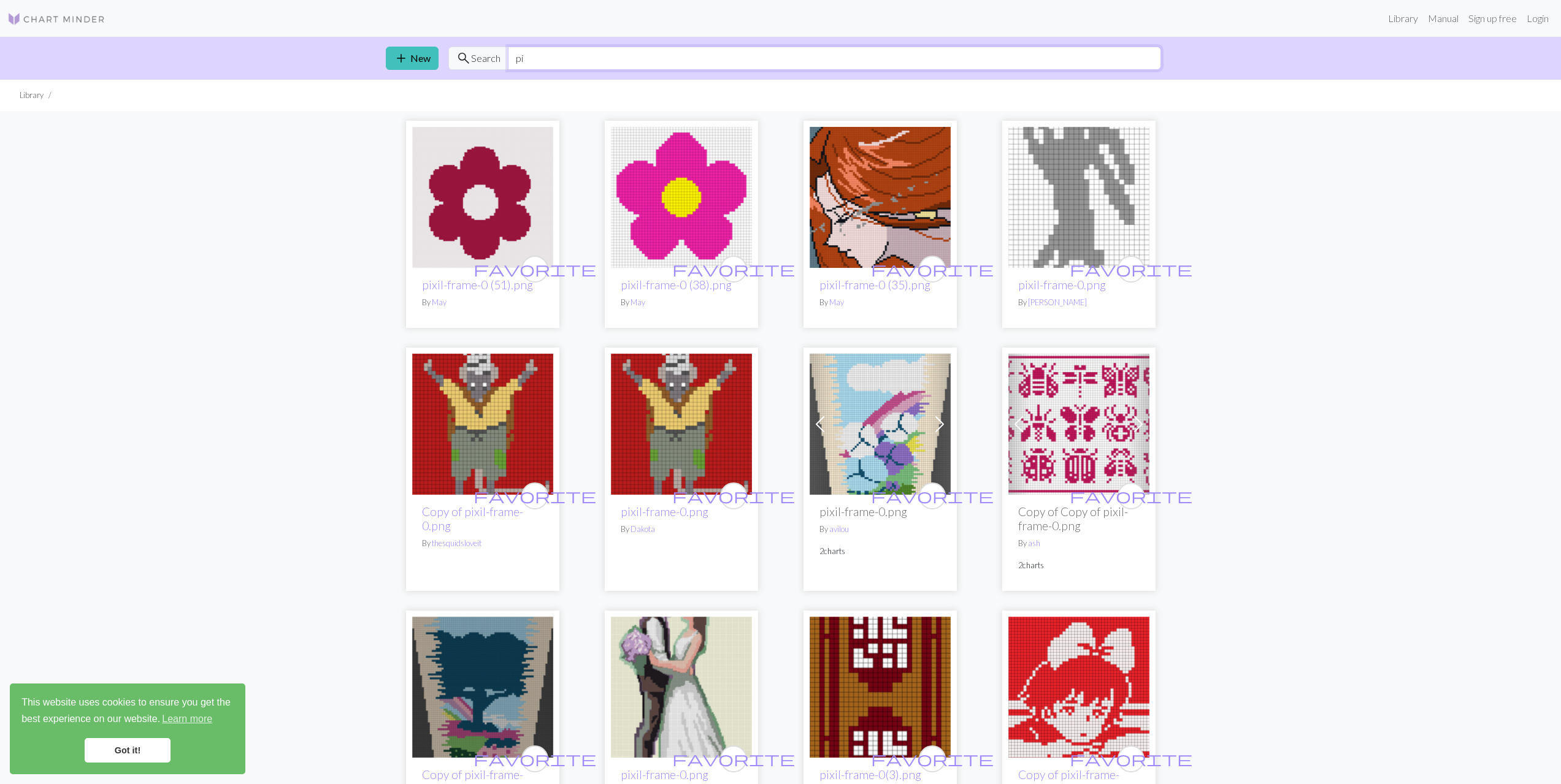
type input "p"
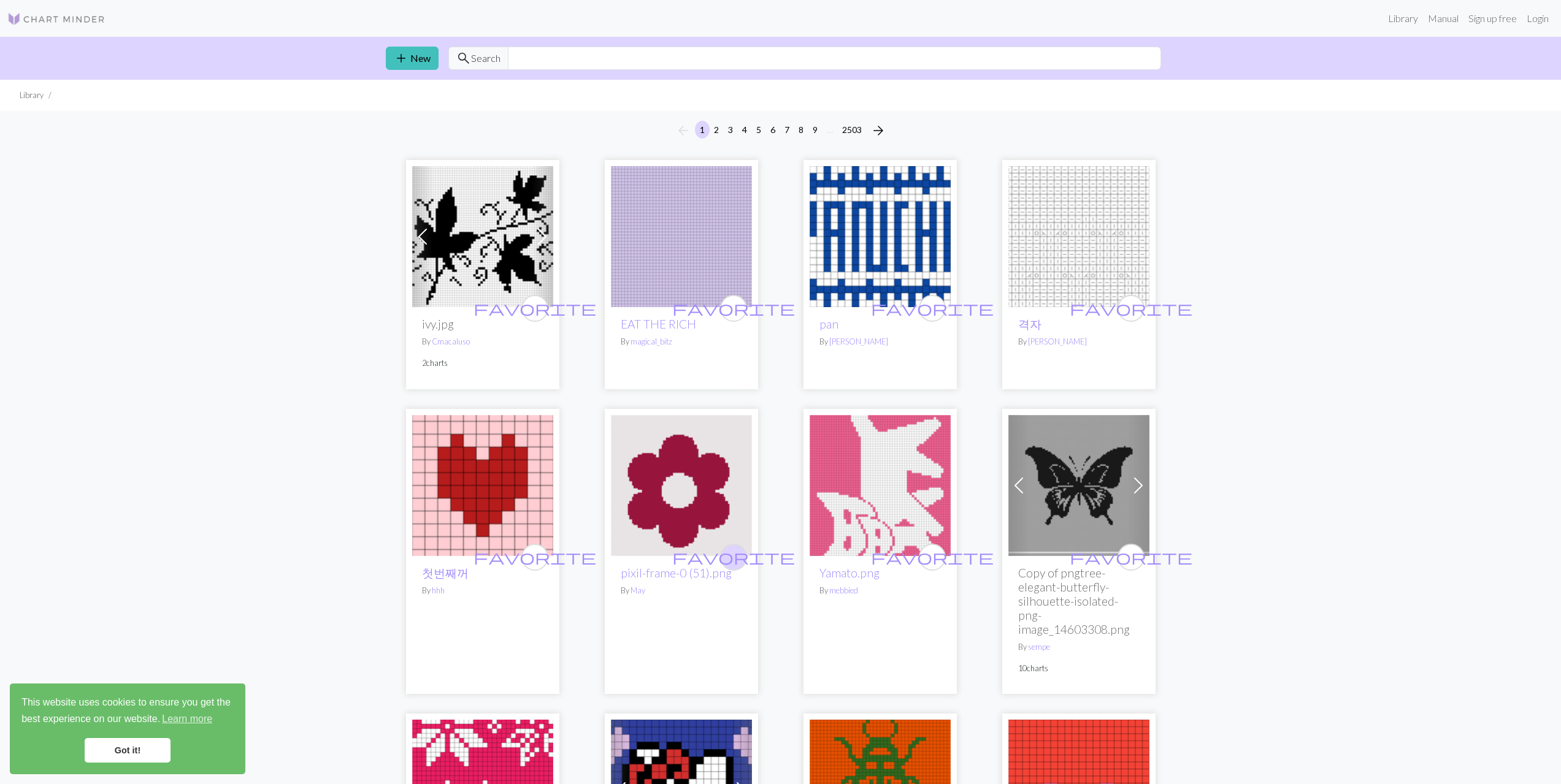
click at [736, 562] on span "favorite" at bounding box center [733, 557] width 122 height 19
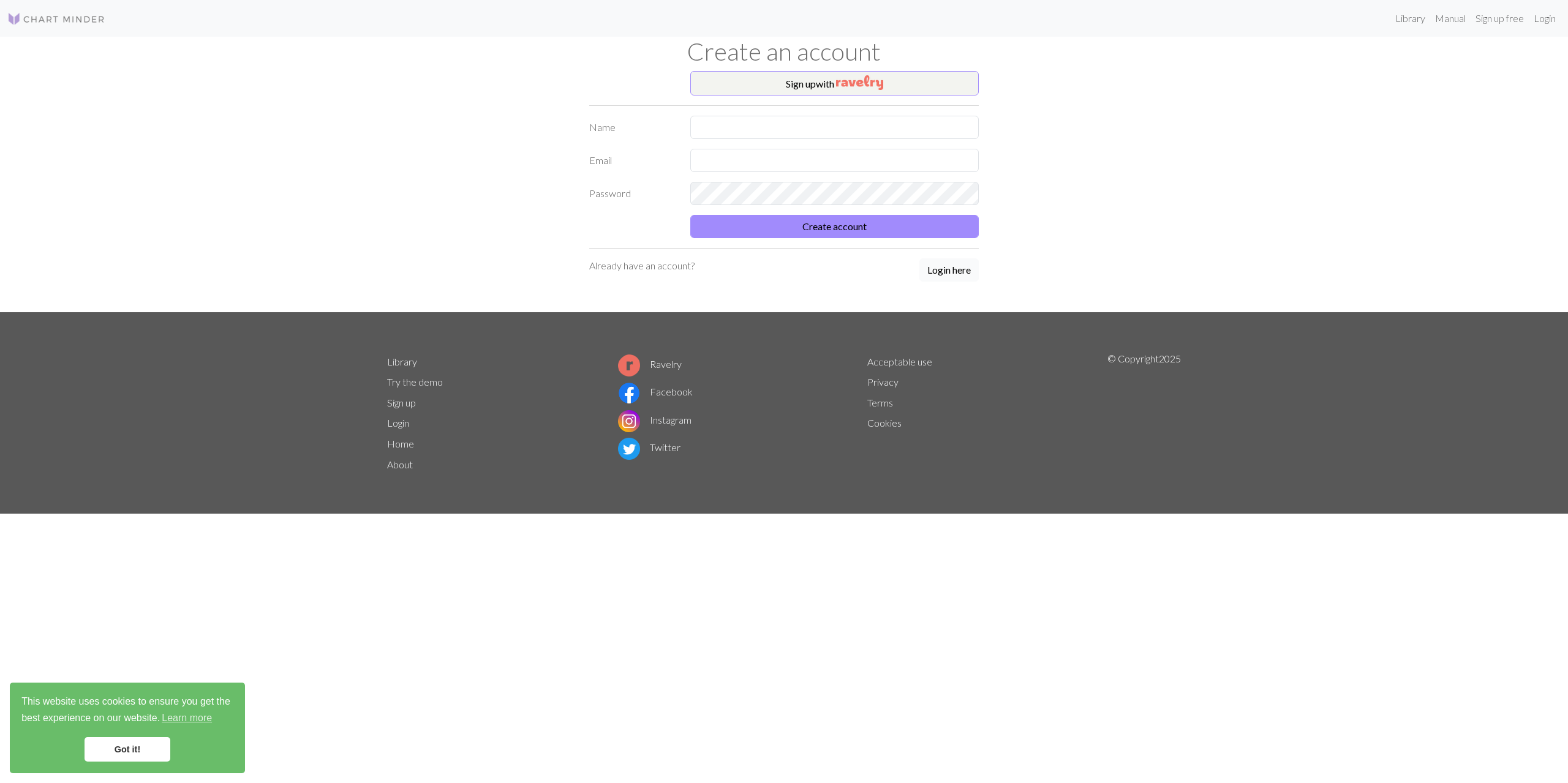
click at [962, 272] on button "Login here" at bounding box center [949, 269] width 59 height 23
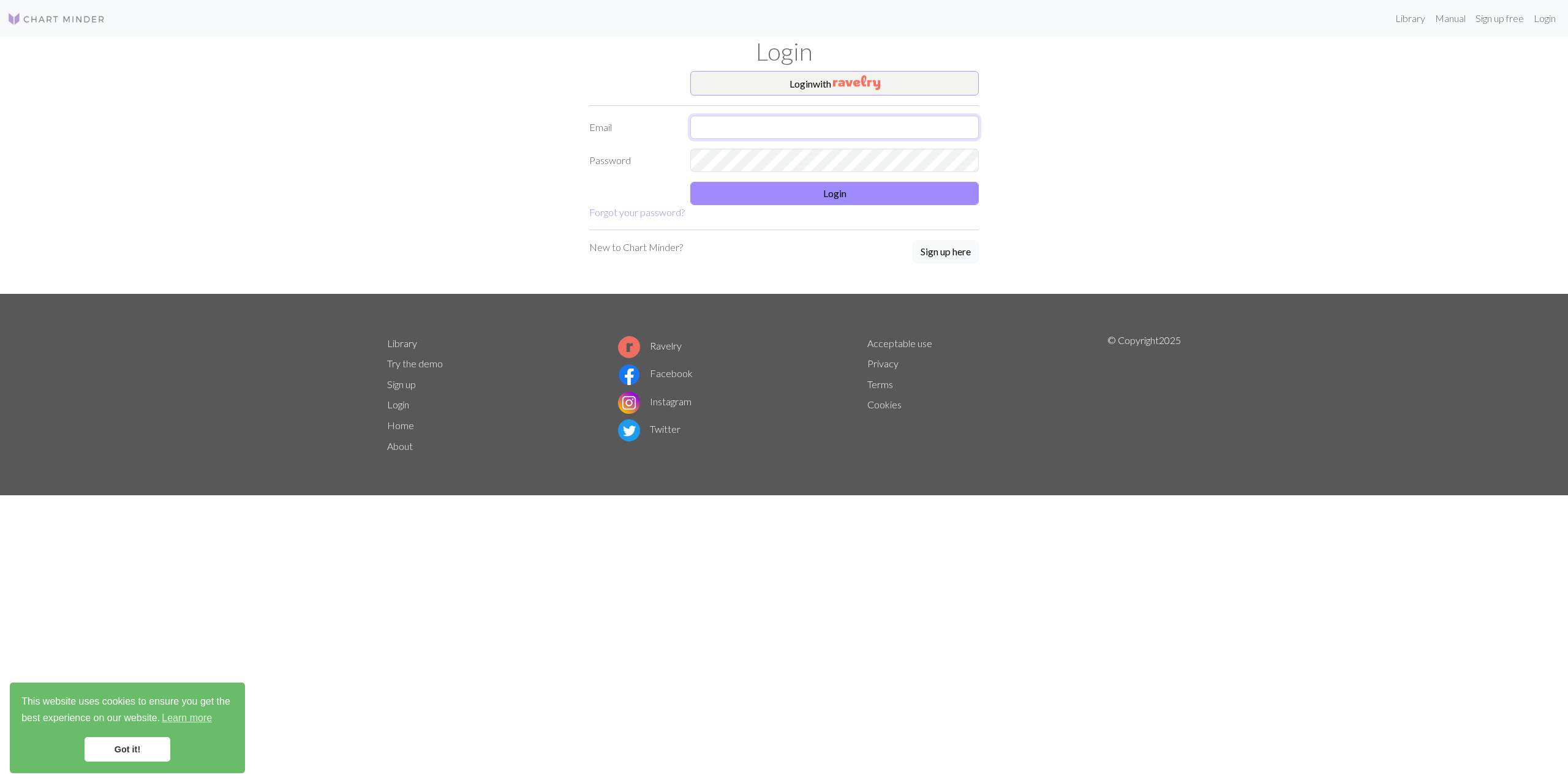
type input "[EMAIL_ADDRESS][DOMAIN_NAME]"
click at [843, 199] on button "Login" at bounding box center [834, 193] width 288 height 23
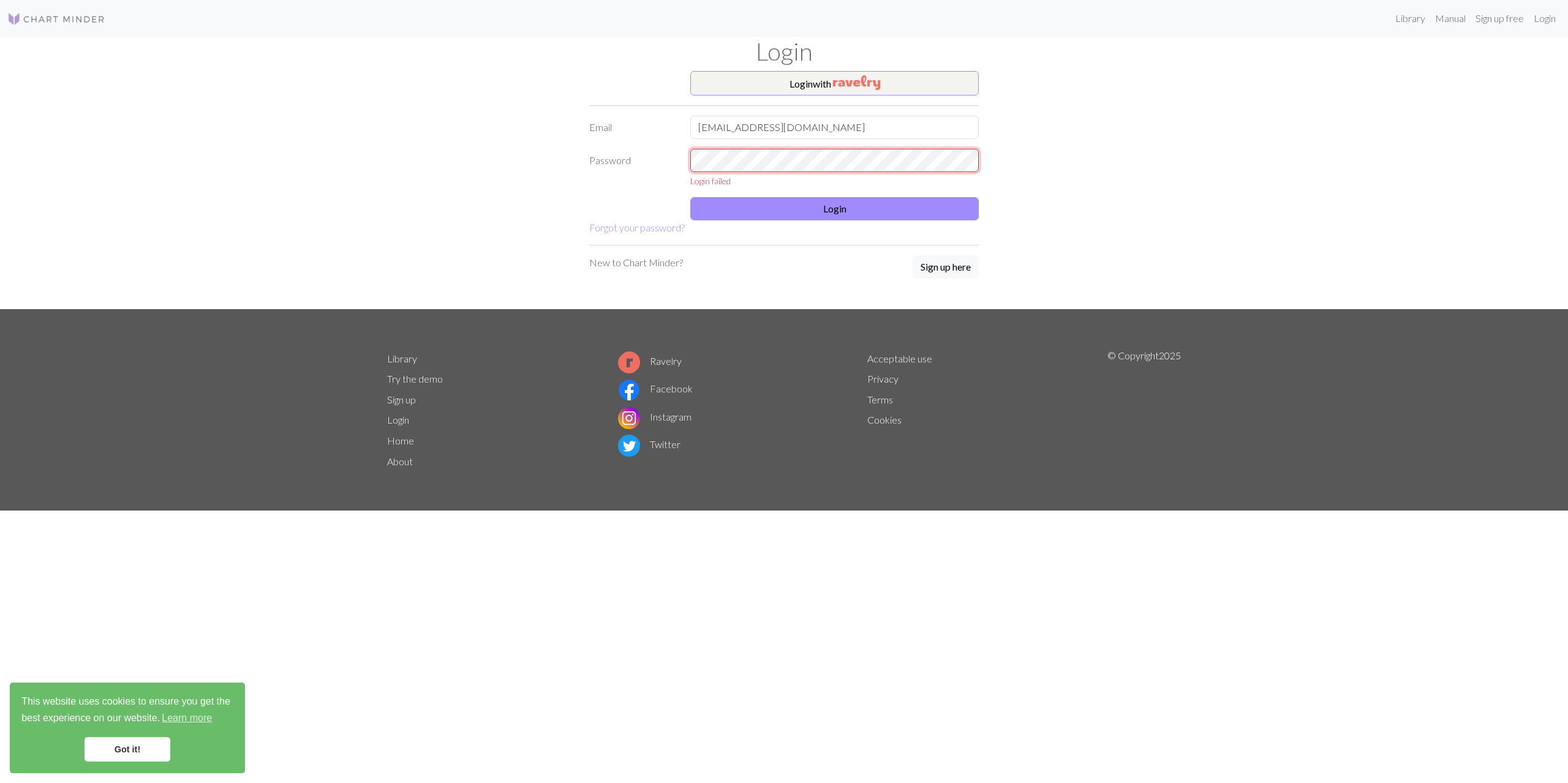
click at [609, 144] on form "Login with Email [EMAIL_ADDRESS][DOMAIN_NAME] Password Login failed Login Forgo…" at bounding box center [784, 153] width 390 height 164
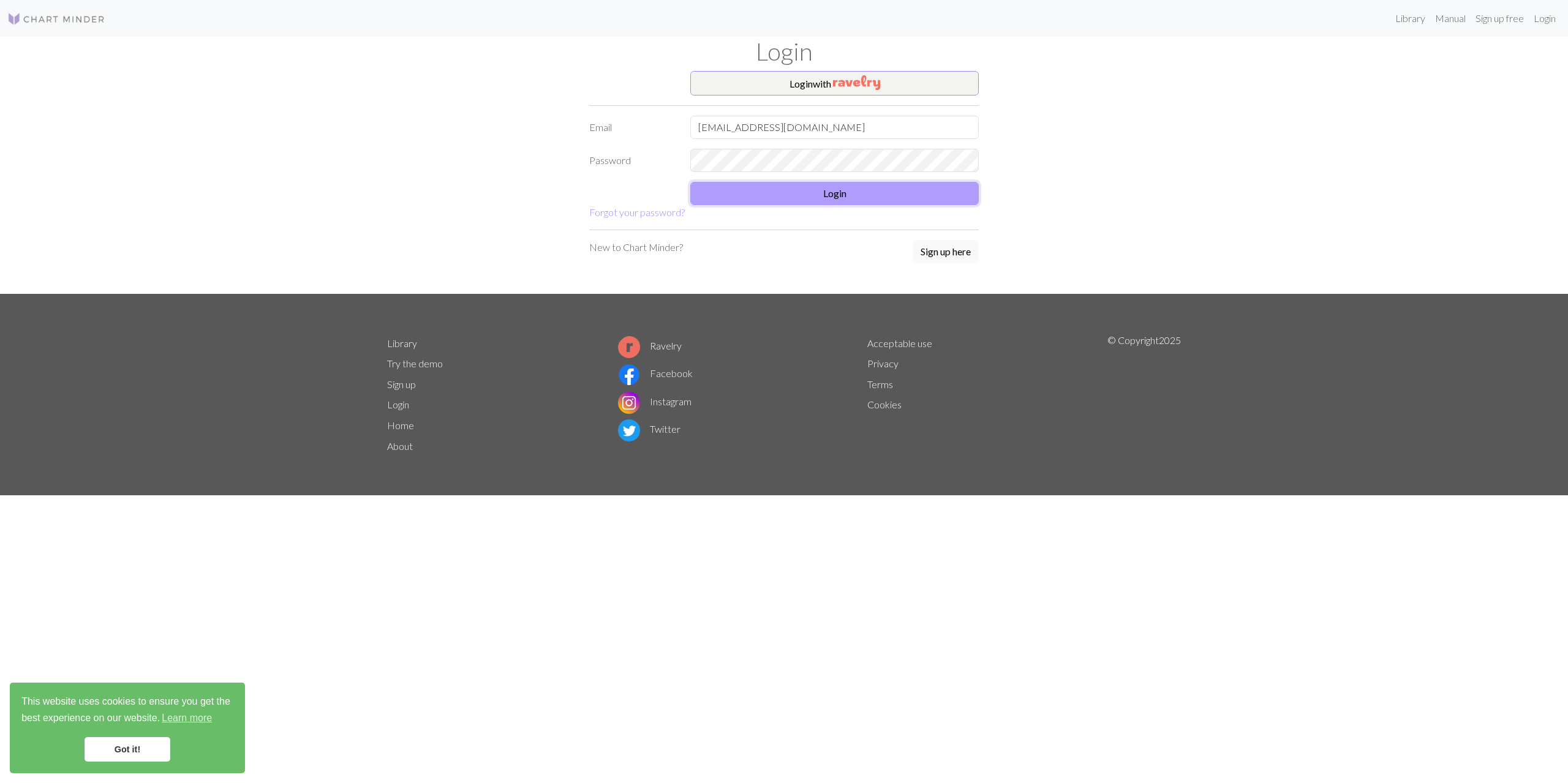
click at [937, 188] on button "Login" at bounding box center [834, 193] width 288 height 23
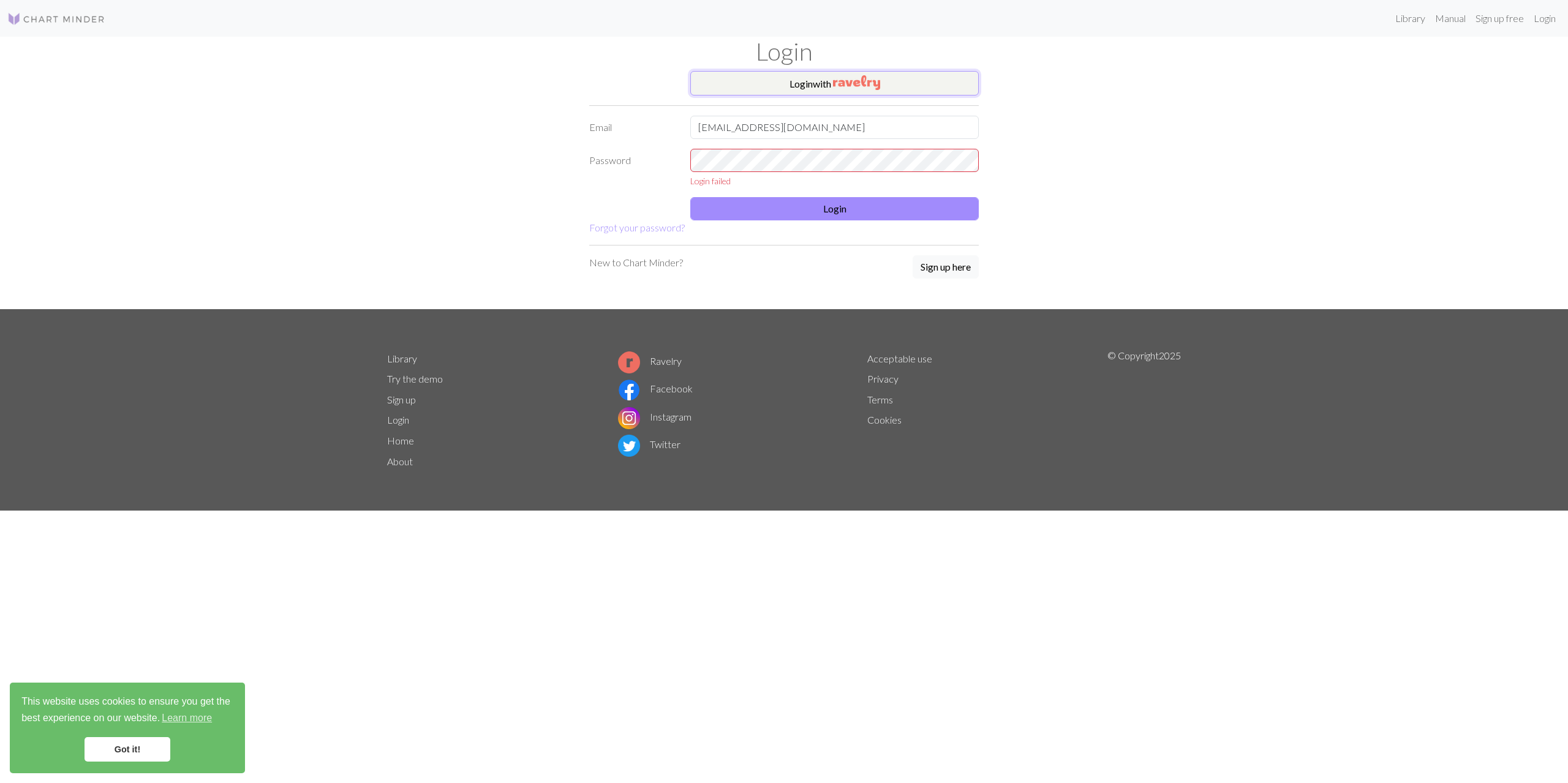
click at [834, 79] on img "button" at bounding box center [857, 82] width 47 height 15
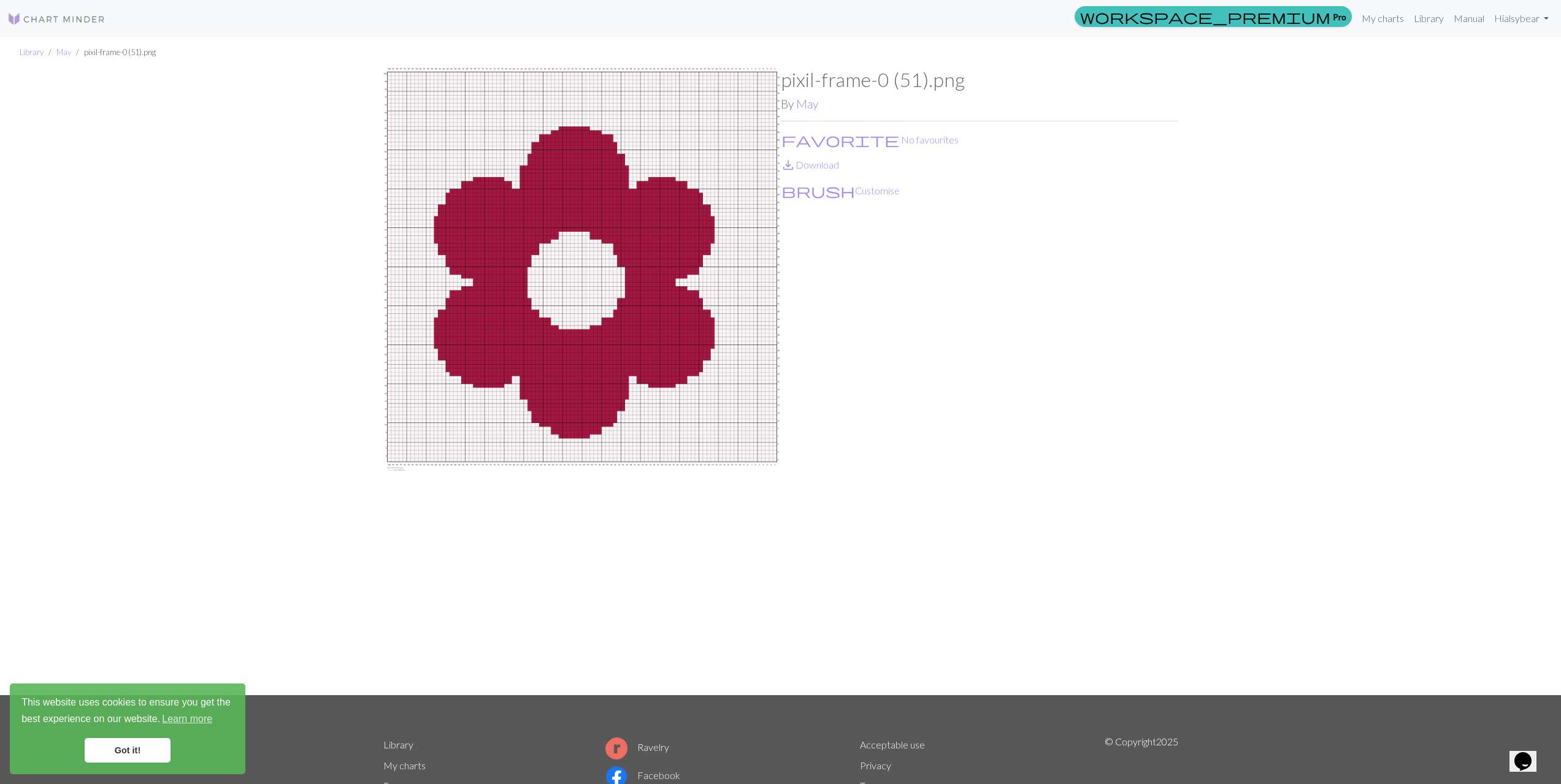
click at [523, 301] on img at bounding box center [582, 382] width 398 height 627
click at [816, 143] on button "favorite No favourites" at bounding box center [870, 140] width 178 height 16
click at [789, 134] on span "favorite" at bounding box center [840, 140] width 117 height 17
click at [1427, 13] on link "Library" at bounding box center [1429, 18] width 40 height 24
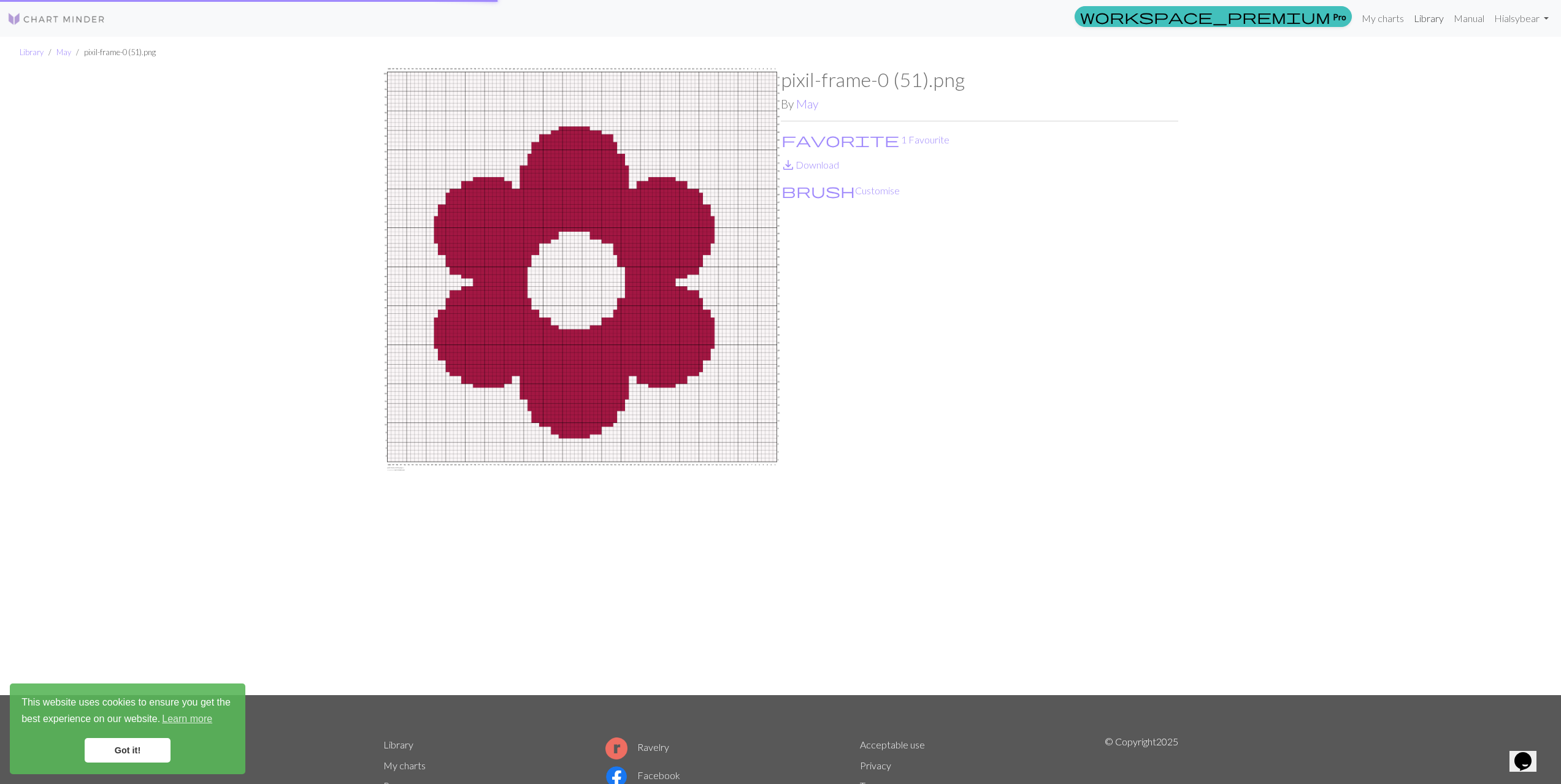
click at [1427, 20] on link "Library" at bounding box center [1429, 18] width 40 height 24
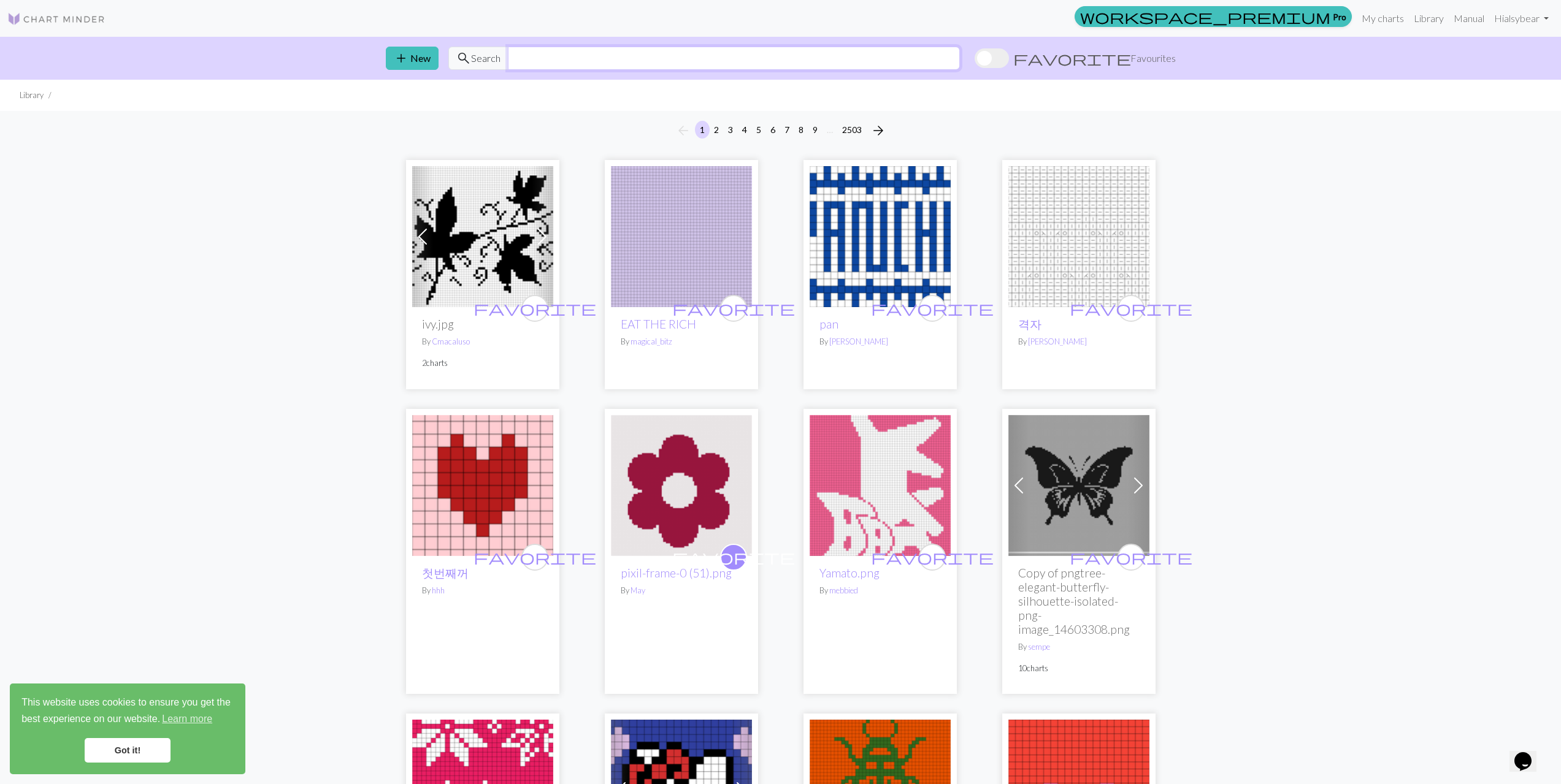
click at [663, 64] on input "text" at bounding box center [734, 58] width 452 height 23
type input "POLAR"
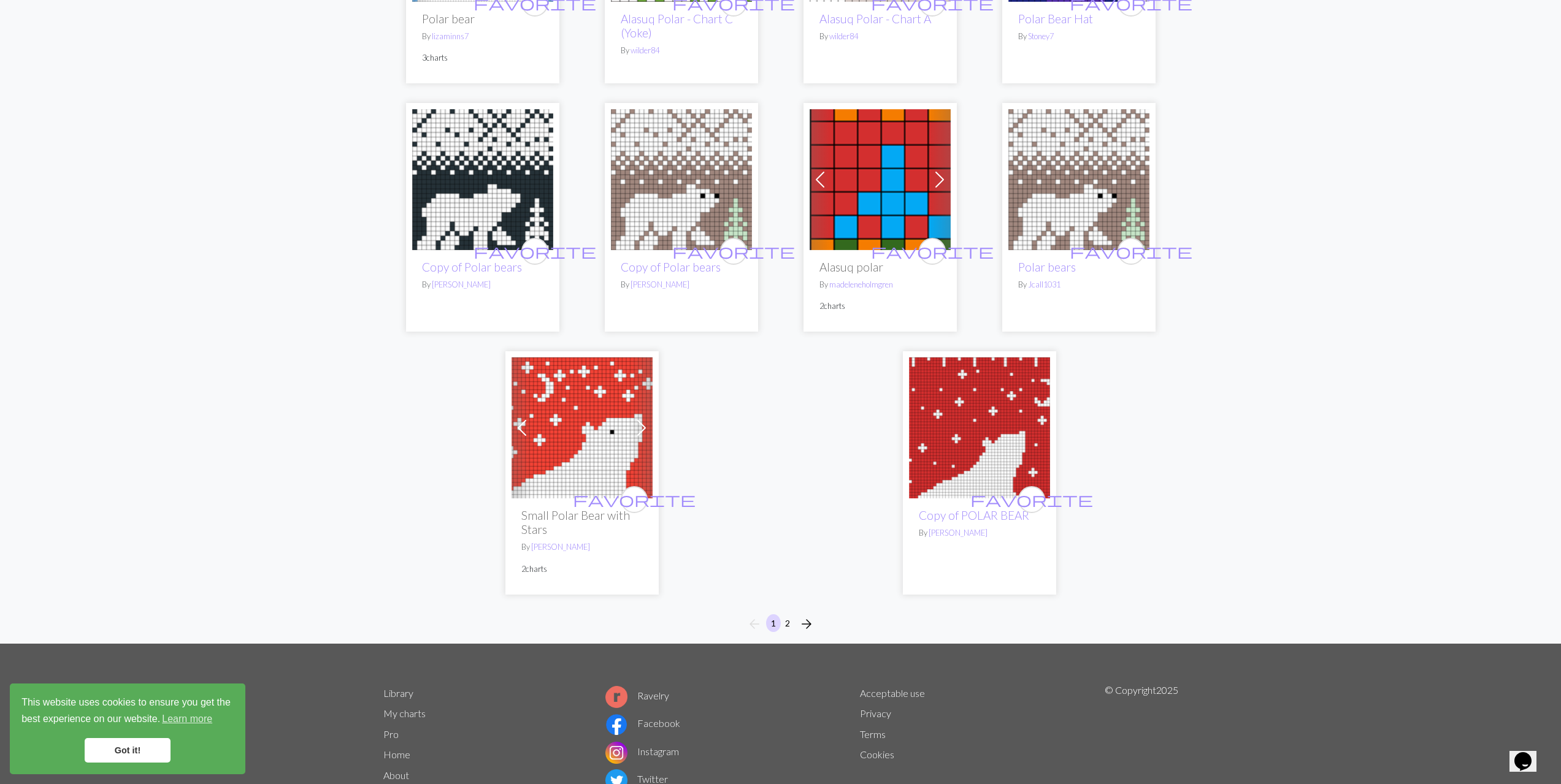
scroll to position [2982, 0]
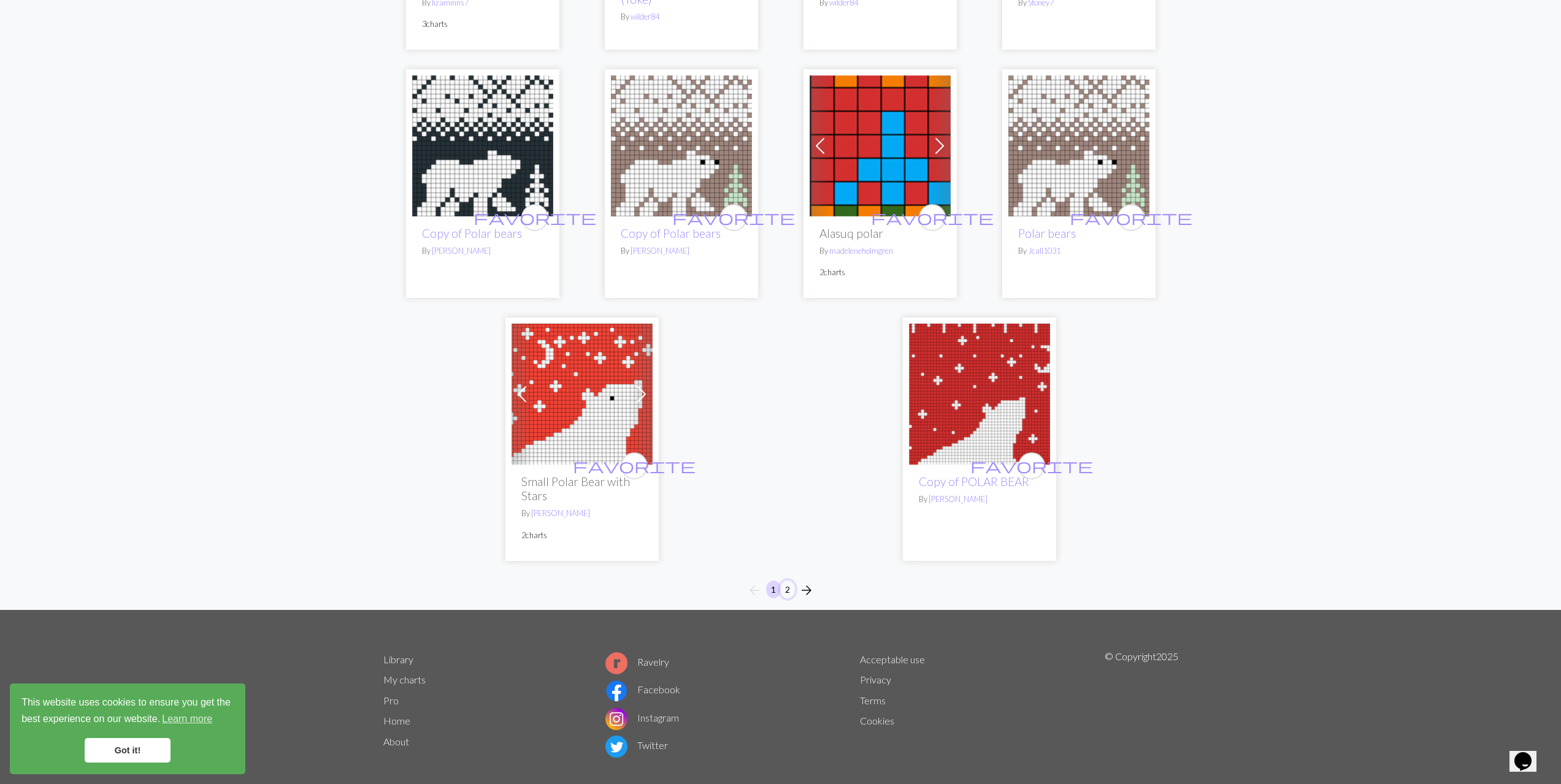
click at [786, 581] on button "2" at bounding box center [787, 589] width 15 height 17
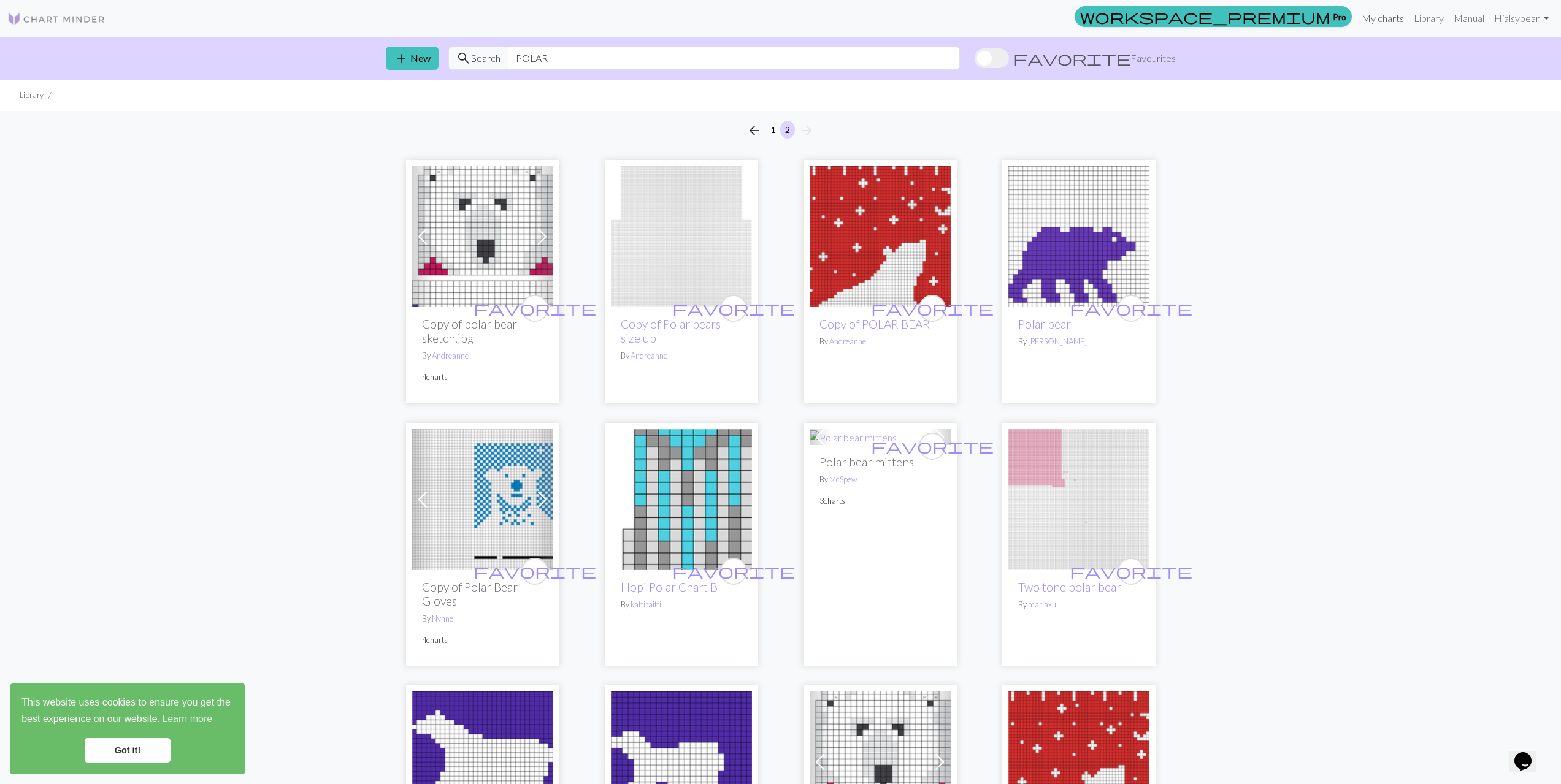
click at [1393, 13] on link "My charts" at bounding box center [1383, 18] width 52 height 24
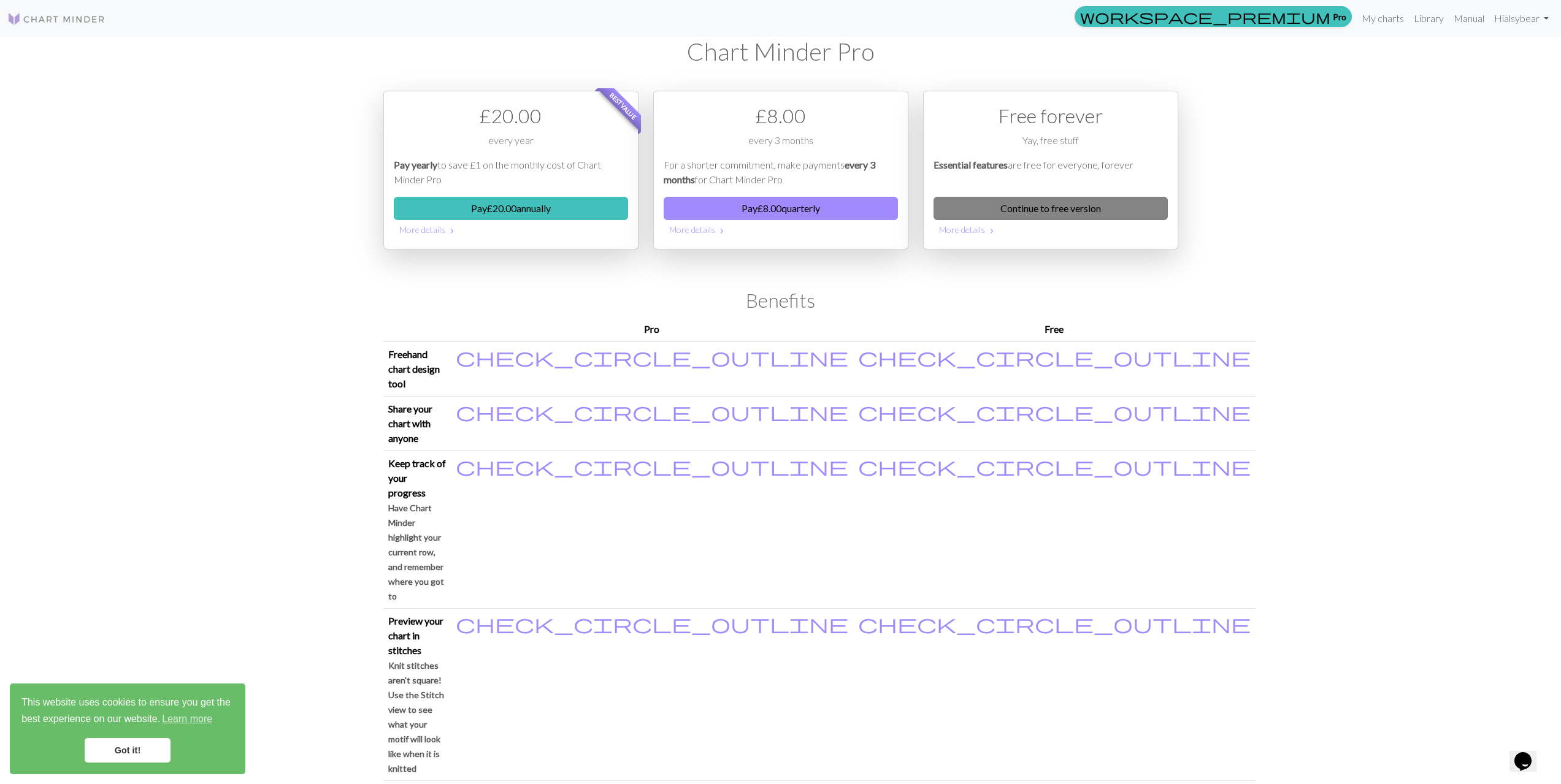
click at [1045, 211] on link "Continue to free version" at bounding box center [1050, 208] width 234 height 23
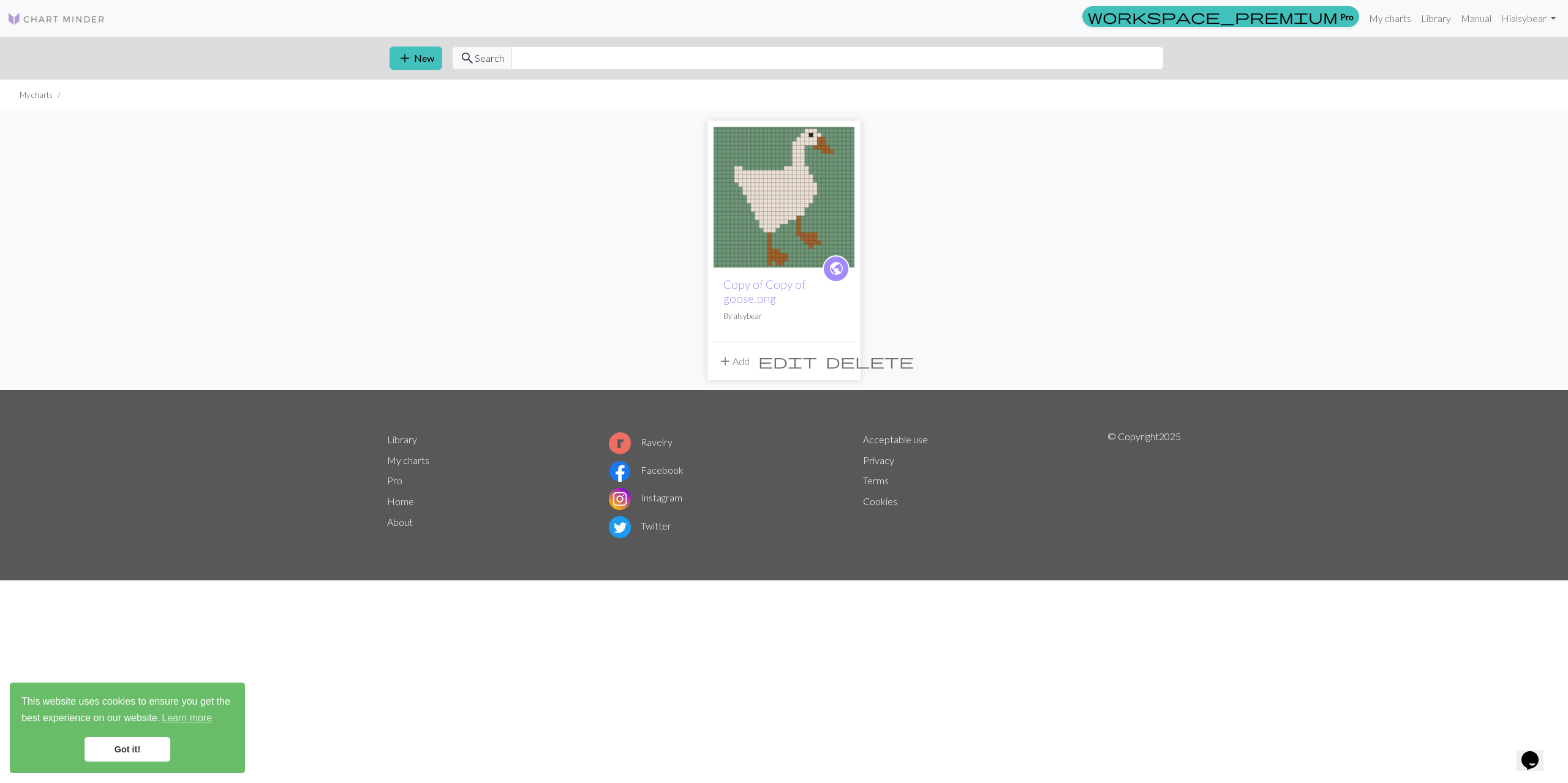
click at [929, 31] on div "workspace_premium Pro My charts Library Manual Hi alsybear Account settings Log…" at bounding box center [838, 18] width 1446 height 24
click at [915, 46] on div "add New search Search" at bounding box center [784, 58] width 808 height 43
click at [909, 62] on input "text" at bounding box center [838, 58] width 652 height 23
type input "Baby"
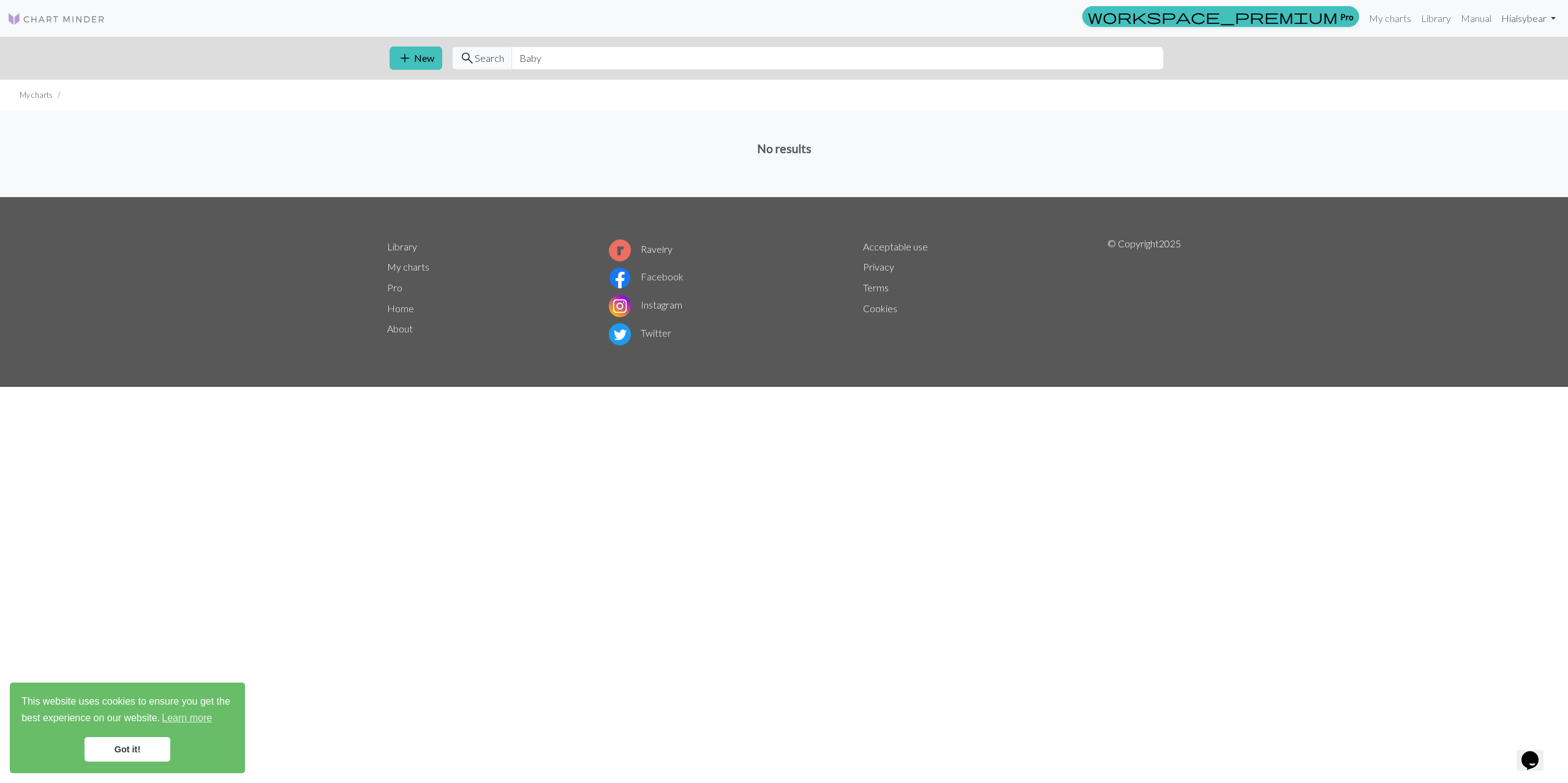
click at [1513, 18] on link "Hi alsybear" at bounding box center [1529, 18] width 64 height 24
click at [1465, 22] on link "Manual" at bounding box center [1477, 18] width 40 height 24
